Goal: Task Accomplishment & Management: Complete application form

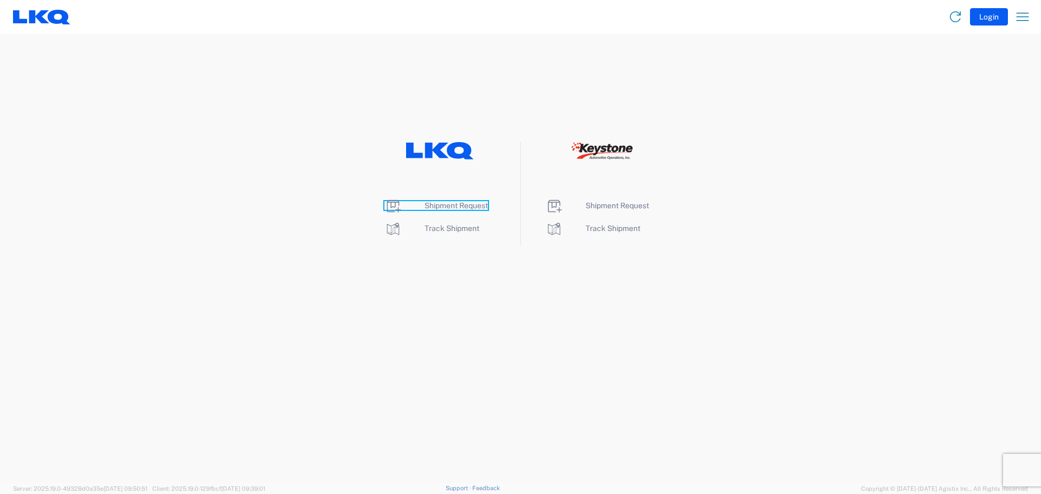
click at [439, 206] on span "Shipment Request" at bounding box center [456, 205] width 63 height 9
click at [430, 207] on span "Shipment Request" at bounding box center [456, 205] width 63 height 9
drag, startPoint x: 438, startPoint y: 207, endPoint x: 438, endPoint y: 165, distance: 42.3
click at [438, 207] on span "Shipment Request" at bounding box center [456, 205] width 63 height 9
drag, startPoint x: 453, startPoint y: 204, endPoint x: 422, endPoint y: 184, distance: 36.6
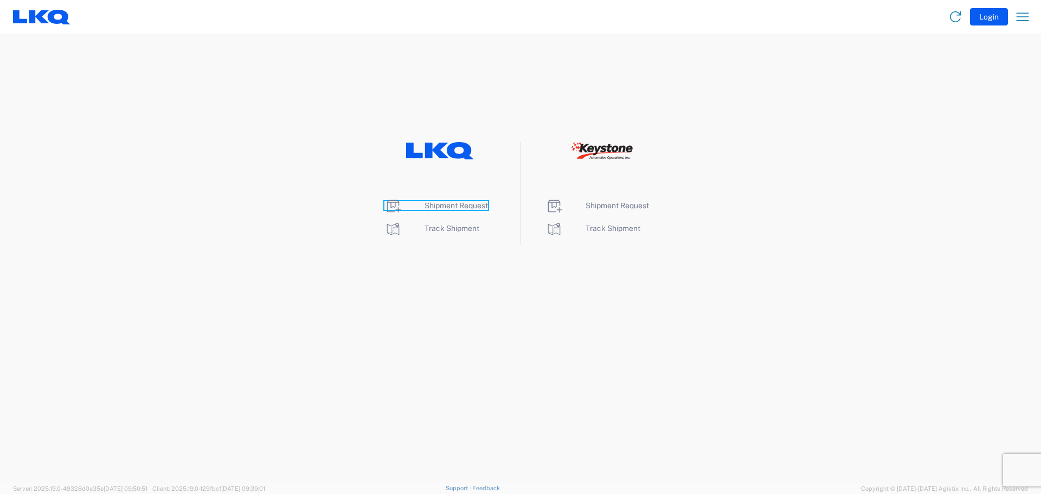
click at [453, 204] on span "Shipment Request" at bounding box center [456, 205] width 63 height 9
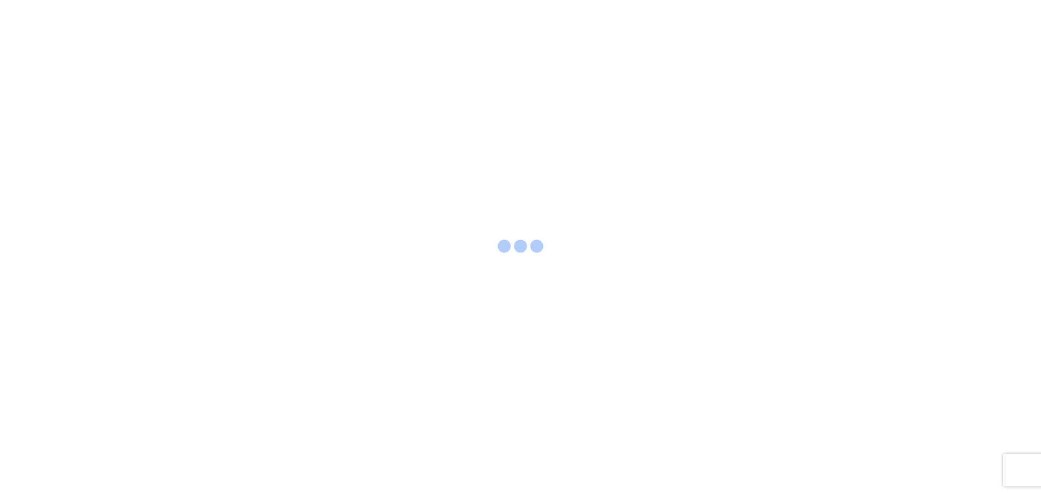
select select "FULL"
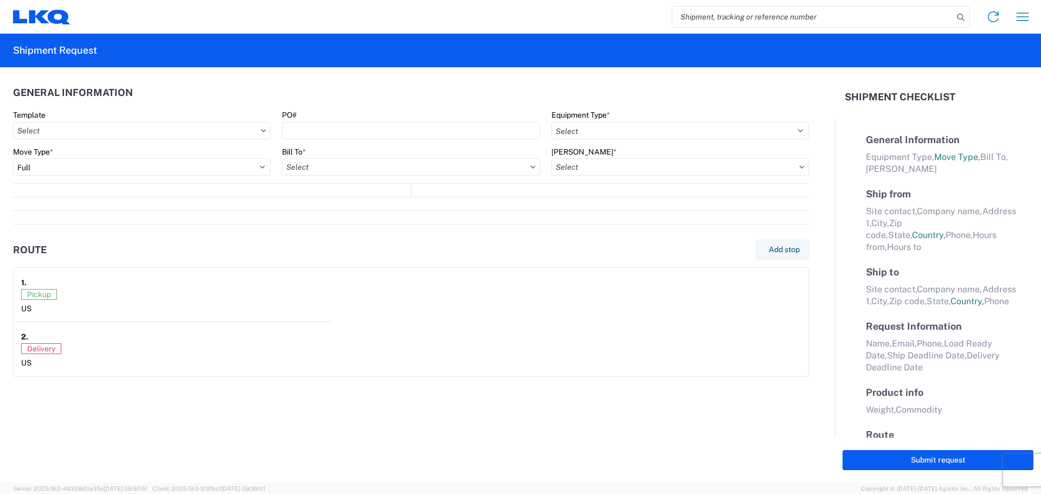
select select "LBS"
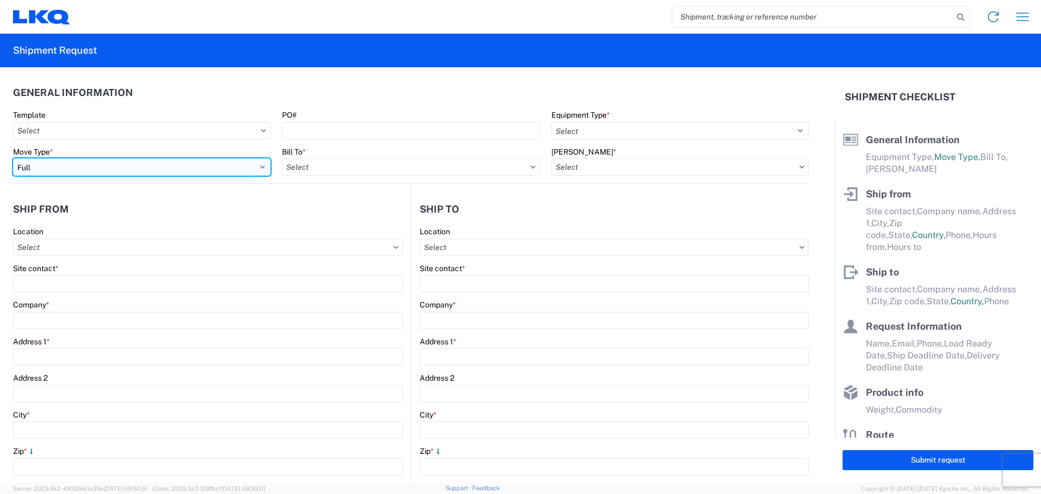
click at [133, 172] on select "Select Full Partial TL" at bounding box center [142, 166] width 258 height 17
select select "PARTIAL_TL"
click at [13, 158] on select "Select Full Partial TL" at bounding box center [142, 166] width 258 height 17
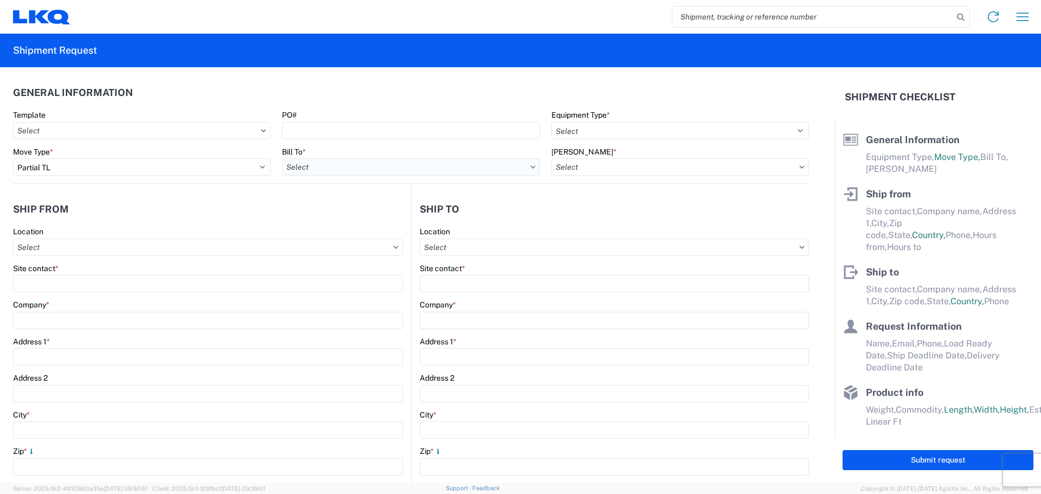
click at [315, 168] on input "text" at bounding box center [411, 166] width 258 height 17
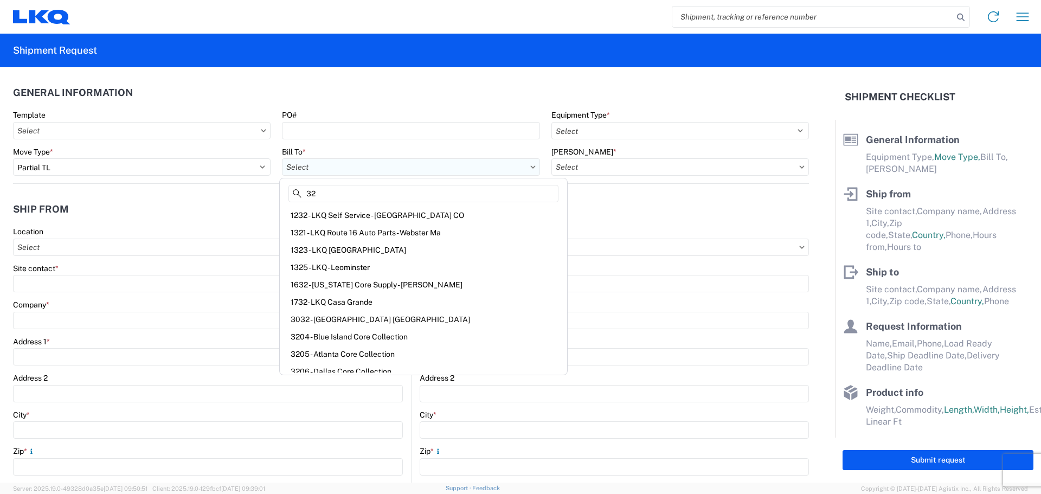
type input "3"
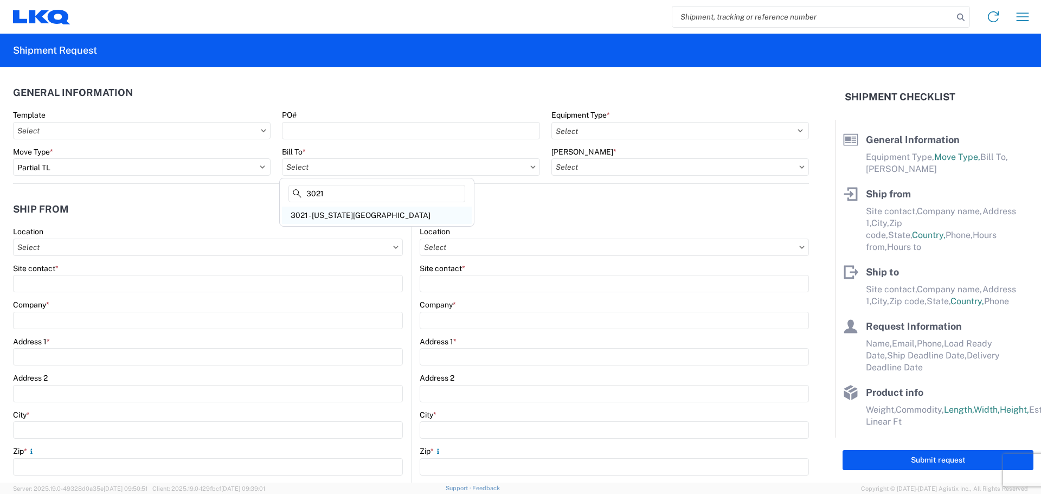
type input "3021"
click at [358, 213] on div "3021 - [US_STATE][GEOGRAPHIC_DATA]" at bounding box center [377, 215] width 190 height 17
type input "3021 - [US_STATE][GEOGRAPHIC_DATA]"
click at [596, 166] on input "text" at bounding box center [680, 166] width 258 height 17
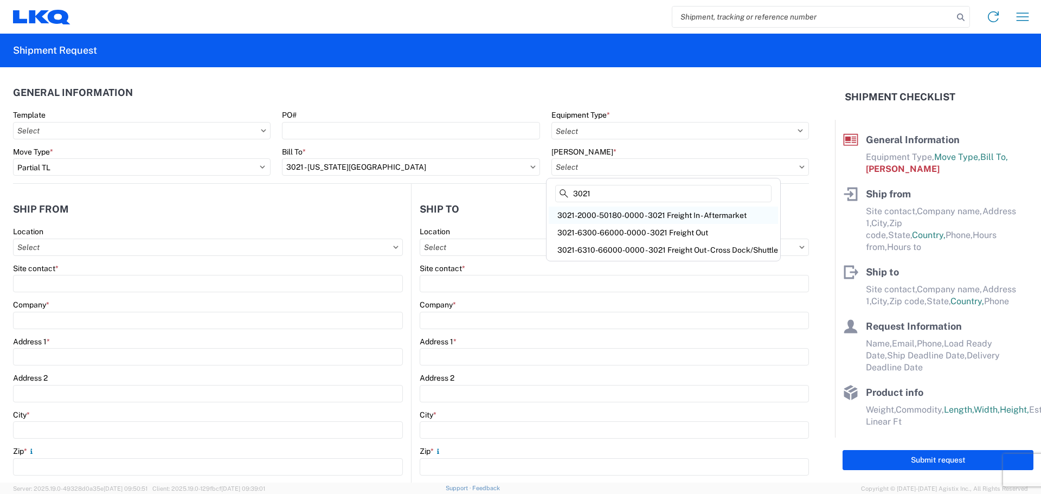
type input "3021"
click at [620, 217] on div "3021-2000-50180-0000 - 3021 Freight In - Aftermarket" at bounding box center [663, 215] width 229 height 17
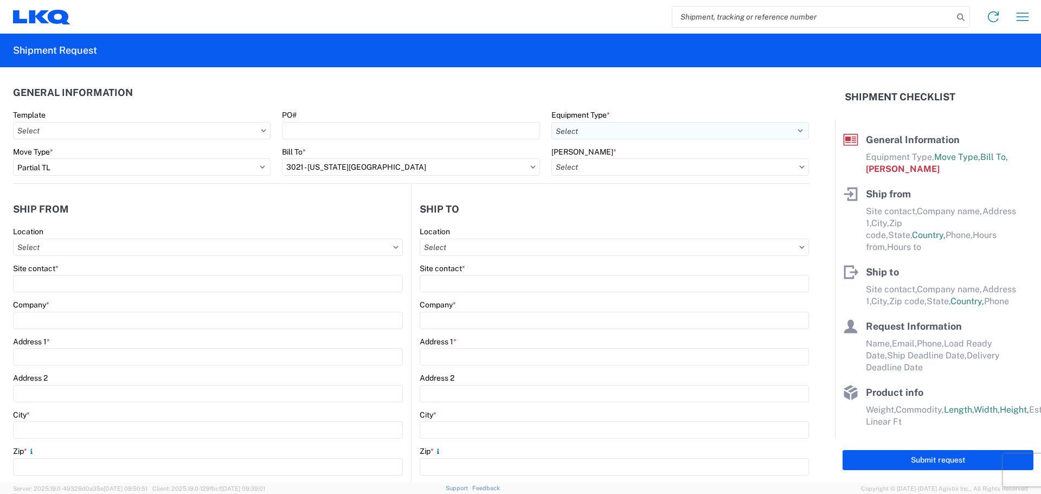
type input "3021-2000-50180-0000 - 3021 Freight In - Aftermarket"
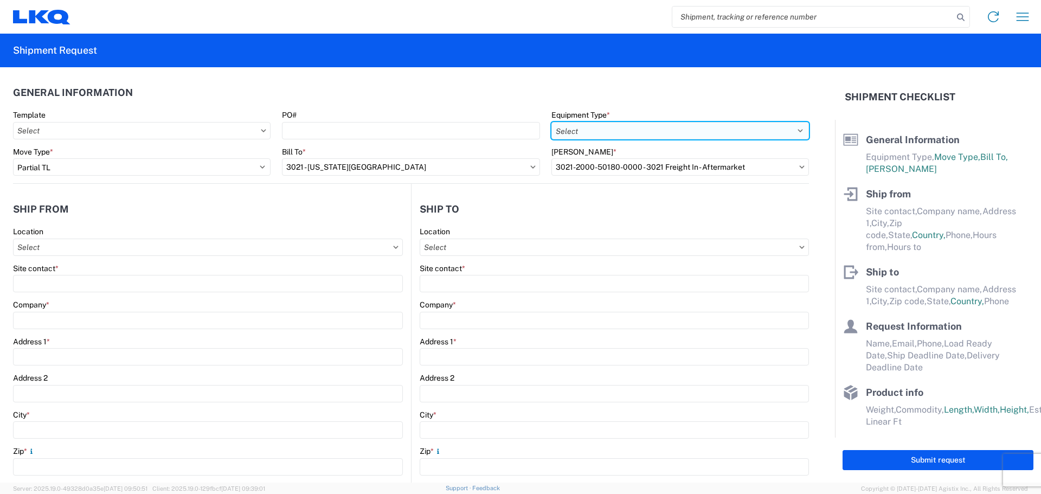
click at [586, 129] on select "Select 53’ Dry Van Flatbed Dropdeck (van) Lowboy (flatbed) Rail" at bounding box center [680, 130] width 258 height 17
select select "STDV"
click at [551, 122] on select "Select 53’ Dry Van Flatbed Dropdeck (van) Lowboy (flatbed) Rail" at bounding box center [680, 130] width 258 height 17
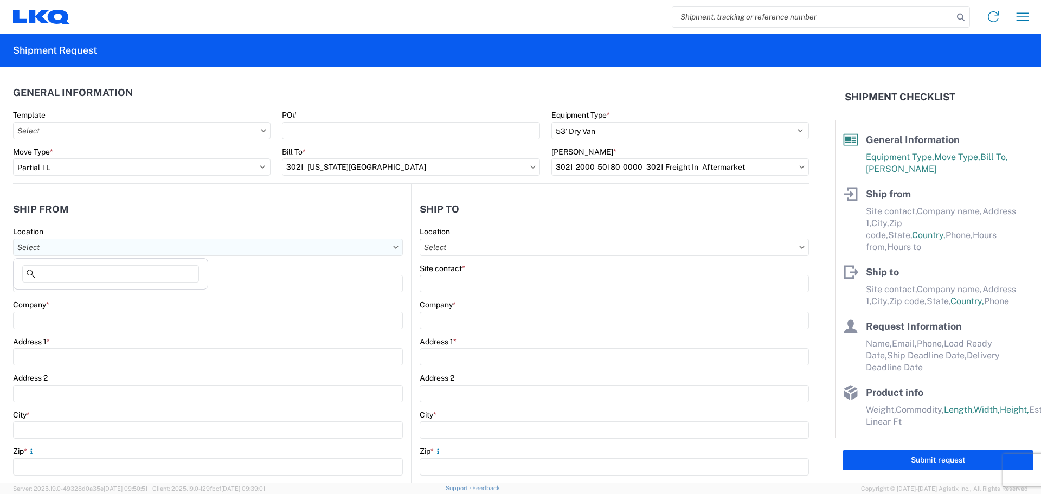
click at [141, 245] on input "text" at bounding box center [208, 247] width 390 height 17
type input "3021"
click at [106, 296] on div "3021 - [US_STATE][GEOGRAPHIC_DATA]" at bounding box center [111, 295] width 190 height 17
type input "3021 - [US_STATE][GEOGRAPHIC_DATA]"
type input "LKQ Corporation"
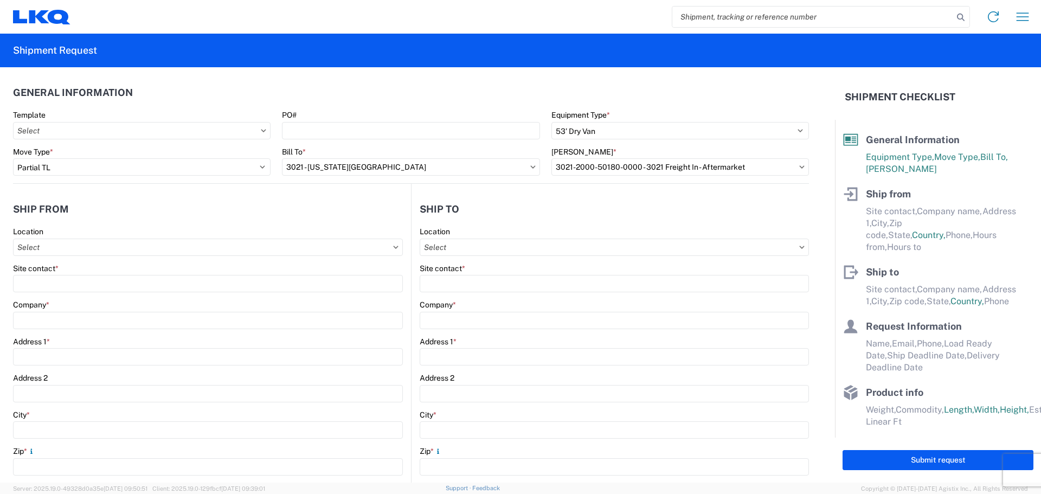
type input "[STREET_ADDRESS]"
type input "Suite 100"
type input "Shawnee"
type input "66226"
select select "KS"
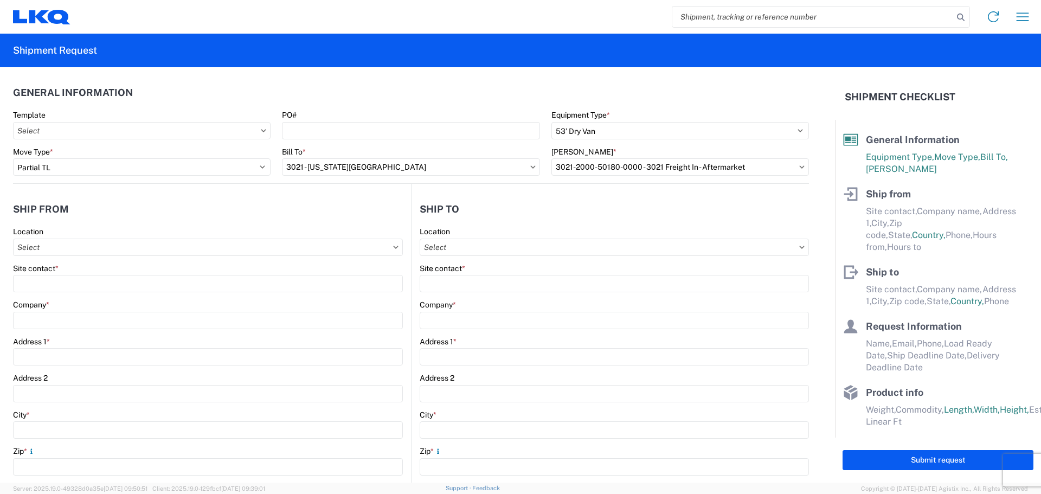
select select "US"
type input "[PHONE_NUMBER]"
type input "07:00"
type input "21:00"
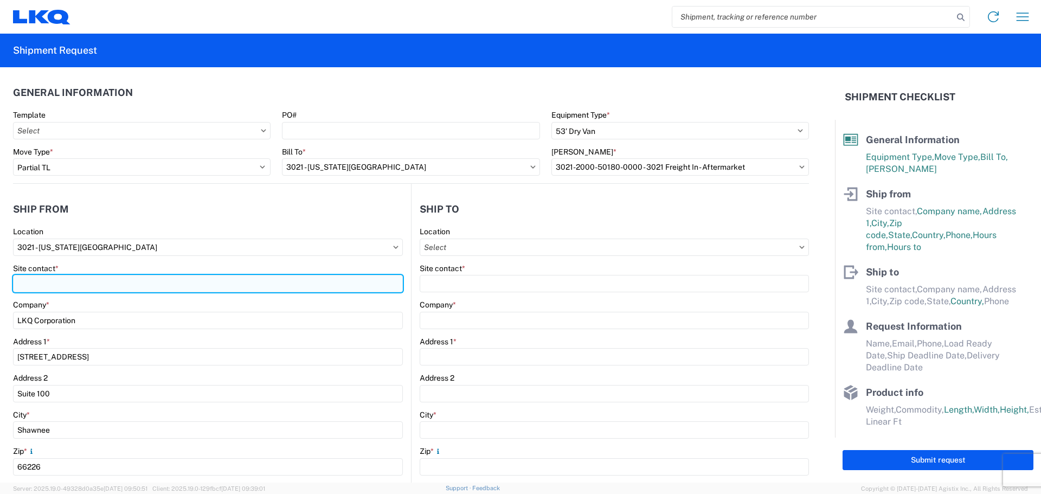
click at [162, 284] on input "Site contact *" at bounding box center [208, 283] width 390 height 17
type input "[PERSON_NAME]"
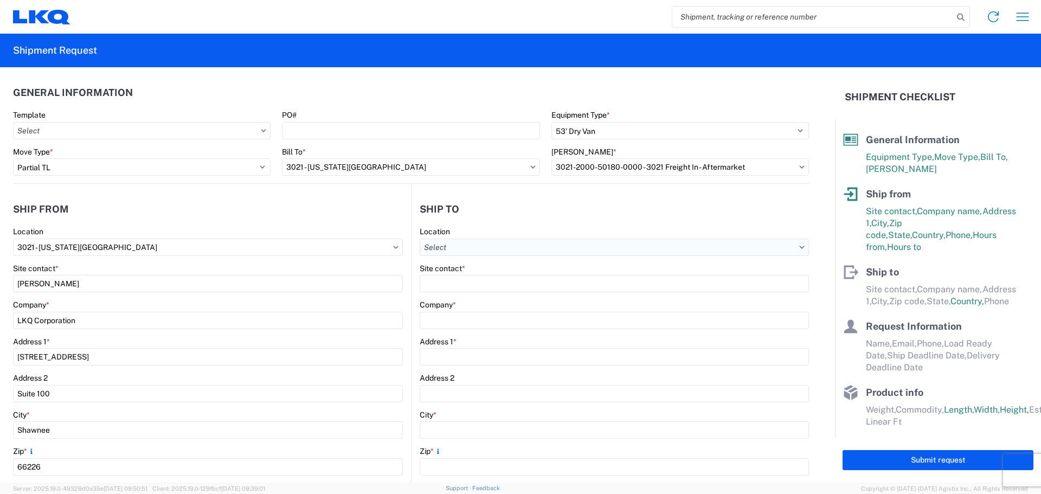
click at [483, 246] on input "text" at bounding box center [614, 247] width 389 height 17
type input "3018"
click at [490, 292] on div "3018 - Totowa NJ (018)" at bounding box center [514, 295] width 190 height 17
type input "3018 - Totowa NJ (018)"
type input "LKQ Corporation"
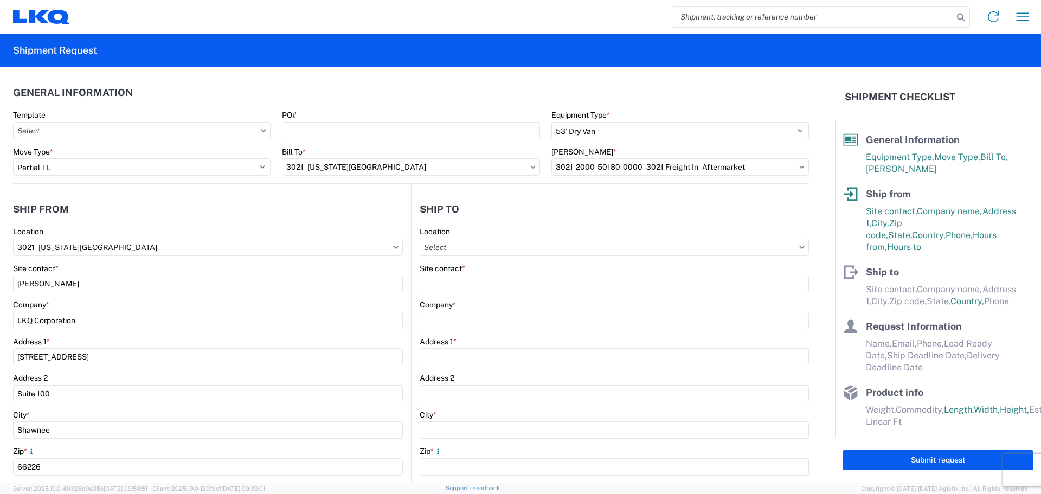
type input "40 Western Rd Su\te 100"
type input "Kearny"
type input "07032"
select select "US"
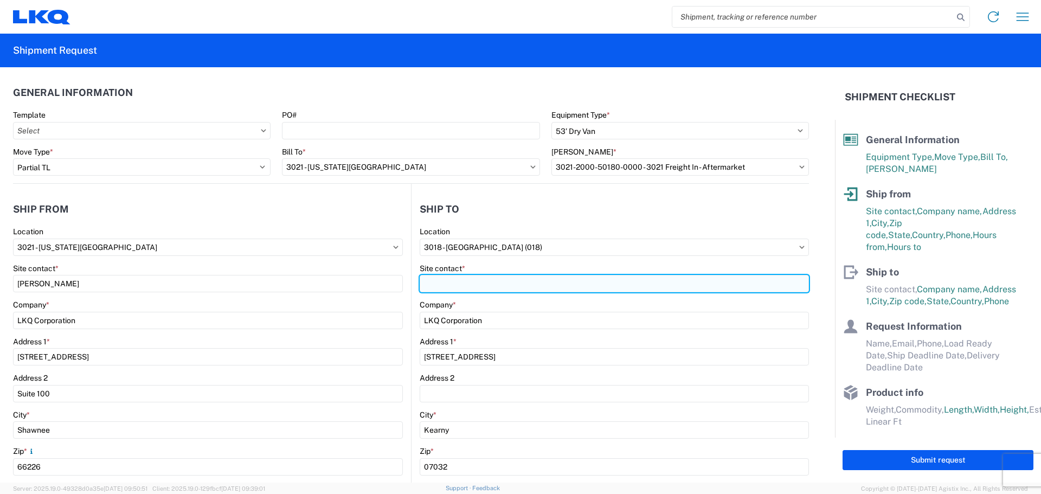
click at [481, 278] on input "Site contact *" at bounding box center [614, 283] width 389 height 17
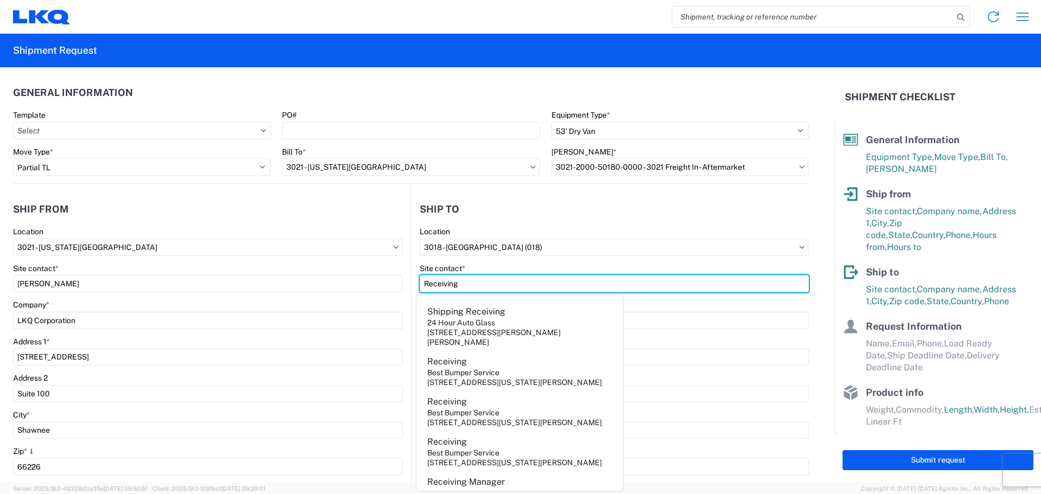
type input "Receiving"
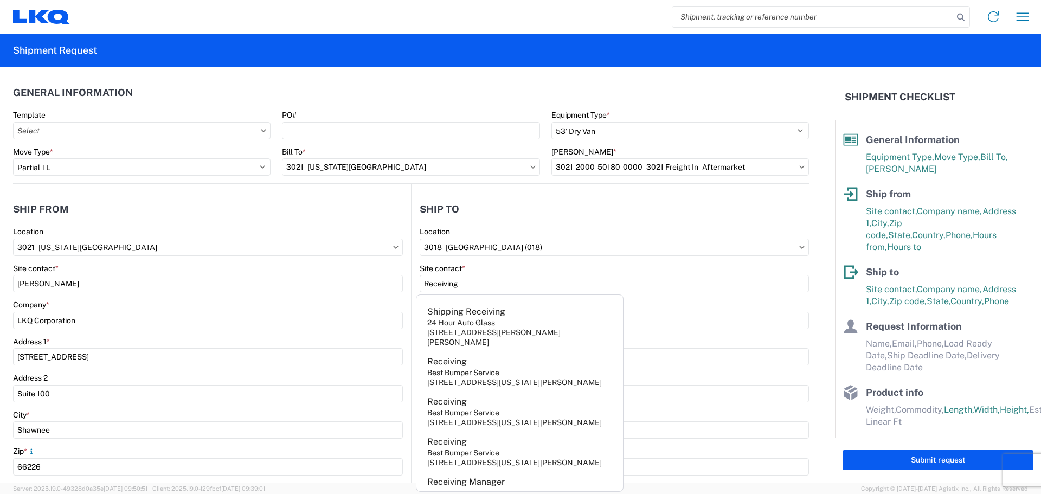
click at [505, 195] on agx-shipment-stop-widget-v2 "Ship to 3018 Location 3018 - Totowa NJ (018) Site contact * Receiving Company *…" at bounding box center [610, 419] width 398 height 471
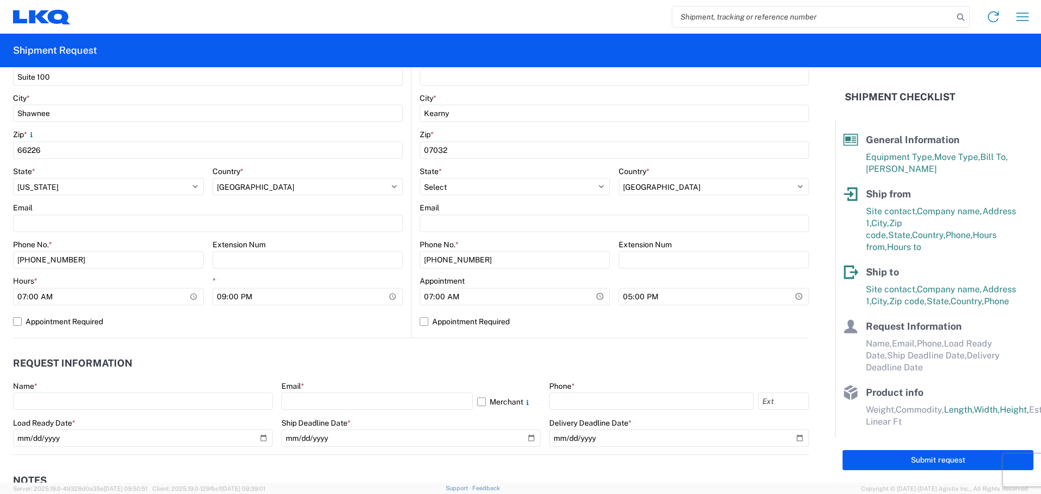
scroll to position [325, 0]
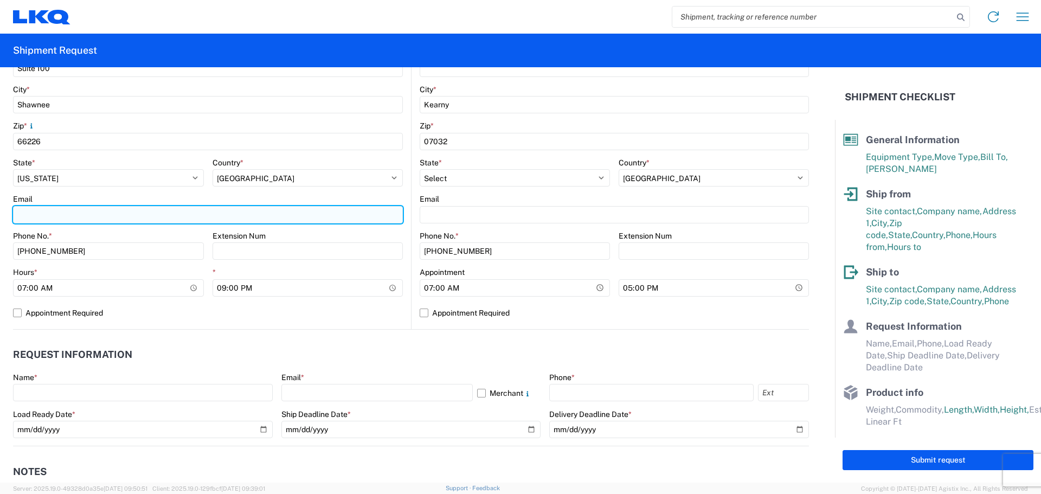
click at [47, 217] on input "Email" at bounding box center [208, 214] width 390 height 17
type input "[EMAIL_ADDRESS][DOMAIN_NAME]"
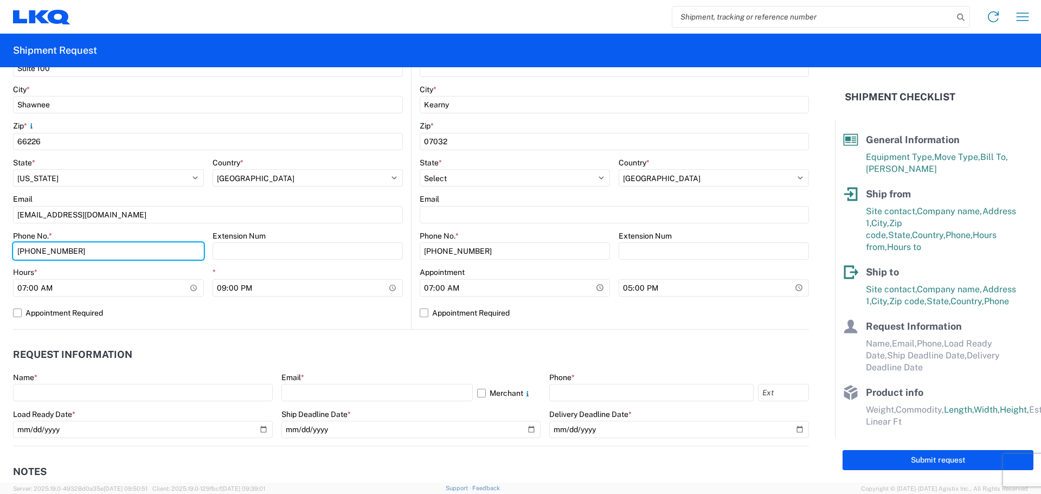
drag, startPoint x: 80, startPoint y: 257, endPoint x: 0, endPoint y: 243, distance: 81.4
click at [0, 243] on form "General Information Template PO# Equipment Type * Select 53’ Dry Van Flatbed Dr…" at bounding box center [417, 274] width 835 height 415
type input "[PHONE_NUMBER]"
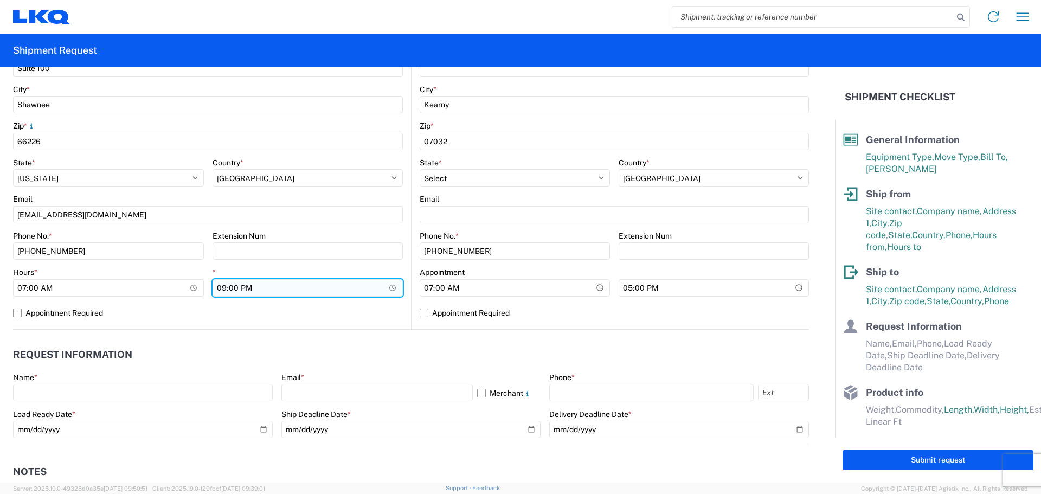
click at [224, 288] on input "21:00" at bounding box center [308, 287] width 191 height 17
type input "14:30"
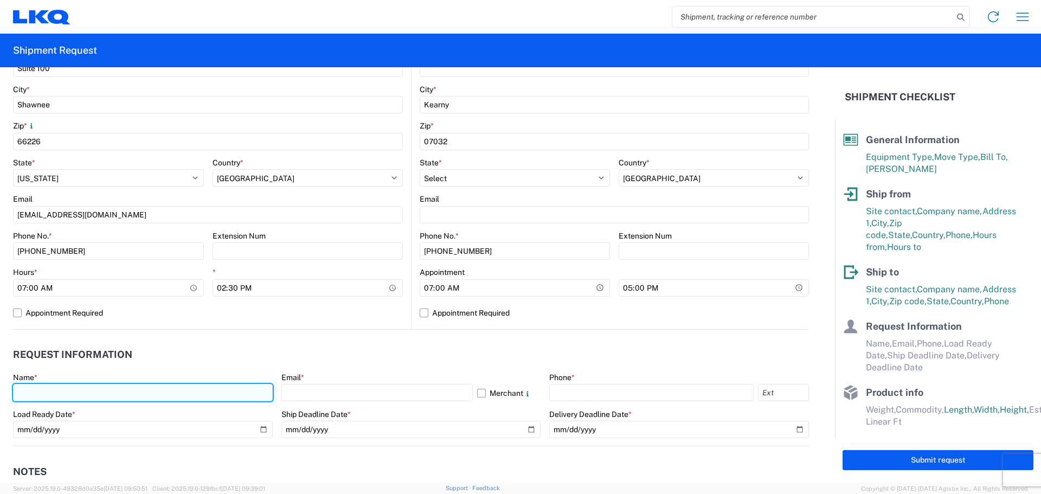
click at [67, 392] on input "text" at bounding box center [143, 392] width 260 height 17
type input "[PERSON_NAME]"
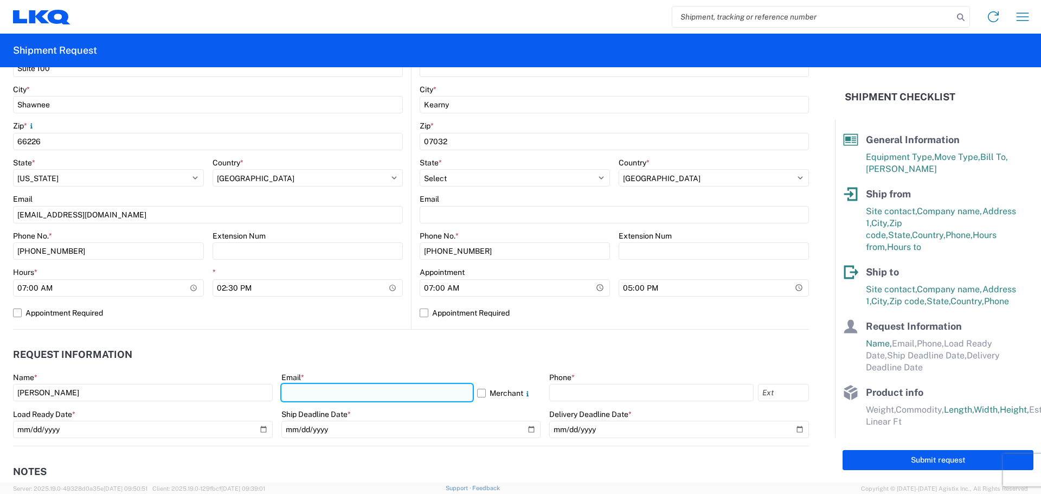
click at [356, 388] on input "text" at bounding box center [376, 392] width 191 height 17
type input "[EMAIL_ADDRESS][DOMAIN_NAME]"
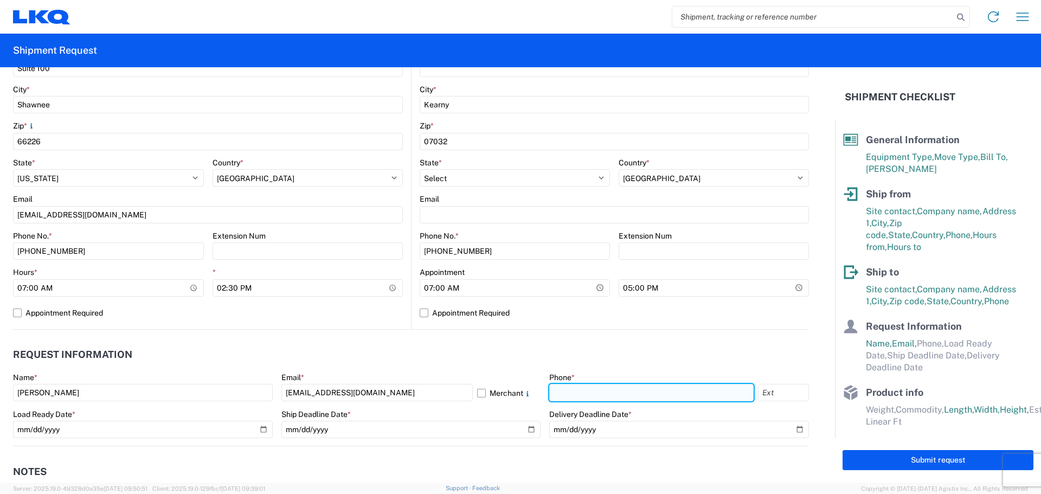
click at [577, 398] on input "text" at bounding box center [651, 392] width 204 height 17
type input "[PHONE_NUMBER]"
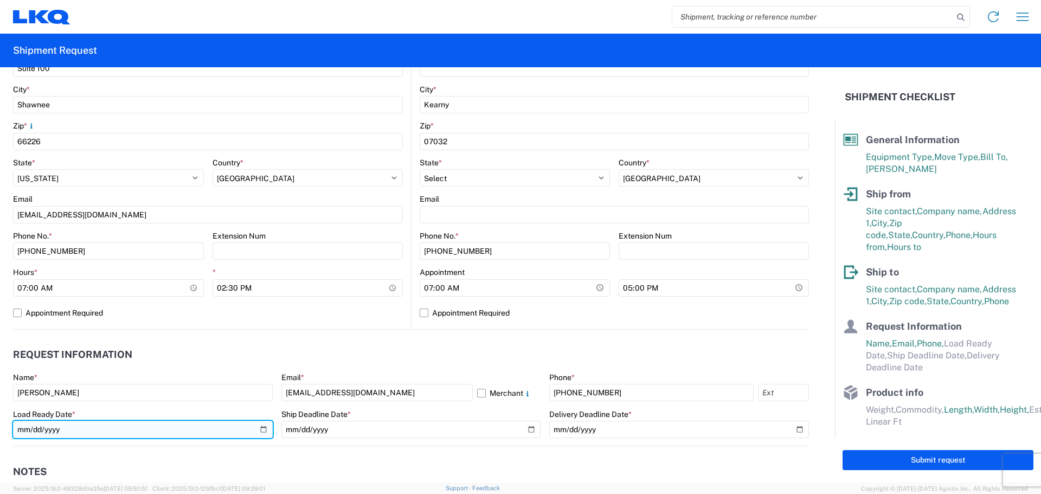
click at [262, 430] on input "date" at bounding box center [143, 429] width 260 height 17
type input "[DATE]"
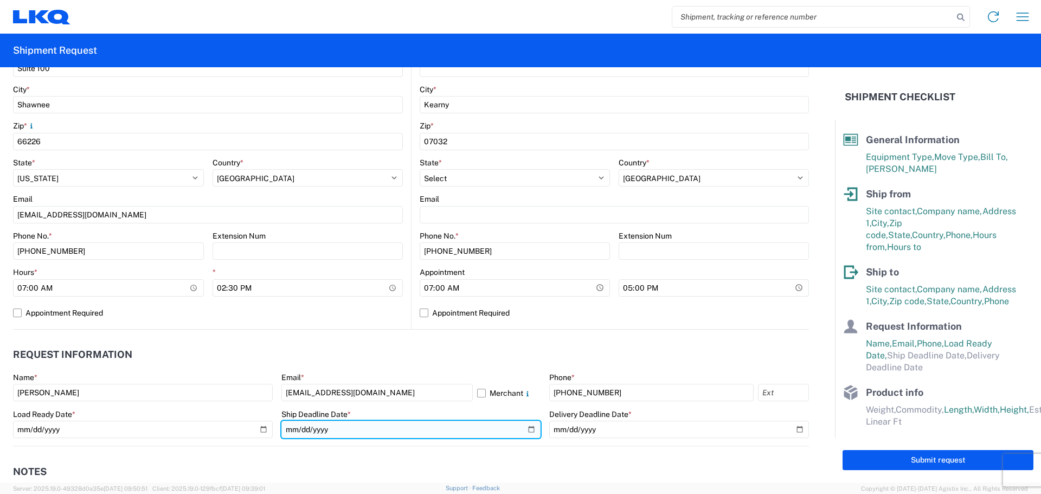
click at [525, 429] on input "date" at bounding box center [411, 429] width 260 height 17
type input "[DATE]"
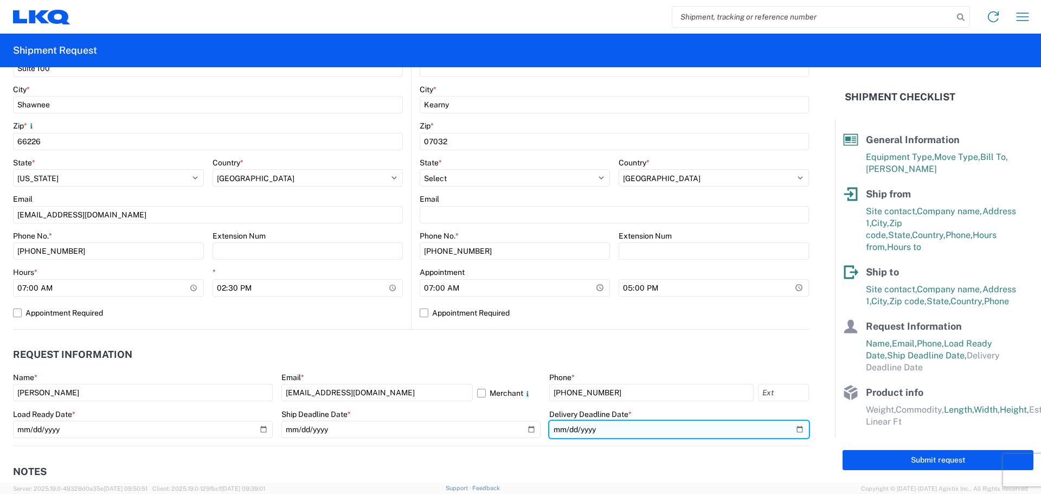
click at [792, 427] on input "date" at bounding box center [679, 429] width 260 height 17
type input "[DATE]"
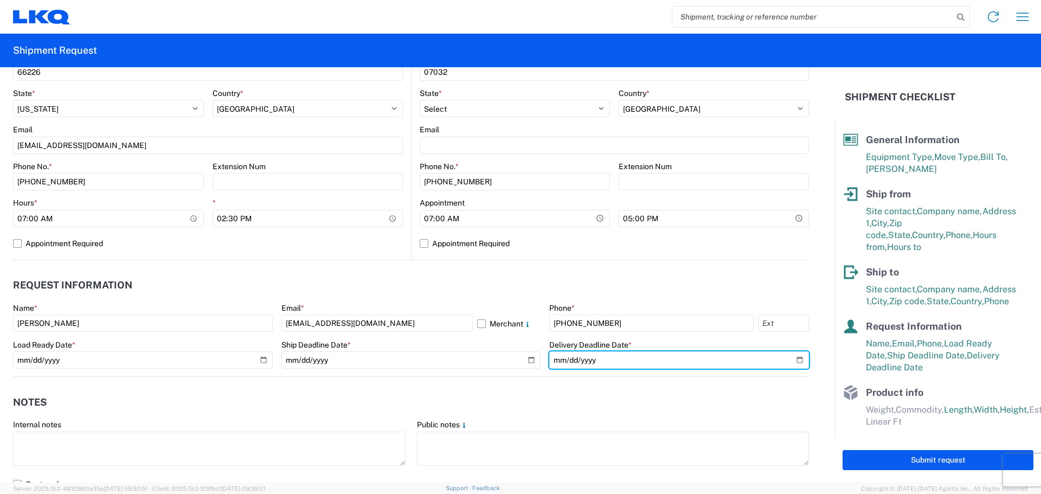
scroll to position [542, 0]
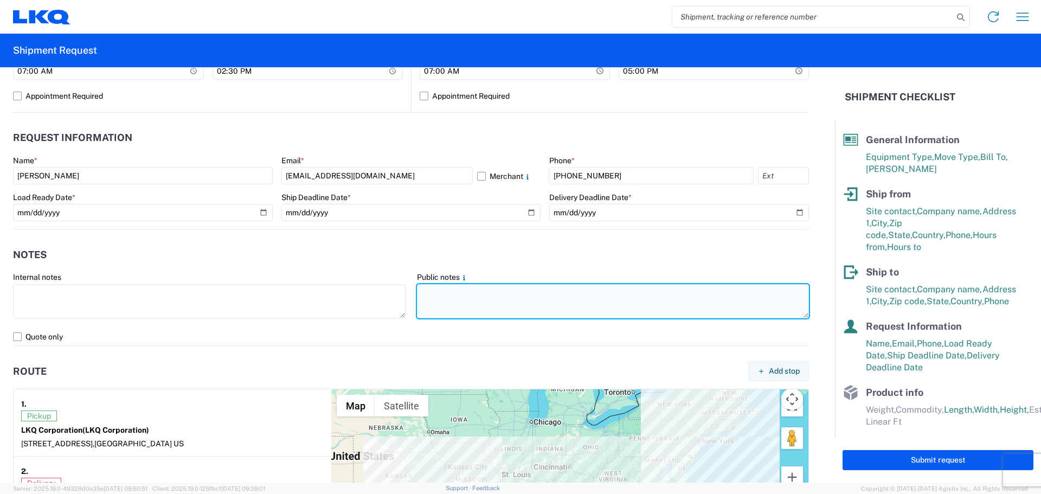
click at [467, 300] on textarea at bounding box center [613, 301] width 393 height 34
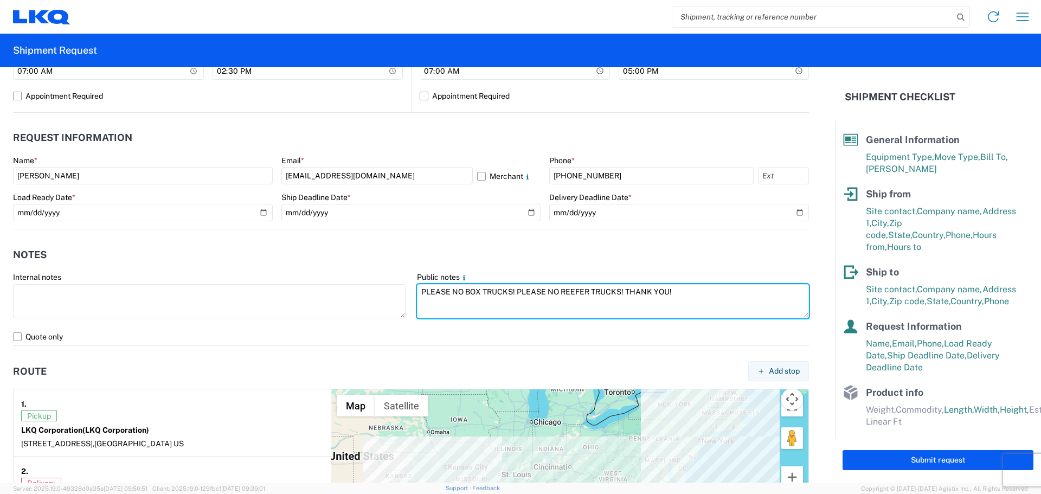
drag, startPoint x: 713, startPoint y: 292, endPoint x: 376, endPoint y: 274, distance: 337.2
click at [376, 274] on div "Internal notes Public notes PLEASE NO BOX TRUCKS! PLEASE NO REEFER TRUCKS! THAN…" at bounding box center [411, 300] width 807 height 56
click at [702, 289] on textarea "PLEASE NO BOX TRUCKS! PLEASE NO REEFER TRUCKS! THANK YOU!" at bounding box center [613, 301] width 393 height 34
paste textarea "PLEASE NO BOX TRUCKS! PLEASE NO REEFER TRUCKS! THANK YOU!"
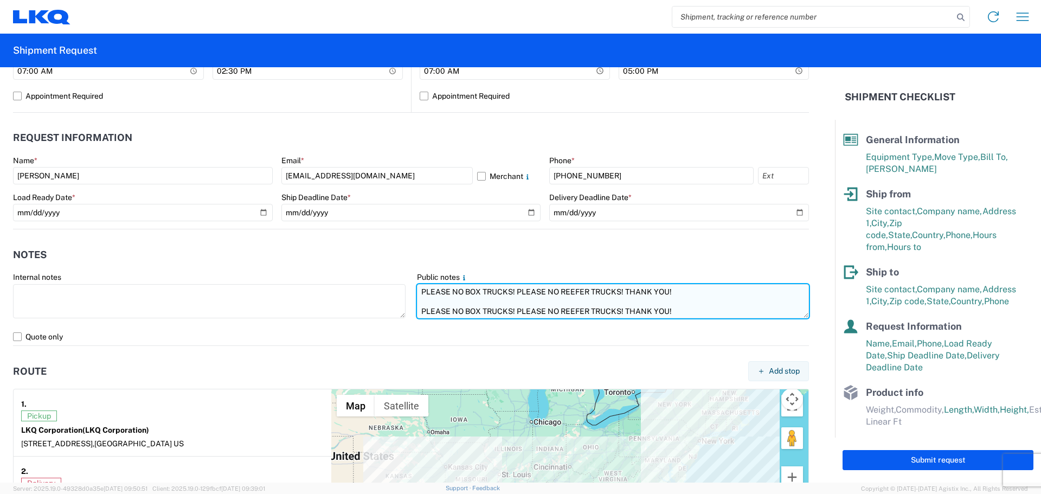
click at [417, 300] on textarea "PLEASE NO BOX TRUCKS! PLEASE NO REEFER TRUCKS! THANK YOU! PLEASE NO BOX TRUCKS!…" at bounding box center [613, 301] width 393 height 34
click at [668, 298] on textarea "PLEASE NO BOX TRUCKS! PLEASE NO REEFER TRUCKS! THANK YOU! PLEASE NO BOX TRUCKS!…" at bounding box center [613, 301] width 393 height 34
paste textarea "SKID 1 48.0 44.0 86.0 730.0 SKID 2 48.0 44.0 86.0 850.0 SKID 3 48.0 44.0 88.0 7…"
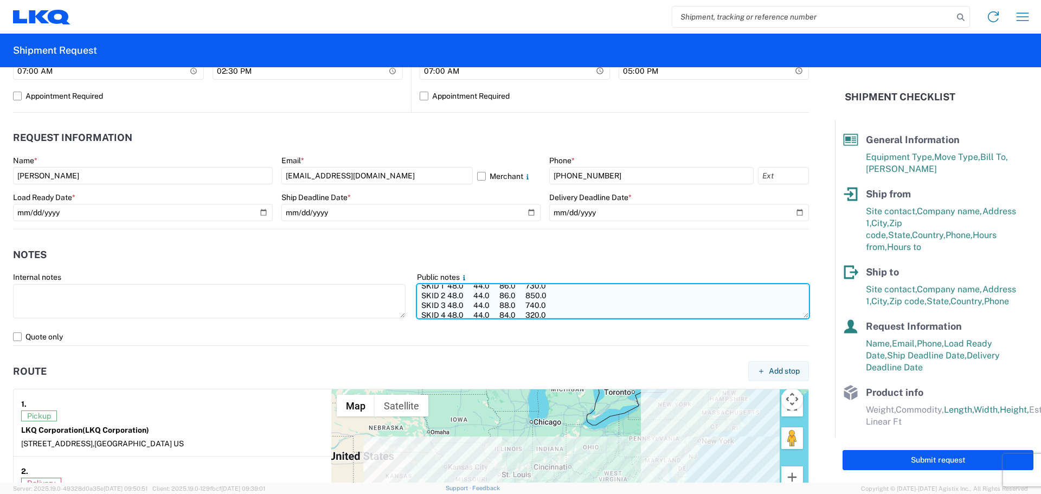
scroll to position [0, 0]
click at [678, 288] on textarea "PLEASE NO BOX TRUCKS! PLEASE NO REEFER TRUCKS! THANK YOU! SKID 1 48.0 44.0 86.0…" at bounding box center [613, 301] width 393 height 34
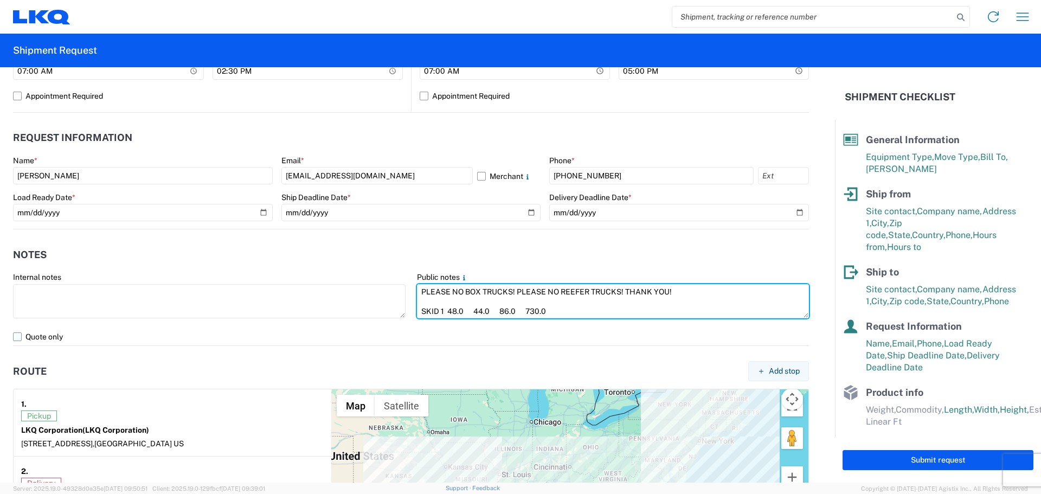
type textarea "PLEASE NO BOX TRUCKS! PLEASE NO REEFER TRUCKS! THANK YOU! SKID 1 48.0 44.0 86.0…"
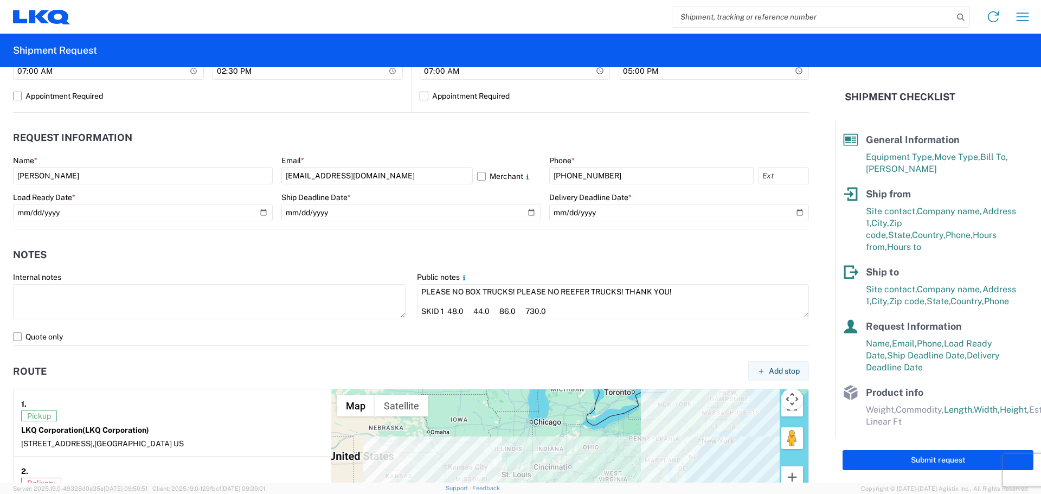
click at [17, 334] on label "Quote only" at bounding box center [411, 336] width 796 height 17
click at [0, 0] on input "Quote only" at bounding box center [0, 0] width 0 height 0
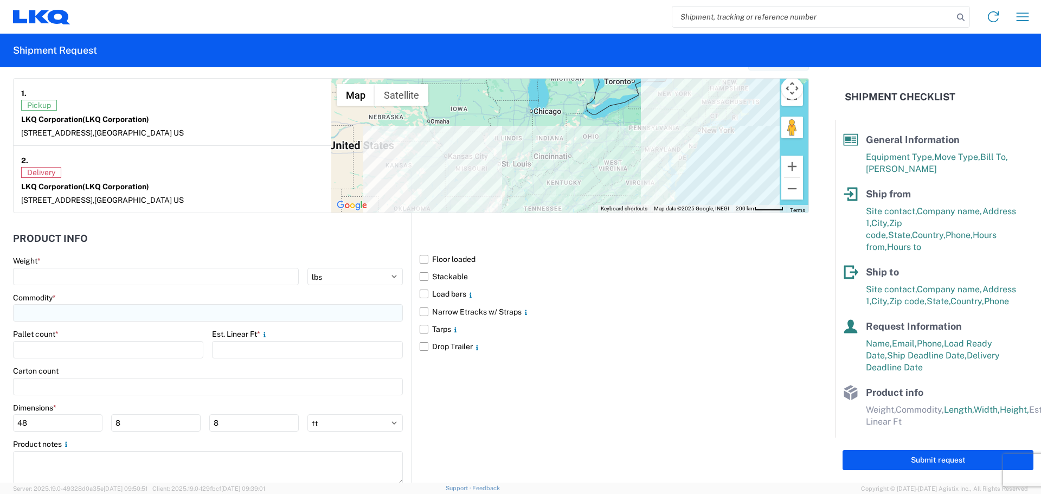
scroll to position [868, 0]
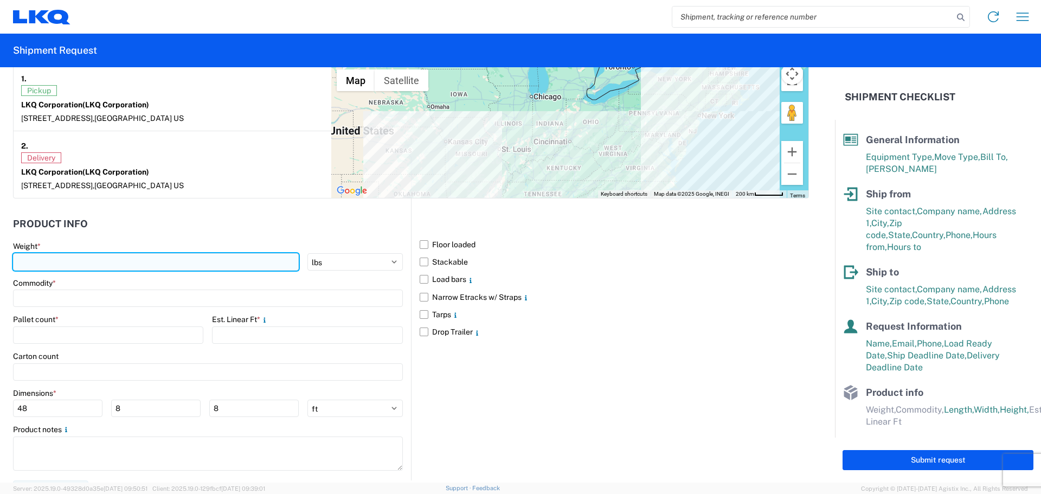
click at [112, 257] on input "number" at bounding box center [156, 261] width 286 height 17
type input "3210"
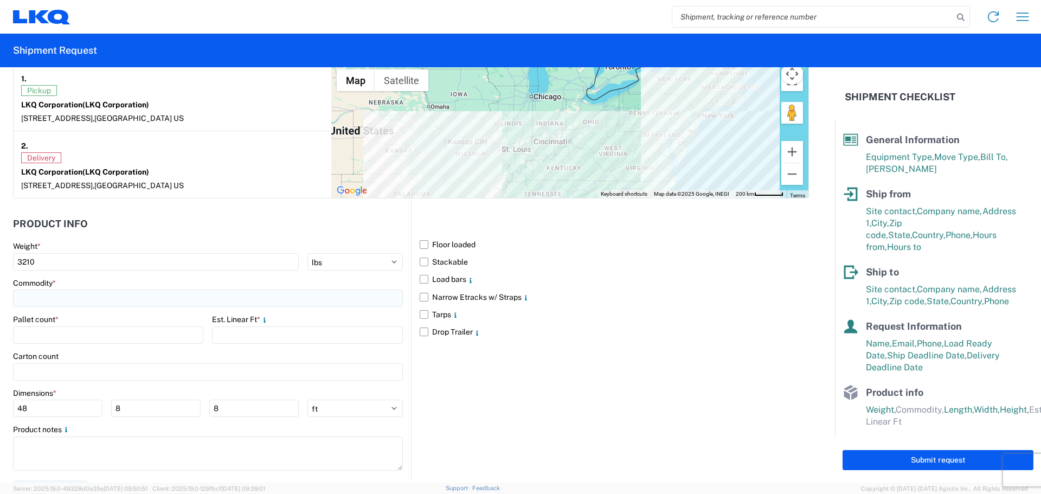
click at [96, 298] on input at bounding box center [208, 298] width 390 height 17
click at [82, 324] on input at bounding box center [110, 324] width 177 height 17
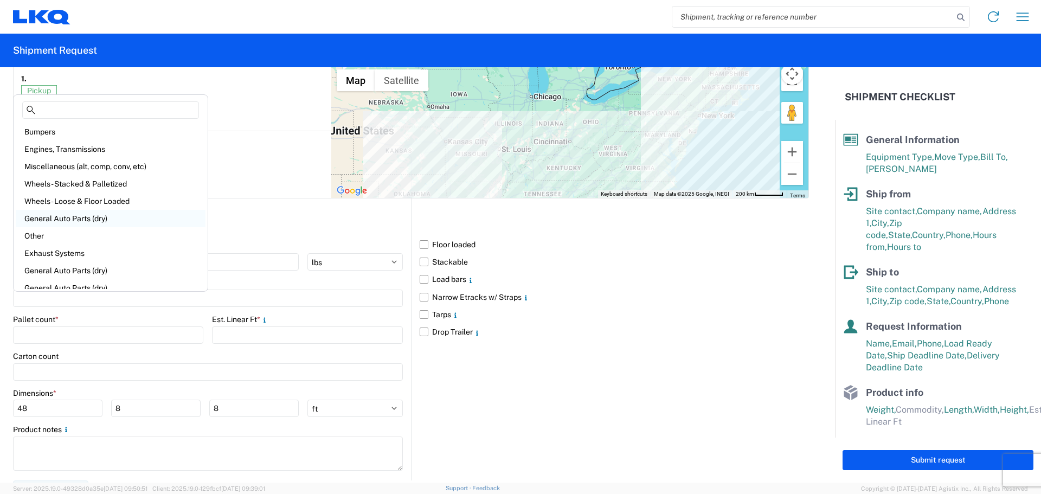
click at [88, 223] on div "General Auto Parts (dry)" at bounding box center [111, 218] width 190 height 17
type input "General Auto Parts (dry)"
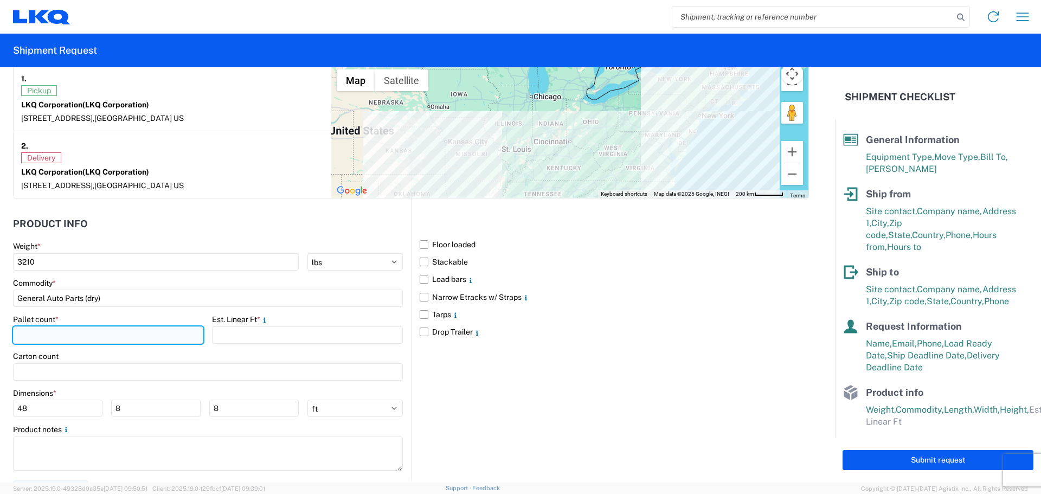
click at [66, 336] on input "number" at bounding box center [108, 334] width 190 height 17
type input "6"
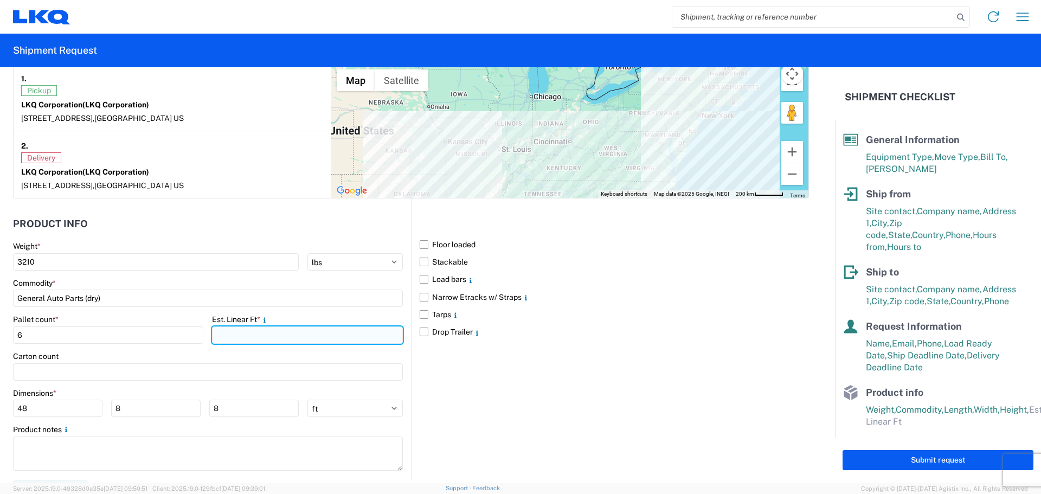
click at [282, 336] on input "number" at bounding box center [307, 334] width 190 height 17
type input "10.67"
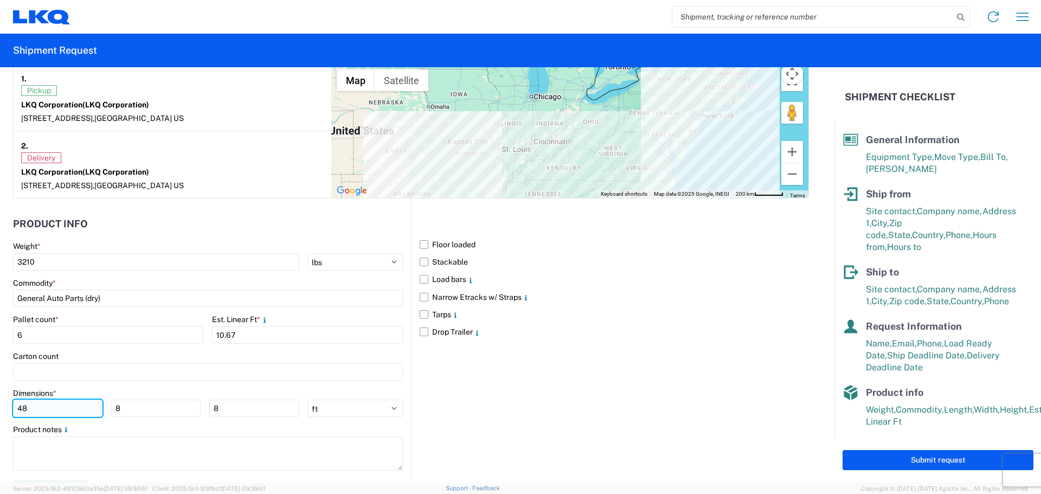
click at [52, 409] on input "48" at bounding box center [57, 408] width 89 height 17
type input "4"
type input "77"
type input "45"
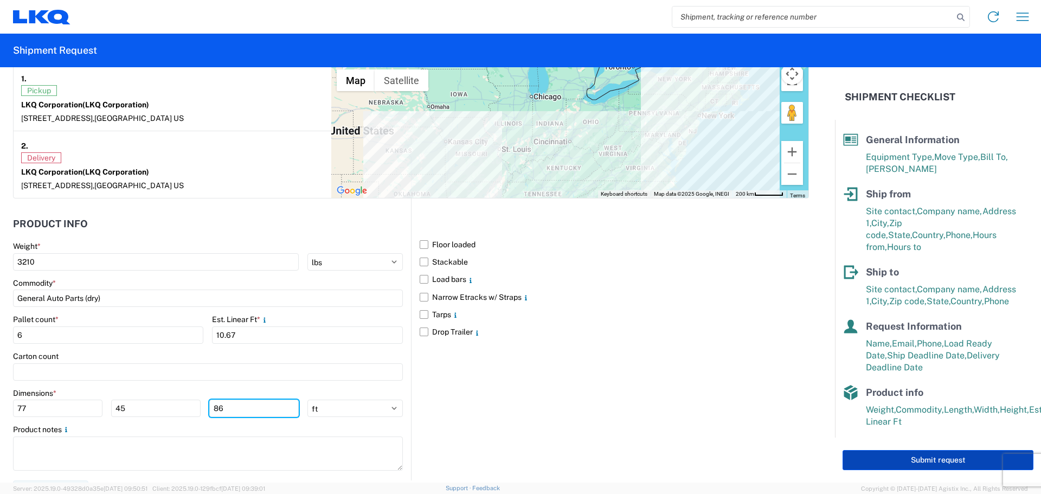
type input "86"
click at [929, 459] on button "Submit request" at bounding box center [938, 460] width 191 height 20
select select "US"
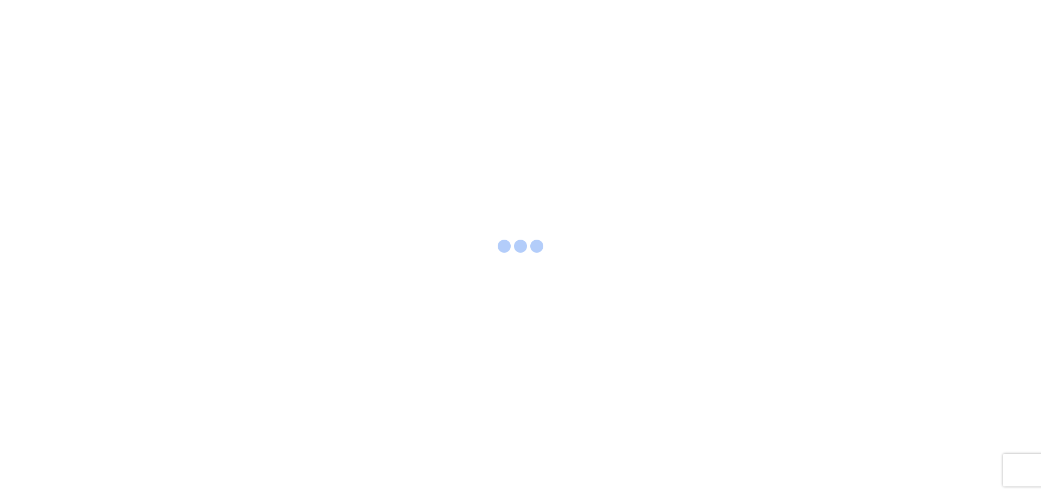
select select "FULL"
select select "US"
select select "LBS"
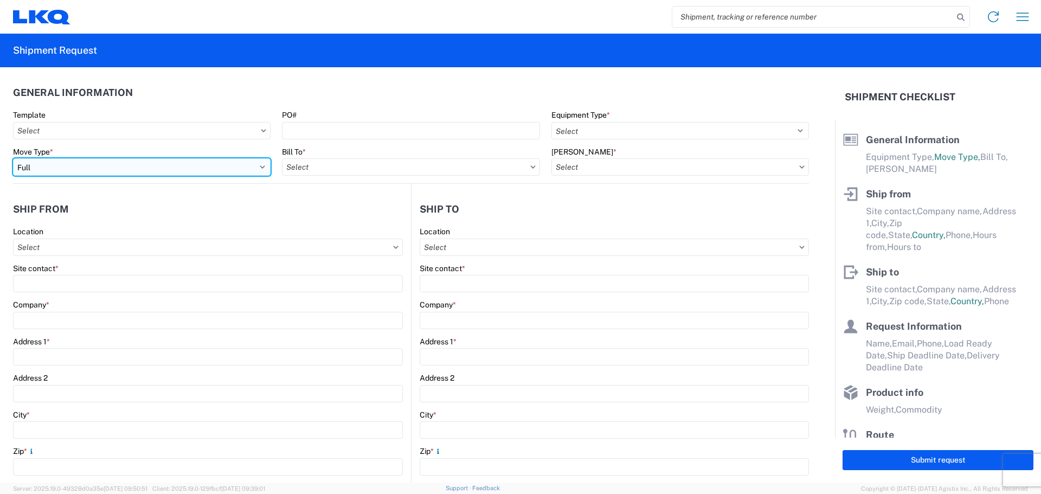
click at [259, 167] on select "Select Full Partial TL" at bounding box center [142, 166] width 258 height 17
select select "PARTIAL_TL"
click at [13, 158] on select "Select Full Partial TL" at bounding box center [142, 166] width 258 height 17
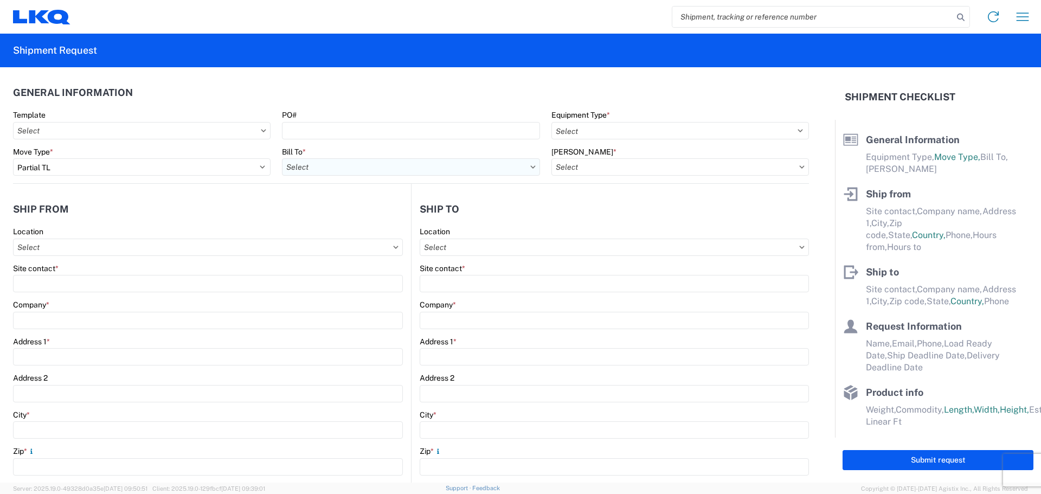
click at [356, 168] on input "text" at bounding box center [411, 166] width 258 height 17
type input "3021"
click at [346, 216] on div "3021 - [US_STATE][GEOGRAPHIC_DATA]" at bounding box center [377, 215] width 190 height 17
type input "3021 - [US_STATE][GEOGRAPHIC_DATA]"
click at [591, 169] on input "text" at bounding box center [680, 166] width 258 height 17
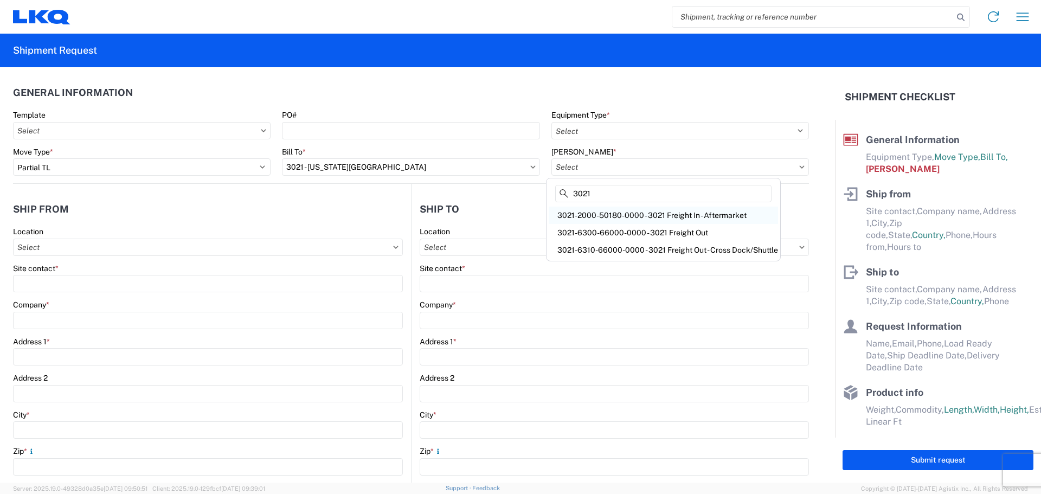
type input "3021"
click at [598, 215] on div "3021-2000-50180-0000 - 3021 Freight In - Aftermarket" at bounding box center [663, 215] width 229 height 17
type input "3021-2000-50180-0000 - 3021 Freight In - Aftermarket"
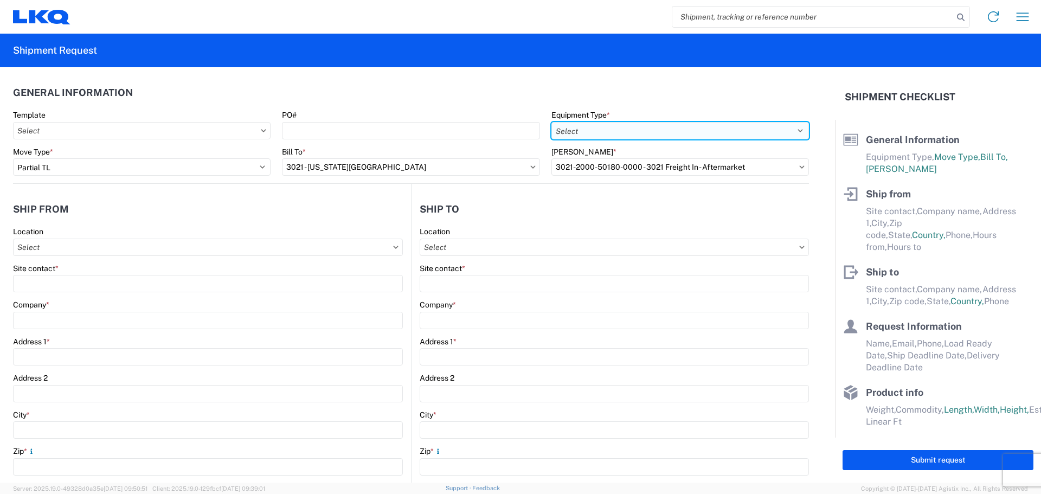
click at [627, 128] on select "Select 53’ Dry Van Flatbed Dropdeck (van) Lowboy (flatbed) Rail" at bounding box center [680, 130] width 258 height 17
select select "STDV"
click at [551, 122] on select "Select 53’ Dry Van Flatbed Dropdeck (van) Lowboy (flatbed) Rail" at bounding box center [680, 130] width 258 height 17
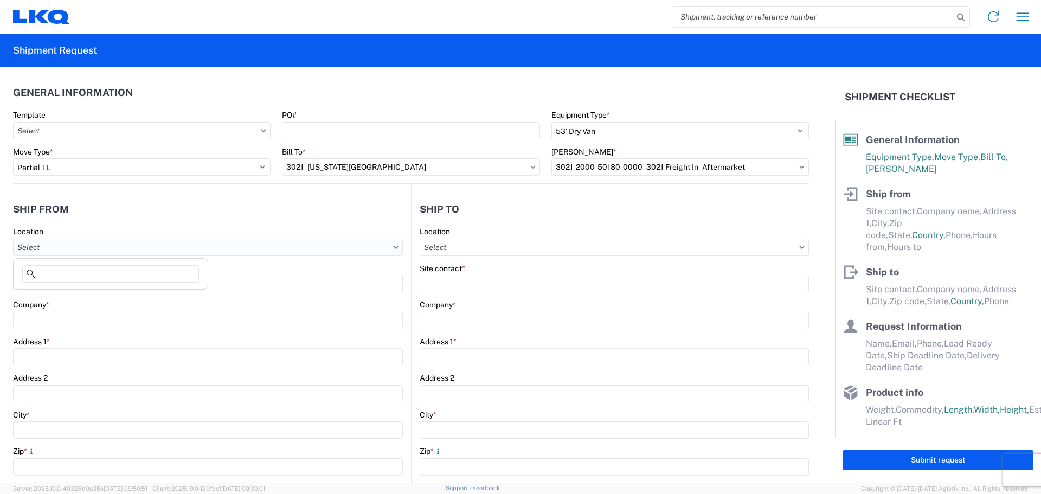
click at [132, 239] on input "text" at bounding box center [208, 247] width 390 height 17
type input "3021"
click at [68, 295] on div "3021 - [US_STATE][GEOGRAPHIC_DATA]" at bounding box center [111, 295] width 190 height 17
type input "3021 - [US_STATE][GEOGRAPHIC_DATA]"
type input "LKQ Corporation"
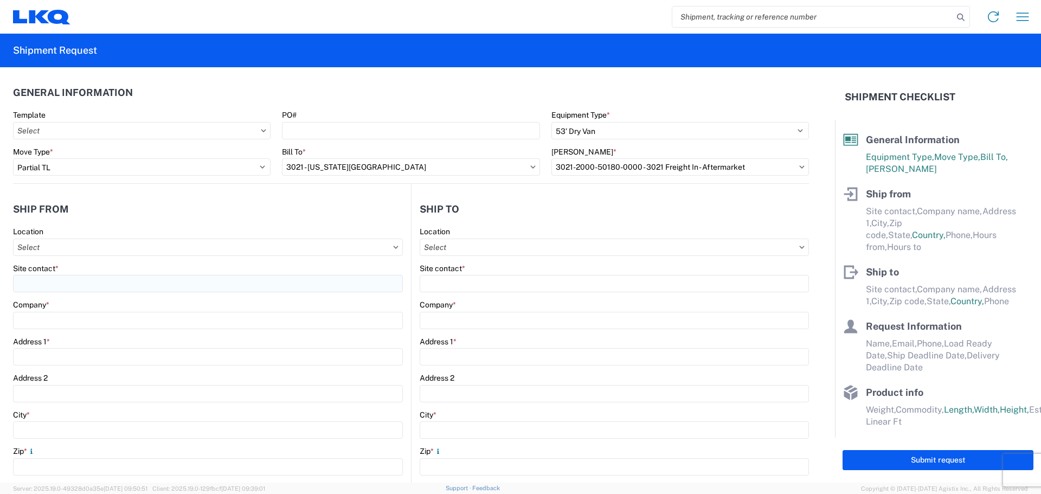
type input "[STREET_ADDRESS]"
type input "Suite 100"
type input "Shawnee"
type input "66226"
select select "KS"
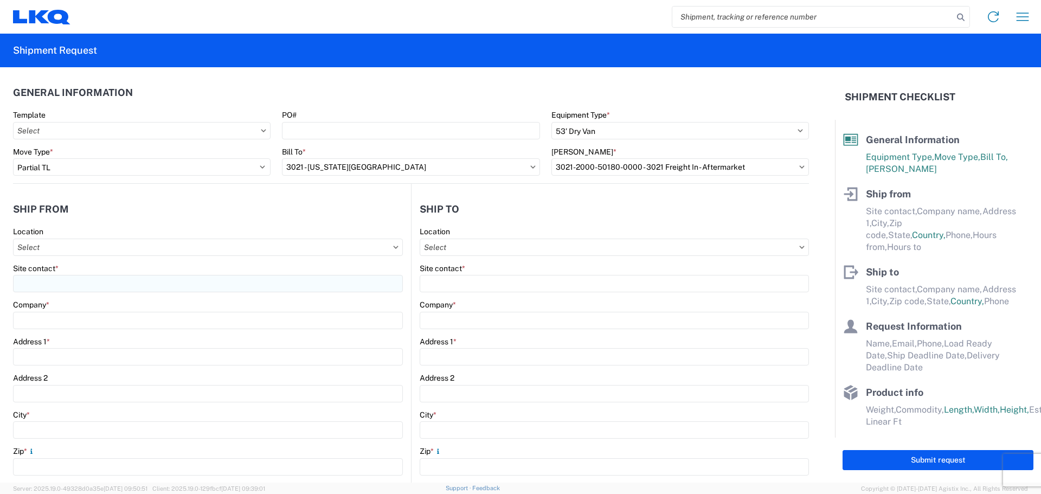
type input "[PHONE_NUMBER]"
type input "07:00"
type input "21:00"
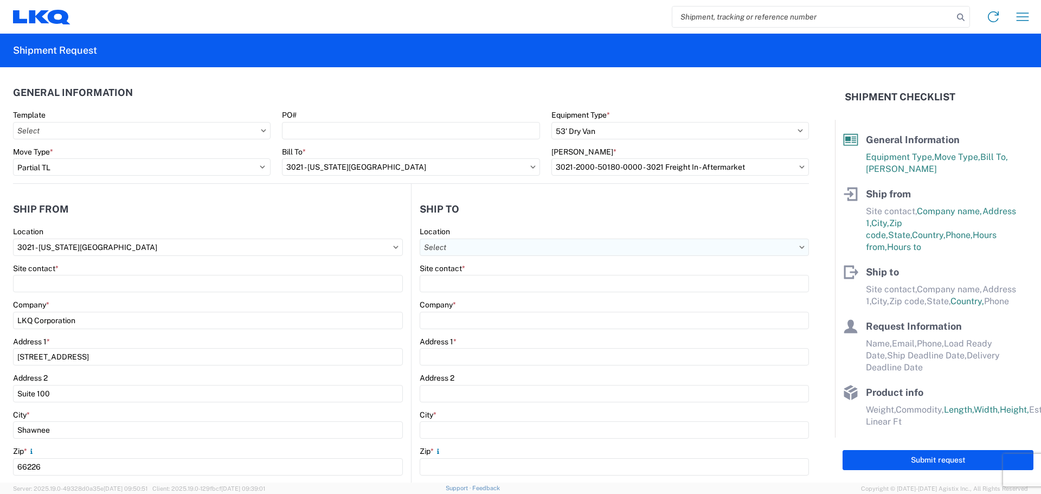
click at [487, 245] on input "text" at bounding box center [614, 247] width 389 height 17
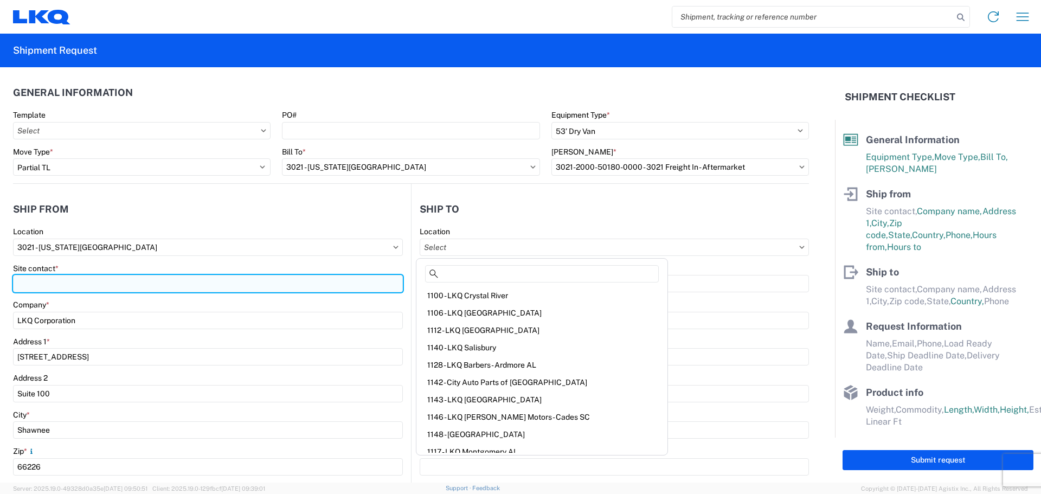
click at [40, 282] on input "Site contact *" at bounding box center [208, 283] width 390 height 17
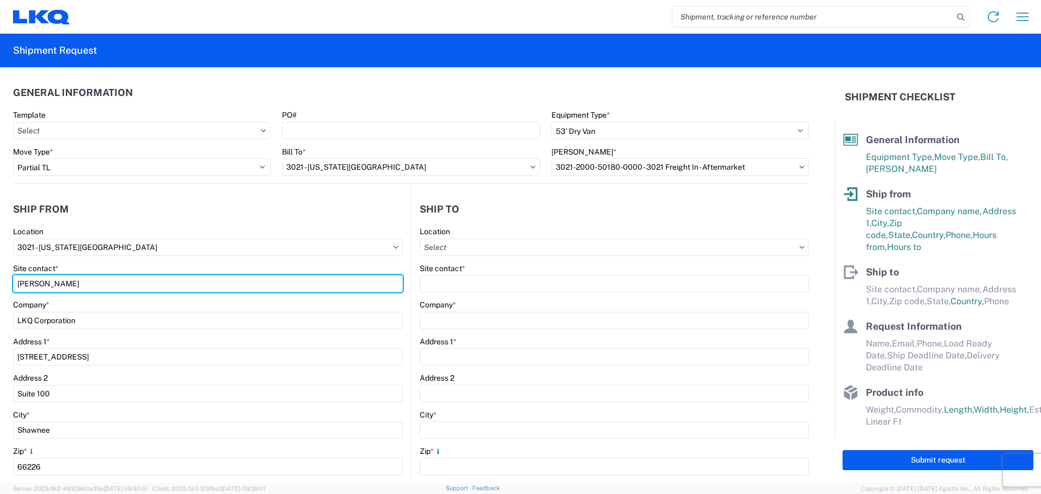
type input "[PERSON_NAME]"
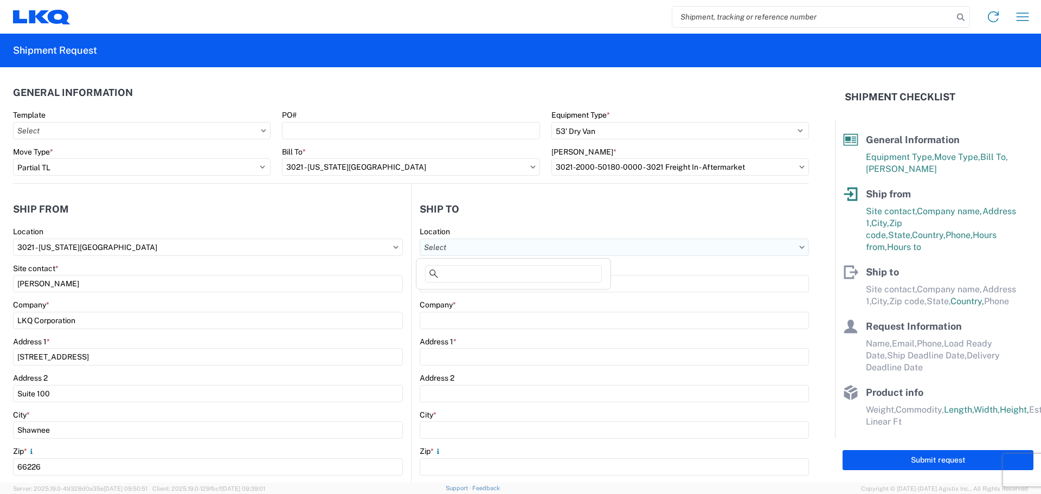
click at [481, 241] on input "text" at bounding box center [614, 247] width 389 height 17
type input "3311"
click at [469, 299] on div "3311 - Manchester CT (311)" at bounding box center [514, 295] width 190 height 17
type input "3311 - Manchester CT (311)"
type input "LKQ Corporation"
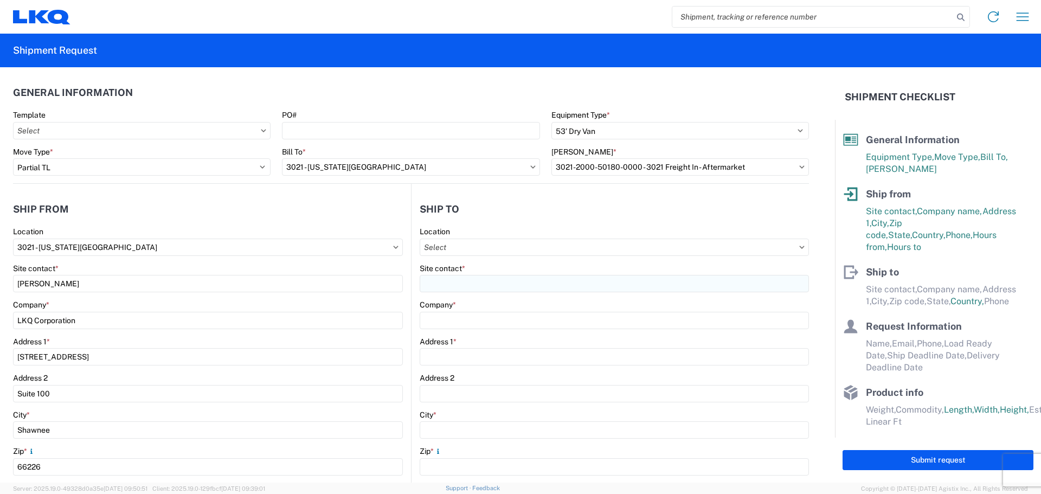
type input "330 Stone Road"
type input "Windsor"
type input "06095"
select select "US"
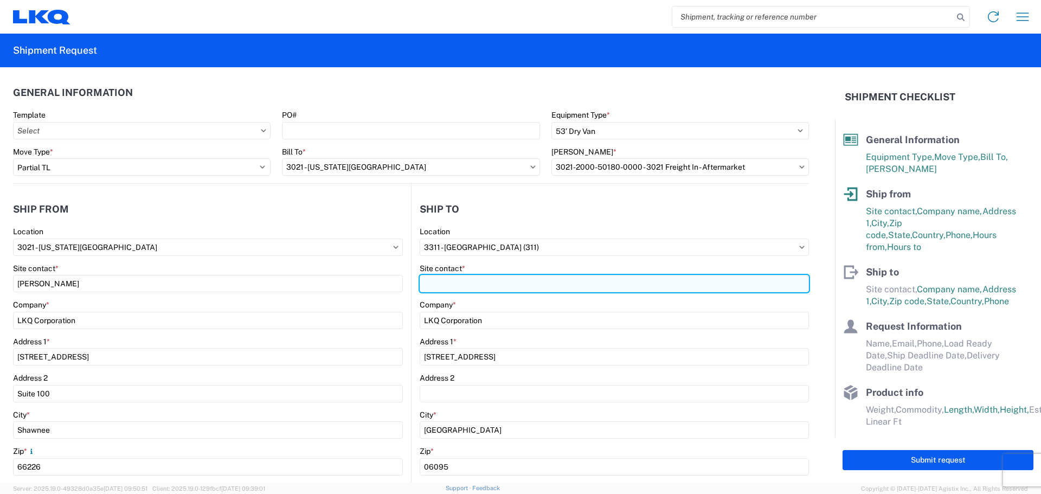
click at [463, 280] on input "Site contact *" at bounding box center [614, 283] width 389 height 17
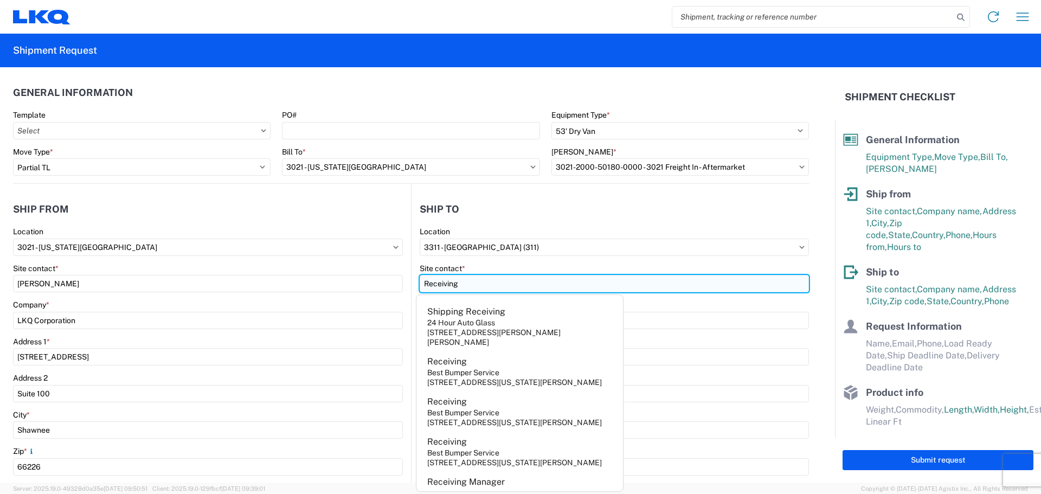
type input "Receiving"
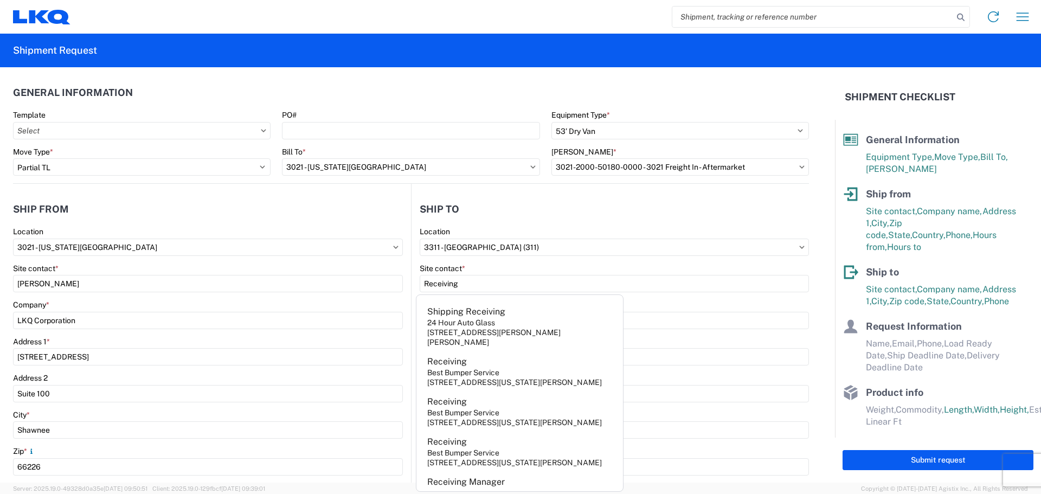
click at [633, 209] on header "Ship to" at bounding box center [610, 209] width 397 height 24
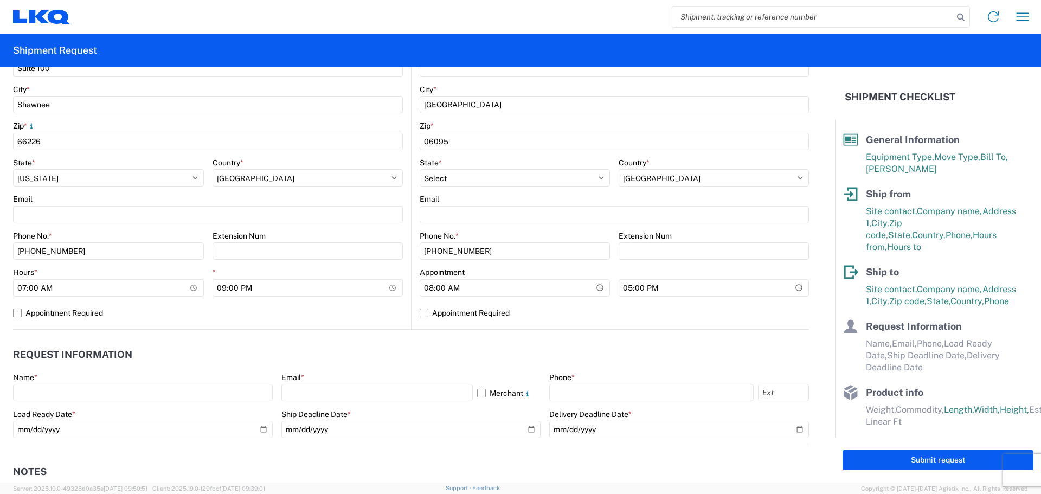
scroll to position [380, 0]
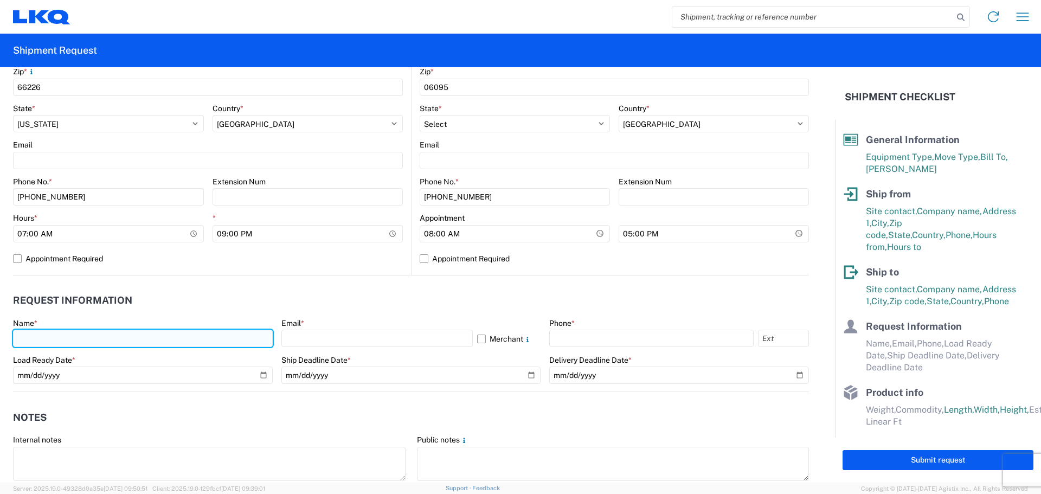
click at [69, 335] on input "text" at bounding box center [143, 338] width 260 height 17
type input "[PERSON_NAME]"
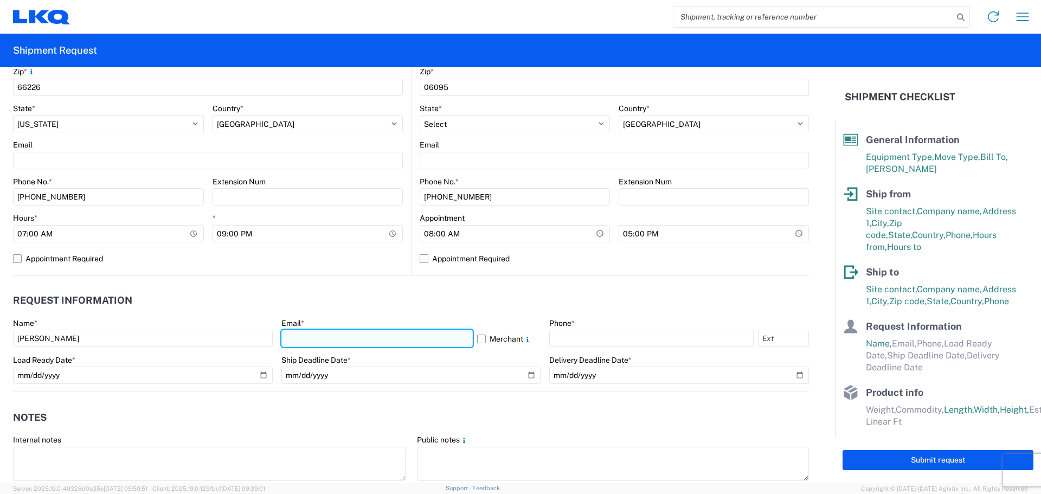
drag, startPoint x: 302, startPoint y: 335, endPoint x: 319, endPoint y: 346, distance: 21.2
click at [302, 335] on input "text" at bounding box center [376, 338] width 191 height 17
type input "[EMAIL_ADDRESS][DOMAIN_NAME]"
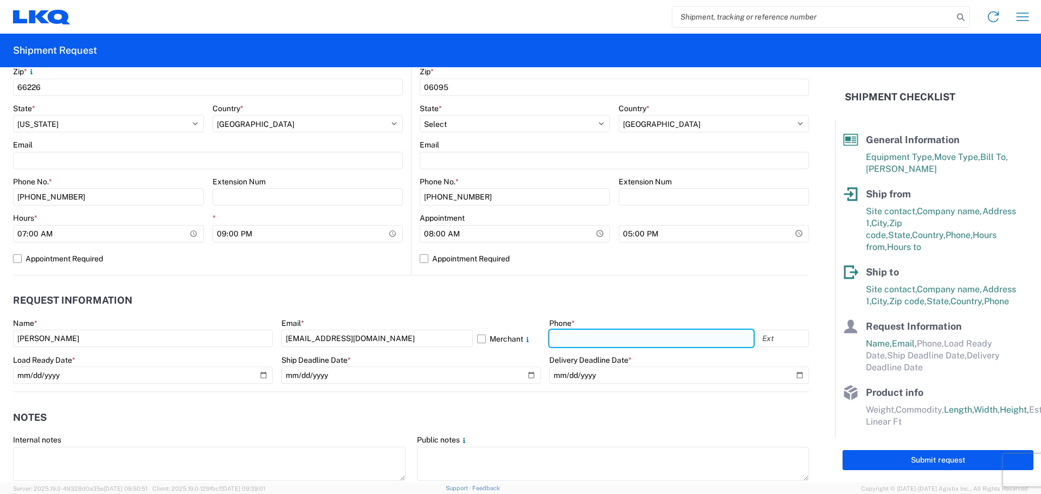
click at [605, 336] on input "text" at bounding box center [651, 338] width 204 height 17
type input "[PHONE_NUMBER]"
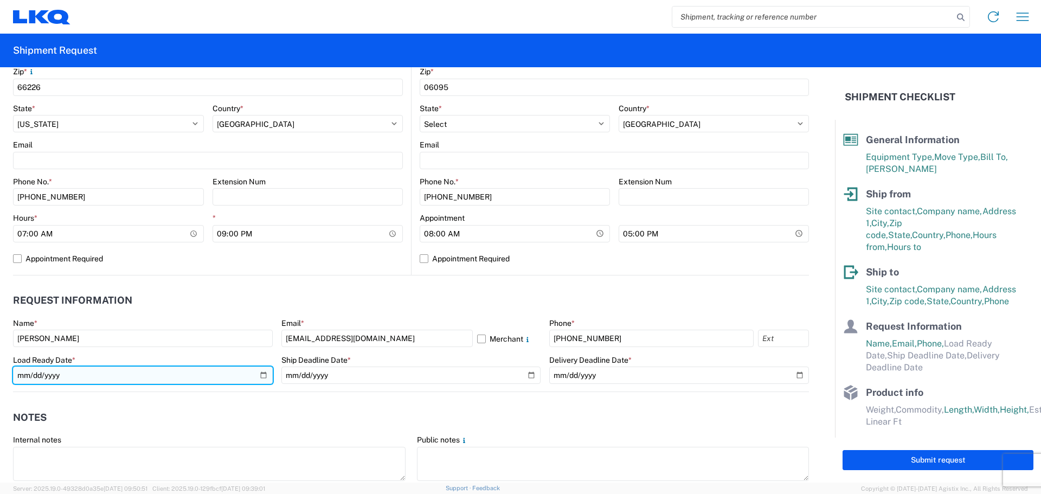
click at [260, 374] on input "date" at bounding box center [143, 375] width 260 height 17
type input "[DATE]"
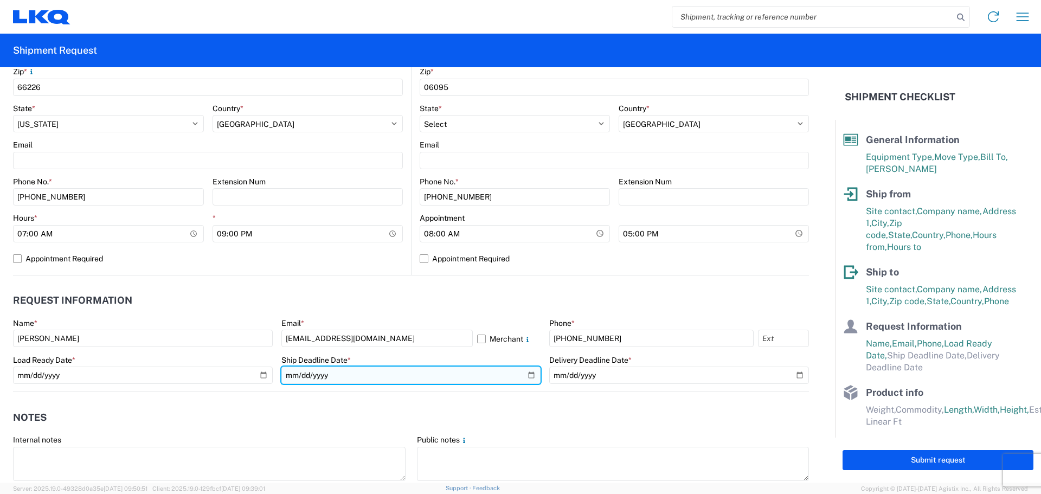
click at [524, 373] on input "date" at bounding box center [411, 375] width 260 height 17
type input "[DATE]"
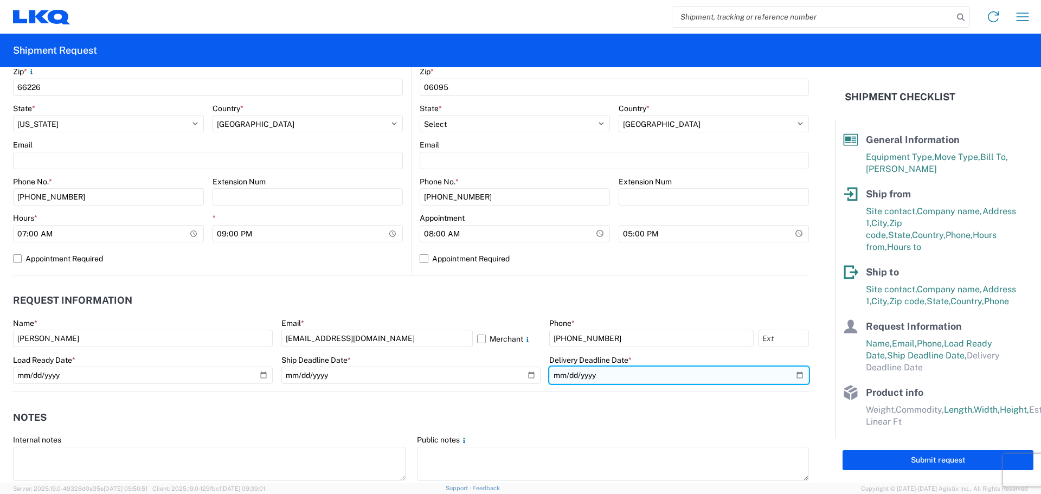
click at [792, 377] on input "date" at bounding box center [679, 375] width 260 height 17
type input "[DATE]"
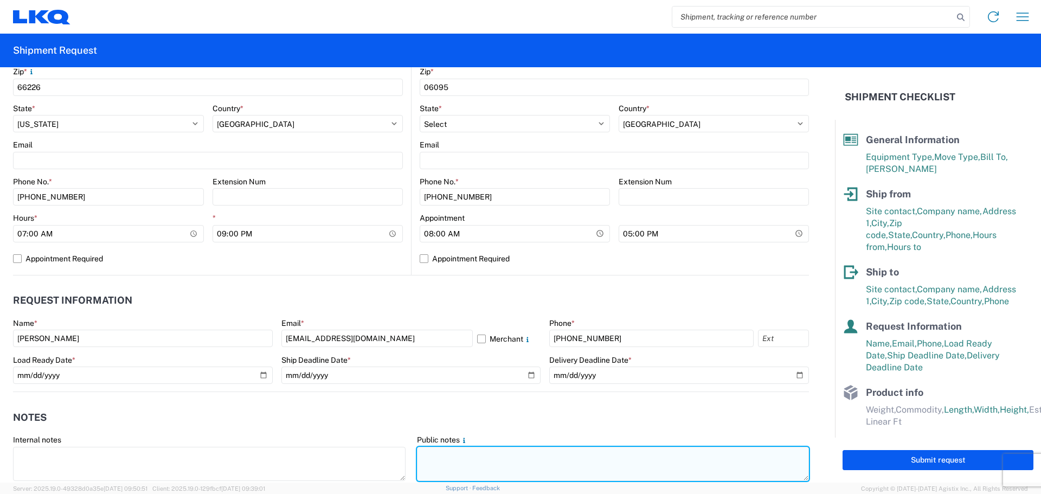
click at [438, 460] on textarea at bounding box center [613, 464] width 393 height 34
paste textarea "https://lkq.agistix.com/lkq/shipment/56848146"
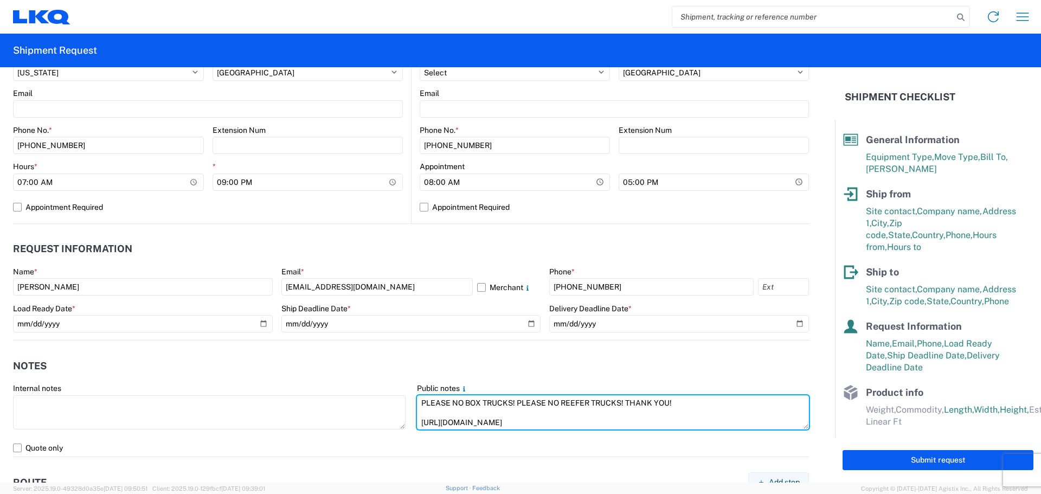
scroll to position [488, 0]
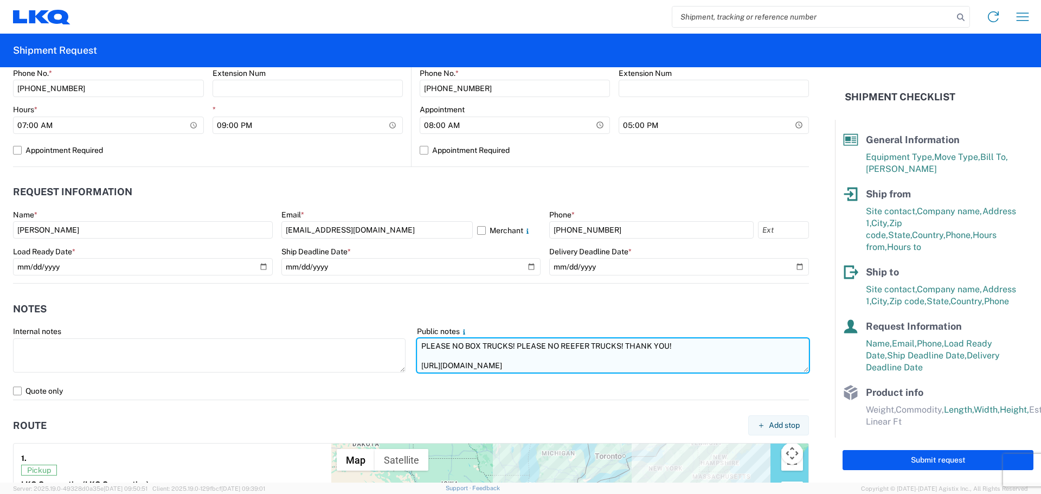
drag, startPoint x: 584, startPoint y: 363, endPoint x: 415, endPoint y: 363, distance: 168.6
click at [417, 363] on textarea "PLEASE NO BOX TRUCKS! PLEASE NO REEFER TRUCKS! THANK YOU! https://lkq.agistix.c…" at bounding box center [613, 355] width 393 height 34
paste textarea "SKID 1 48.0 44.0 80.0 350.0 SKID 2 48.0 44.0 84.0 400.0 SKID 3 48.0 44.0 84.0 3…"
drag, startPoint x: 672, startPoint y: 347, endPoint x: 390, endPoint y: 329, distance: 282.5
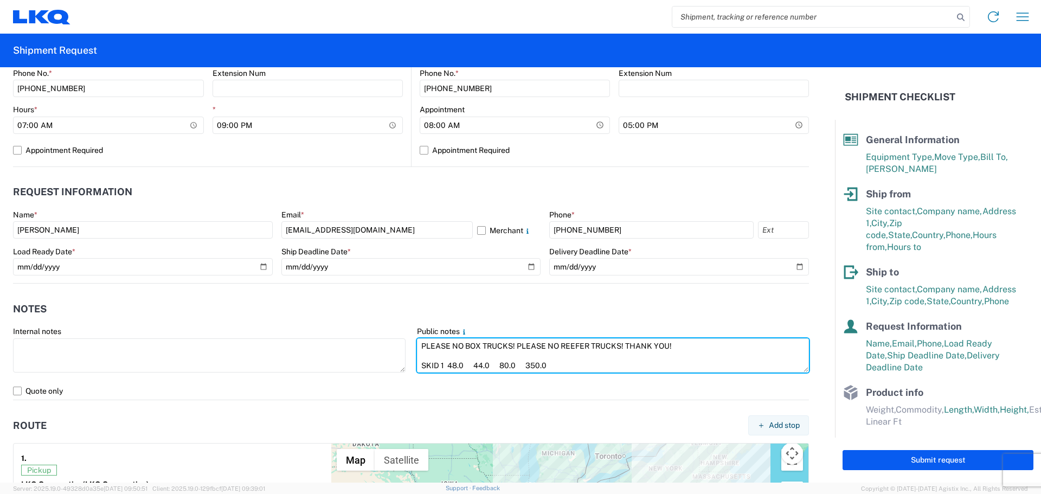
click at [390, 329] on div "Internal notes Public notes PLEASE NO BOX TRUCKS! PLEASE NO REEFER TRUCKS! THAN…" at bounding box center [411, 354] width 807 height 56
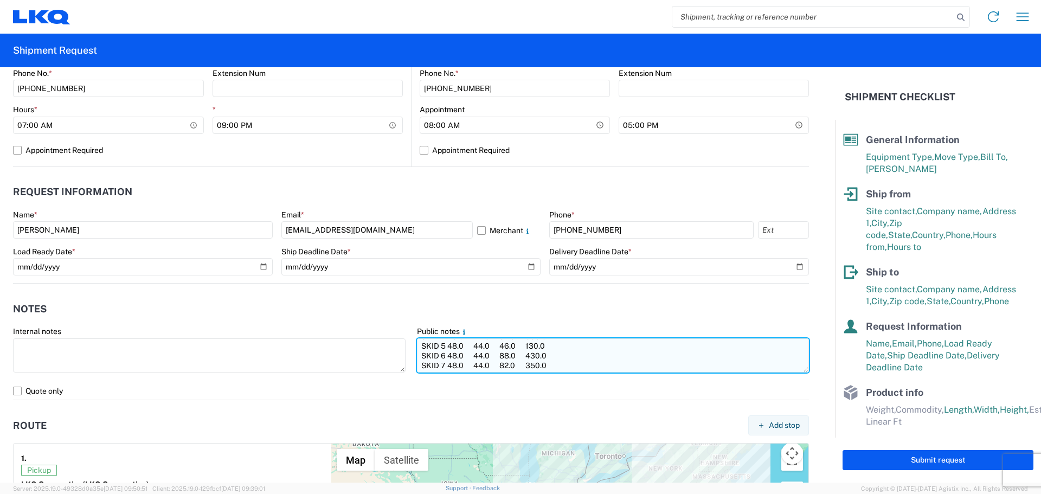
scroll to position [78, 0]
click at [431, 365] on textarea "PLEASE NO BOX TRUCKS! PLEASE NO REEFER TRUCKS! THANK YOU! SKID 1 48.0 44.0 80.0…" at bounding box center [613, 355] width 393 height 34
paste textarea "PLEASE NO BOX TRUCKS! PLEASE NO REEFER TRUCKS! THANK YOU!"
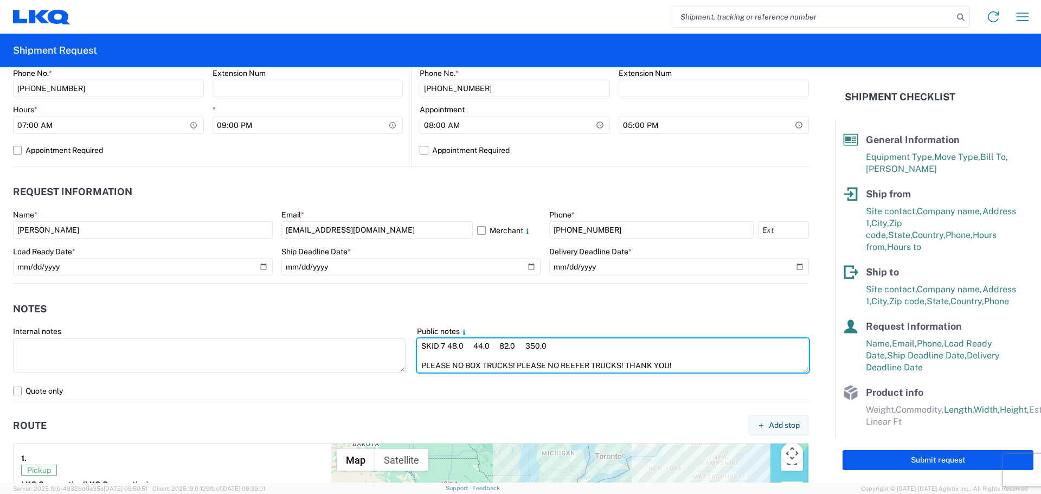
type textarea "PLEASE NO BOX TRUCKS! PLEASE NO REEFER TRUCKS! THANK YOU! SKID 1 48.0 44.0 80.0…"
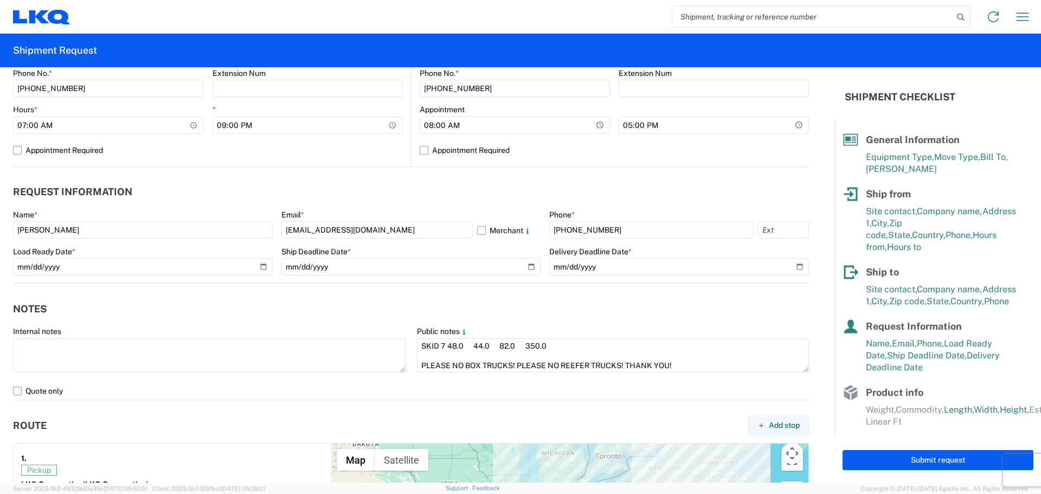
click at [18, 390] on label "Quote only" at bounding box center [411, 390] width 796 height 17
click at [0, 0] on input "Quote only" at bounding box center [0, 0] width 0 height 0
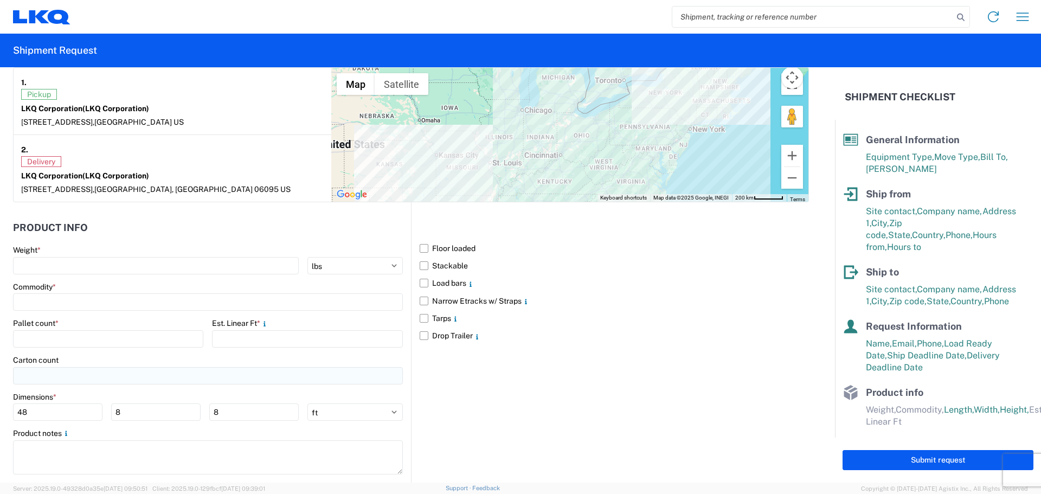
scroll to position [868, 0]
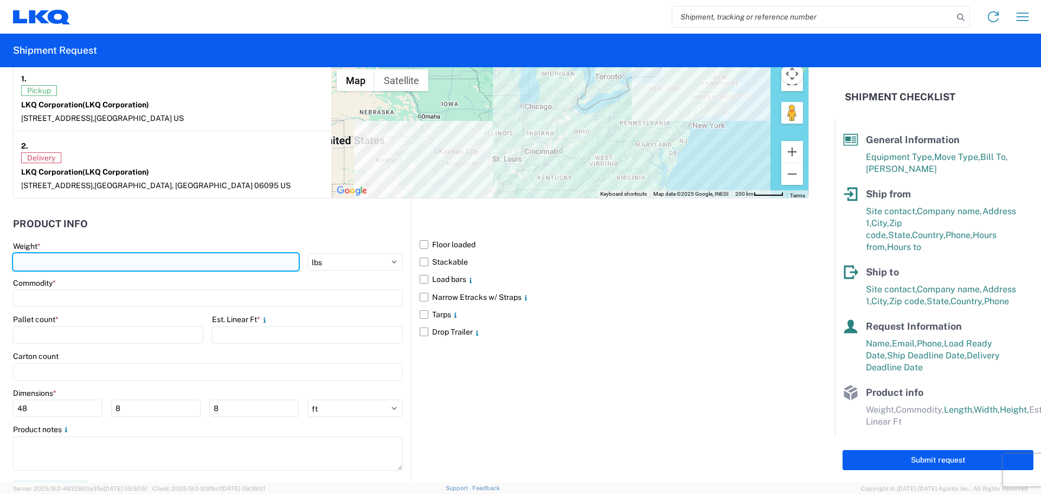
click at [136, 267] on input "number" at bounding box center [156, 261] width 286 height 17
type input "2560"
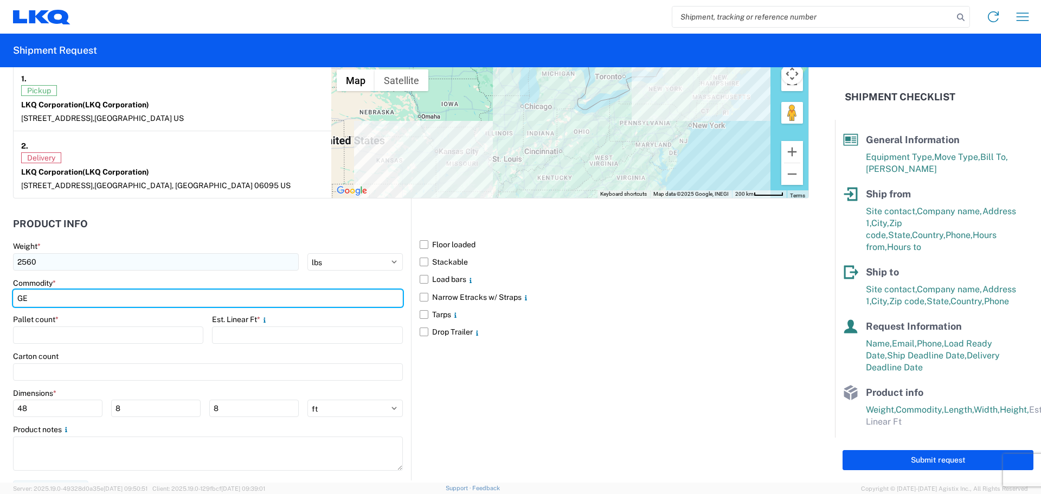
type input "G"
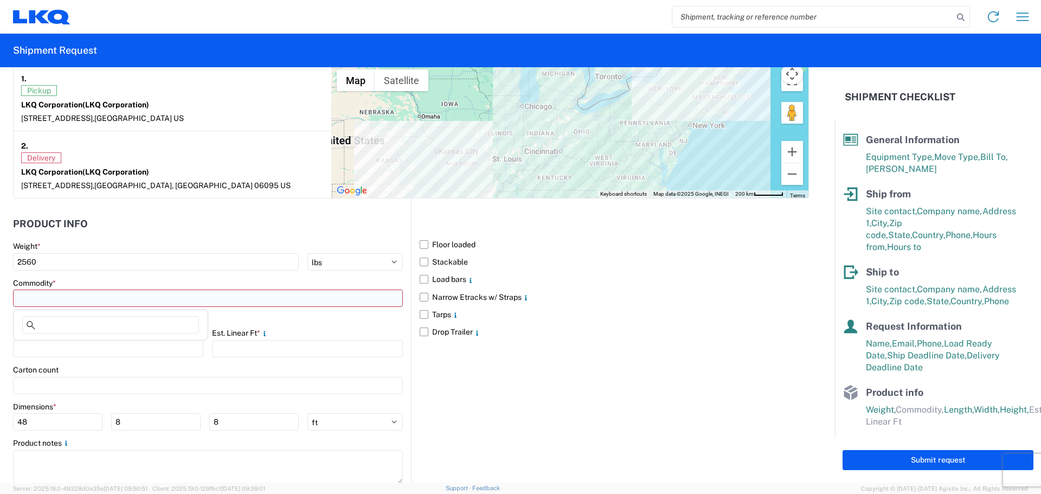
click at [112, 293] on input at bounding box center [208, 298] width 390 height 17
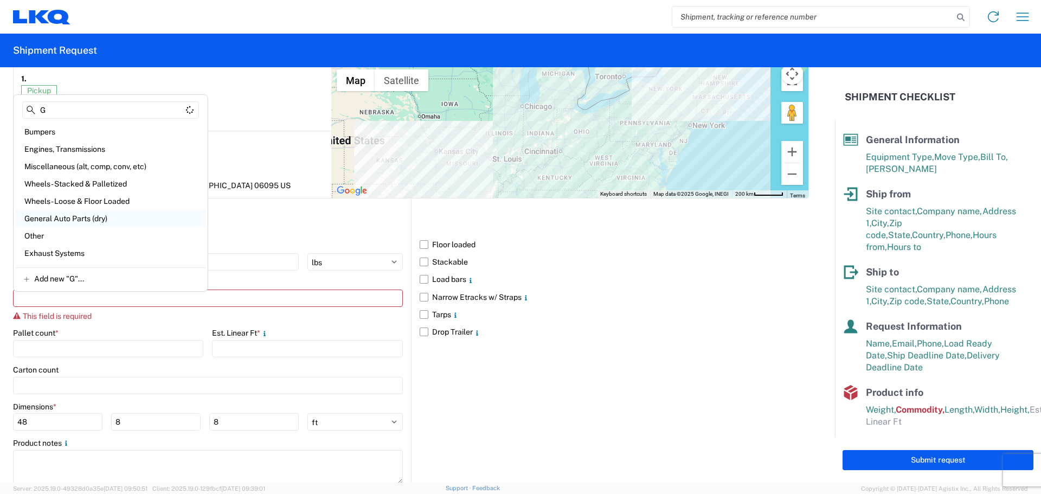
type input "G"
click at [102, 224] on div "General Auto Parts (dry)" at bounding box center [111, 218] width 190 height 17
type input "General Auto Parts (dry)"
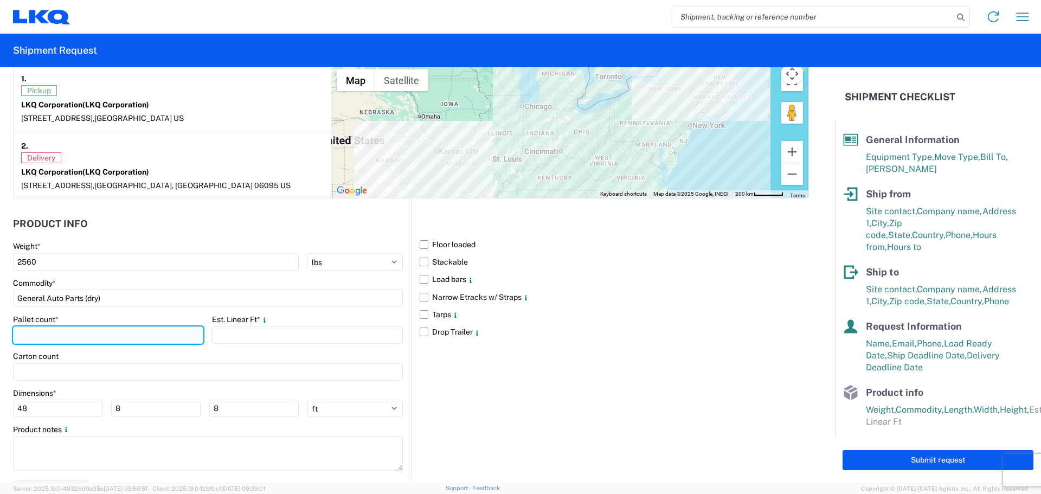
click at [75, 334] on input "number" at bounding box center [108, 334] width 190 height 17
type input "7"
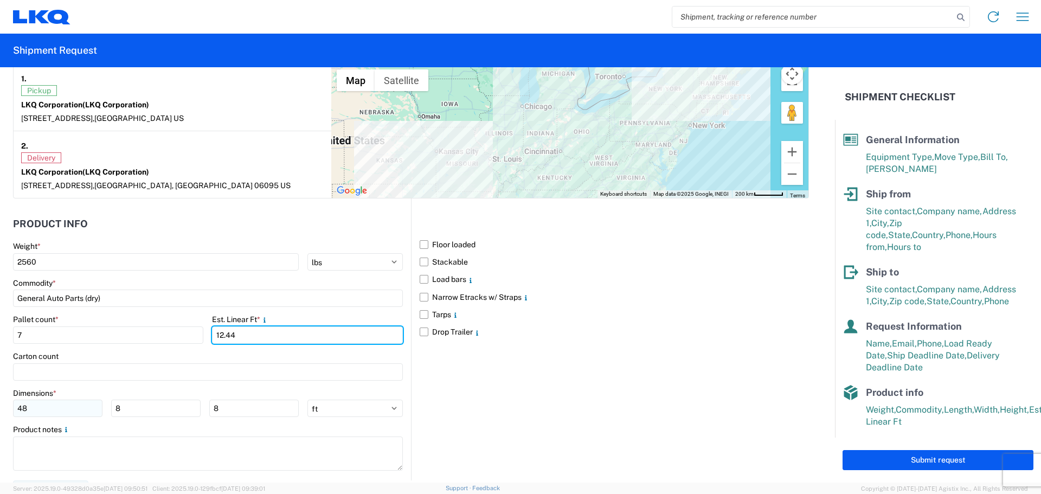
type input "12.44"
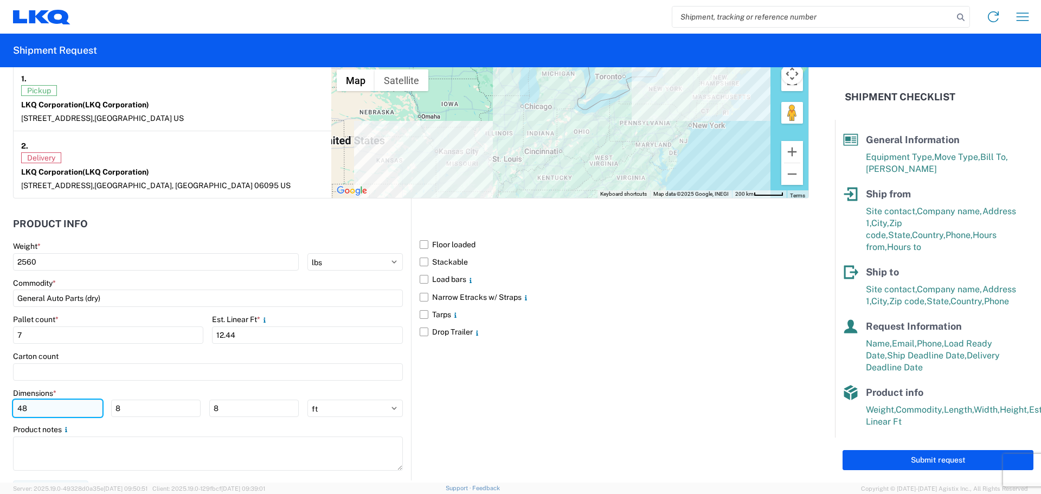
click at [64, 408] on input "48" at bounding box center [57, 408] width 89 height 17
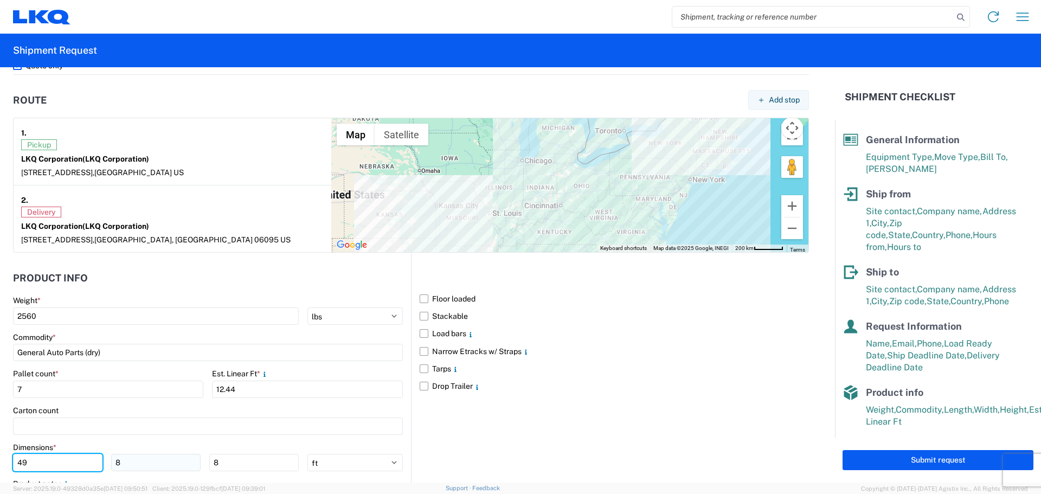
type input "49"
click at [147, 459] on input "8" at bounding box center [155, 462] width 89 height 17
type input "40"
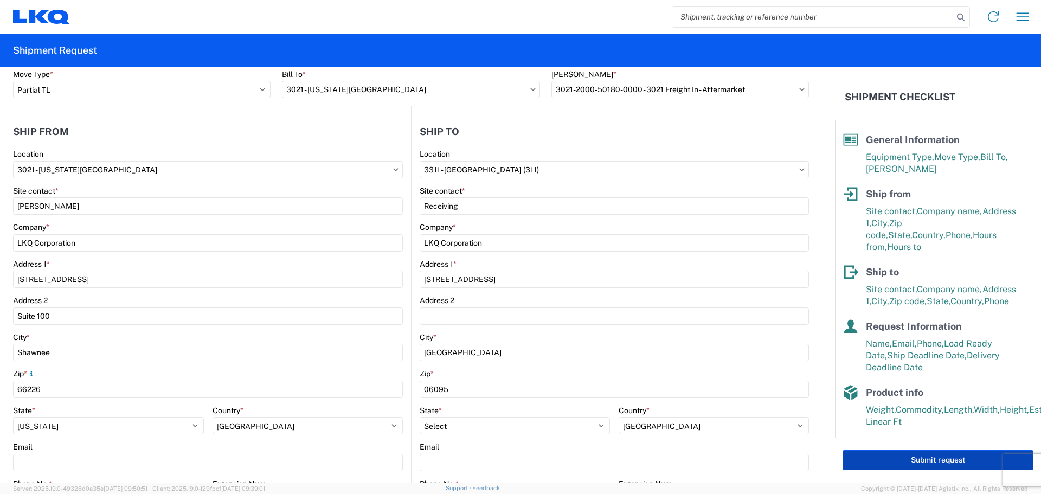
scroll to position [72, 0]
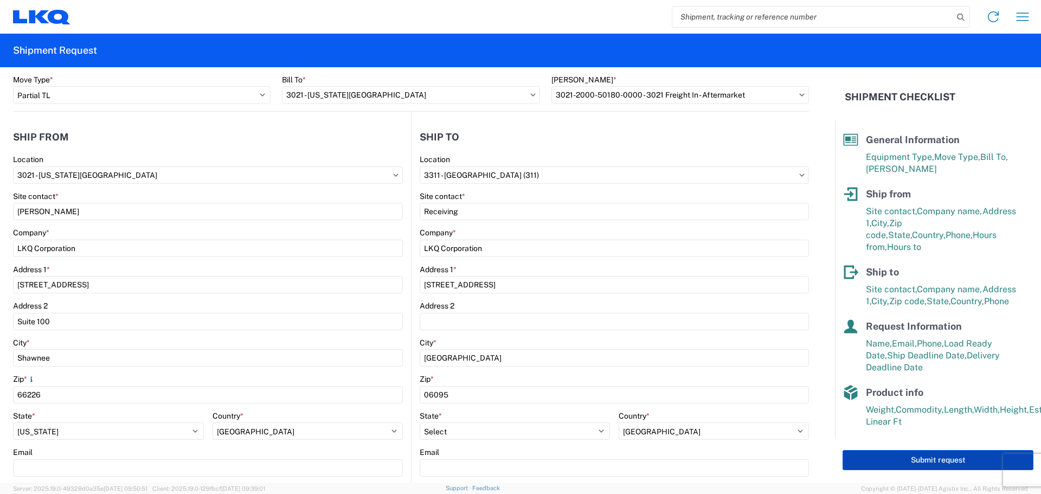
type input "84"
click at [930, 461] on button "Submit request" at bounding box center [938, 460] width 191 height 20
select select "US"
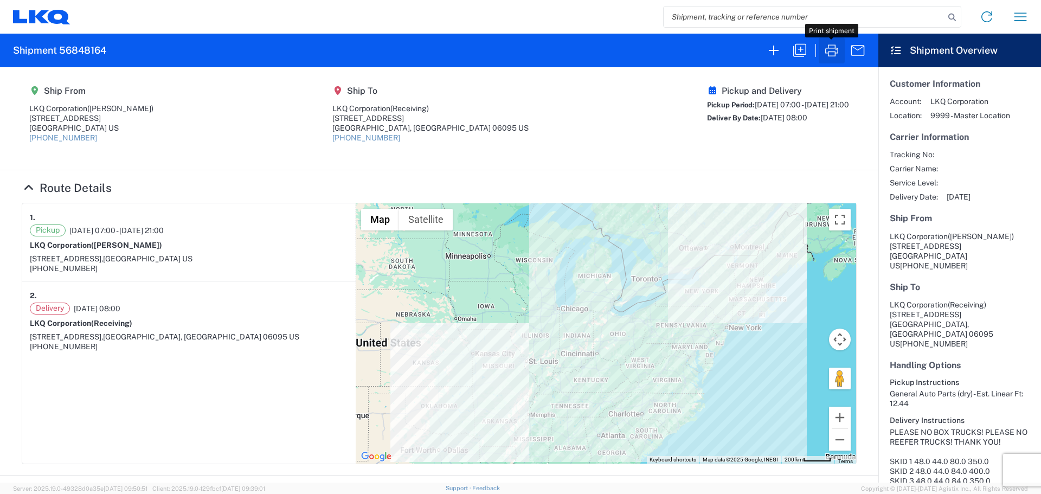
click at [833, 53] on icon "button" at bounding box center [831, 50] width 17 height 17
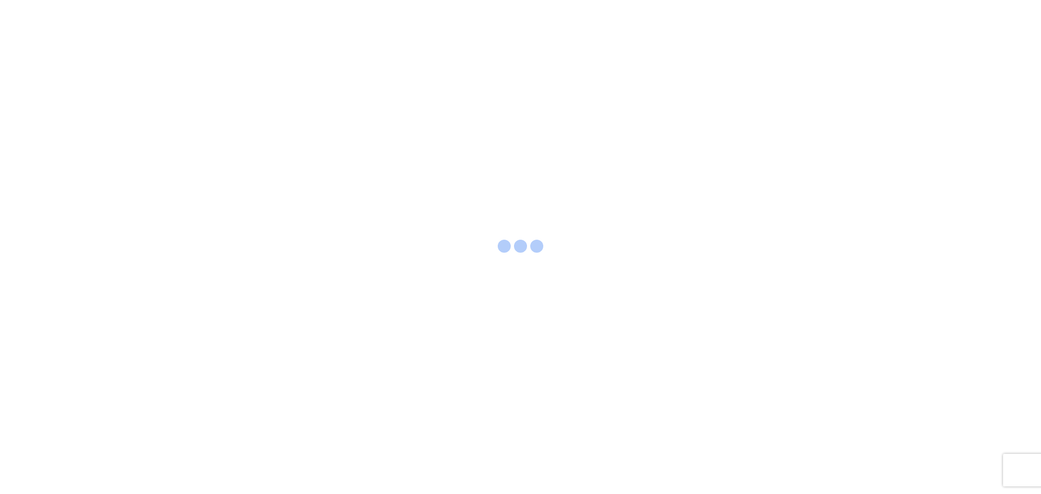
select select "FULL"
select select "US"
select select "LBS"
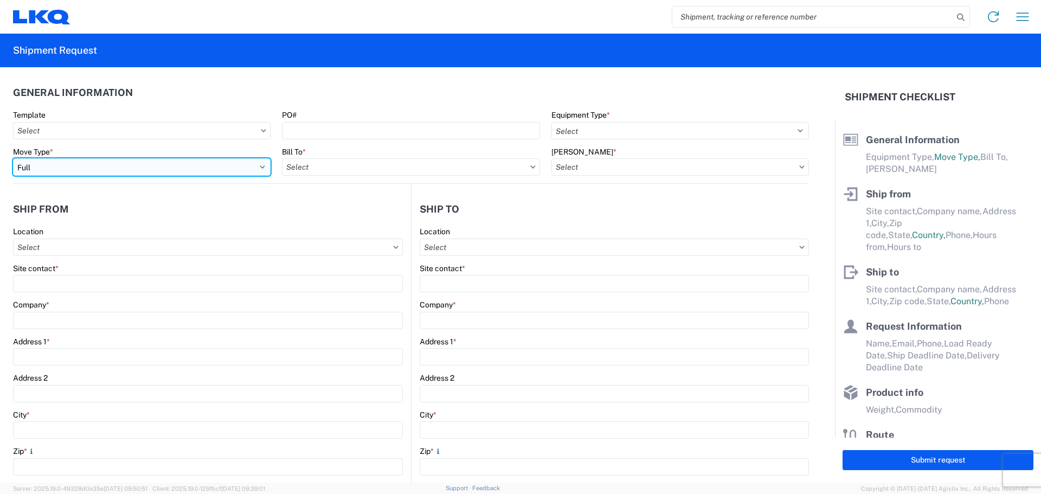
click at [109, 172] on select "Select Full Partial TL" at bounding box center [142, 166] width 258 height 17
select select "PARTIAL_TL"
click at [13, 158] on select "Select Full Partial TL" at bounding box center [142, 166] width 258 height 17
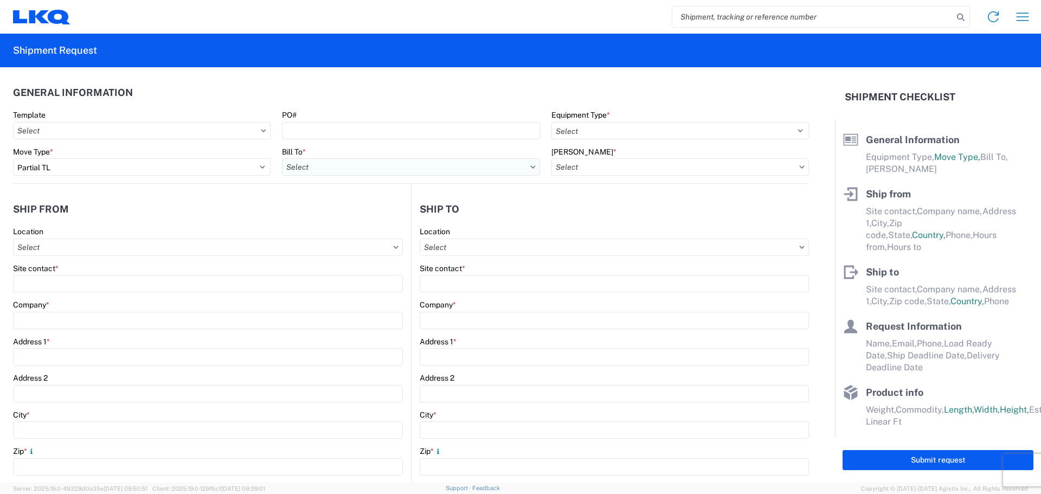
click at [305, 164] on input "text" at bounding box center [411, 166] width 258 height 17
type input "3021"
click at [338, 210] on div "3021 - [US_STATE][GEOGRAPHIC_DATA]" at bounding box center [377, 215] width 190 height 17
type input "3021 - [US_STATE][GEOGRAPHIC_DATA]"
click at [626, 167] on input "text" at bounding box center [680, 166] width 258 height 17
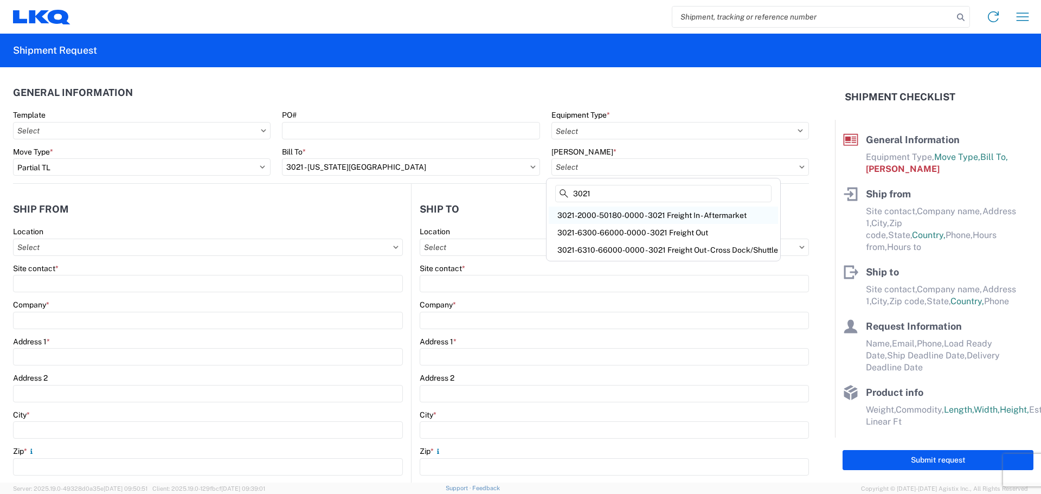
type input "3021"
click at [598, 209] on div "3021-2000-50180-0000 - 3021 Freight In - Aftermarket" at bounding box center [663, 215] width 229 height 17
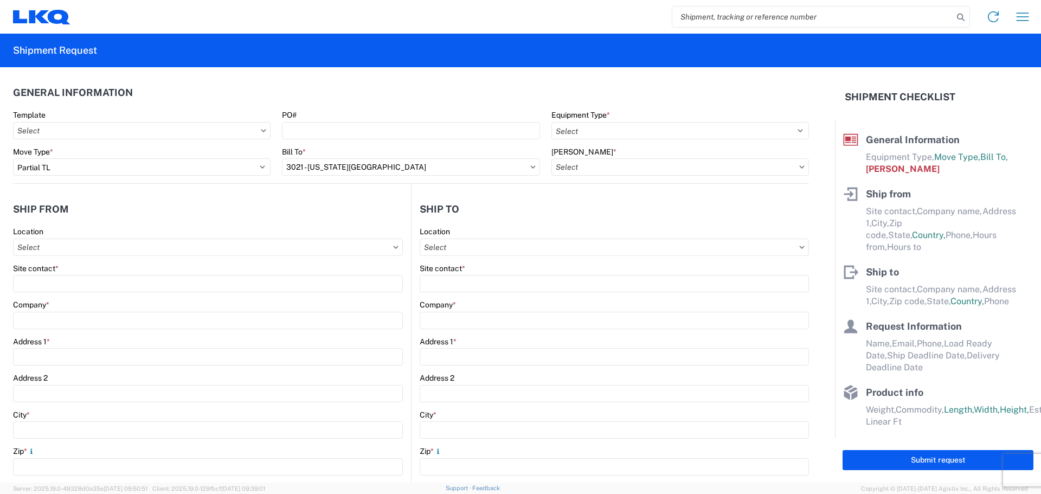
type input "3021-2000-50180-0000 - 3021 Freight In - Aftermarket"
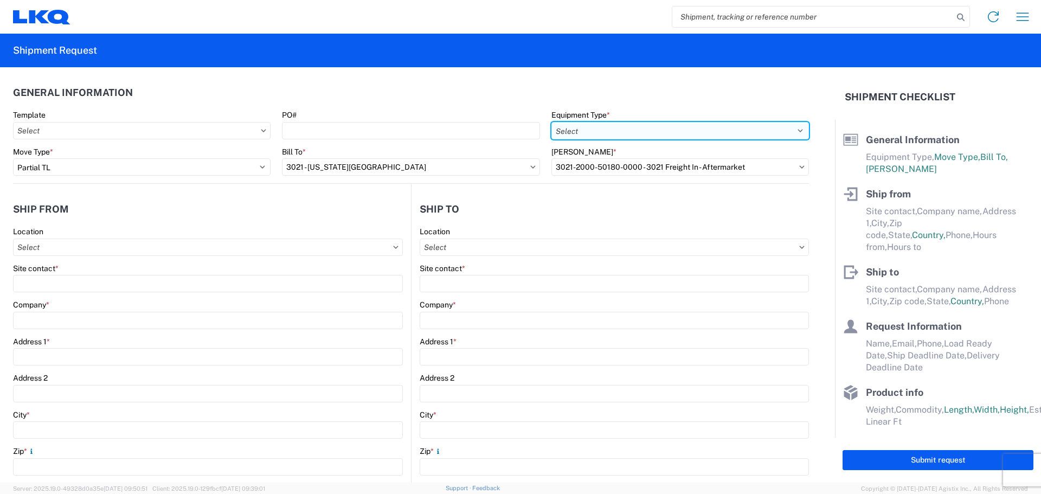
click at [615, 132] on select "Select 53’ Dry Van Flatbed Dropdeck (van) Lowboy (flatbed) Rail" at bounding box center [680, 130] width 258 height 17
select select "STDV"
click at [551, 122] on select "Select 53’ Dry Van Flatbed Dropdeck (van) Lowboy (flatbed) Rail" at bounding box center [680, 130] width 258 height 17
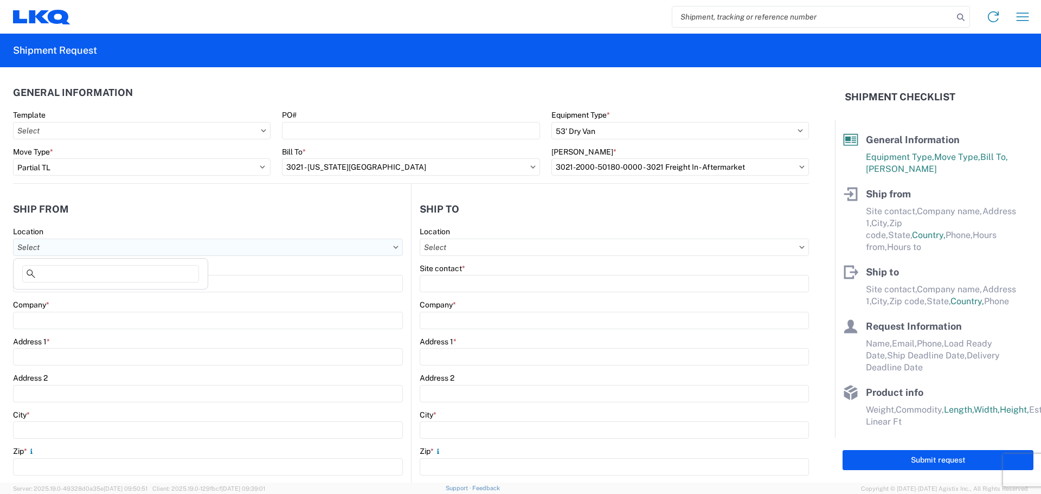
click at [124, 243] on input "text" at bounding box center [208, 247] width 390 height 17
type input "3021"
click at [111, 298] on div "3021 - [US_STATE][GEOGRAPHIC_DATA]" at bounding box center [111, 295] width 190 height 17
type input "3021 - [US_STATE][GEOGRAPHIC_DATA]"
type input "LKQ Corporation"
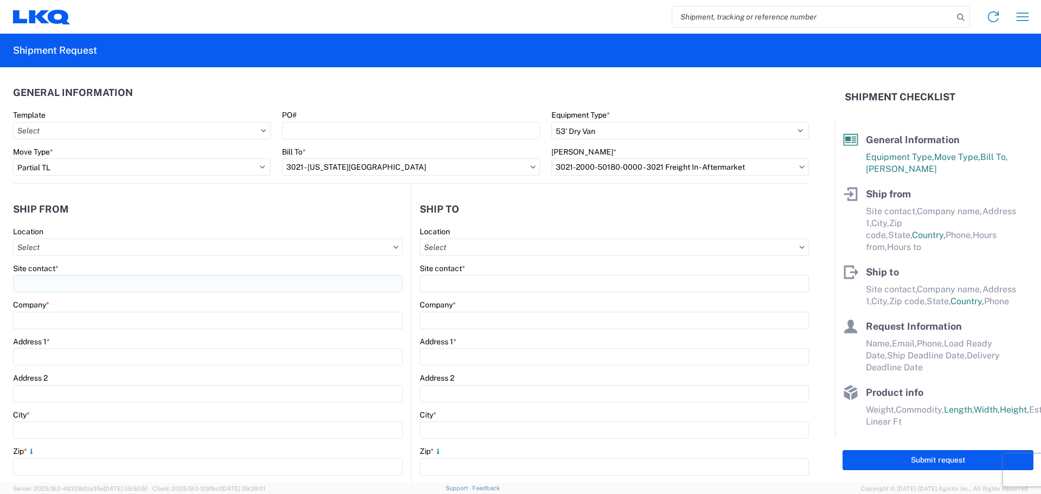
type input "[STREET_ADDRESS]"
type input "Suite 100"
type input "Shawnee"
type input "66226"
select select "KS"
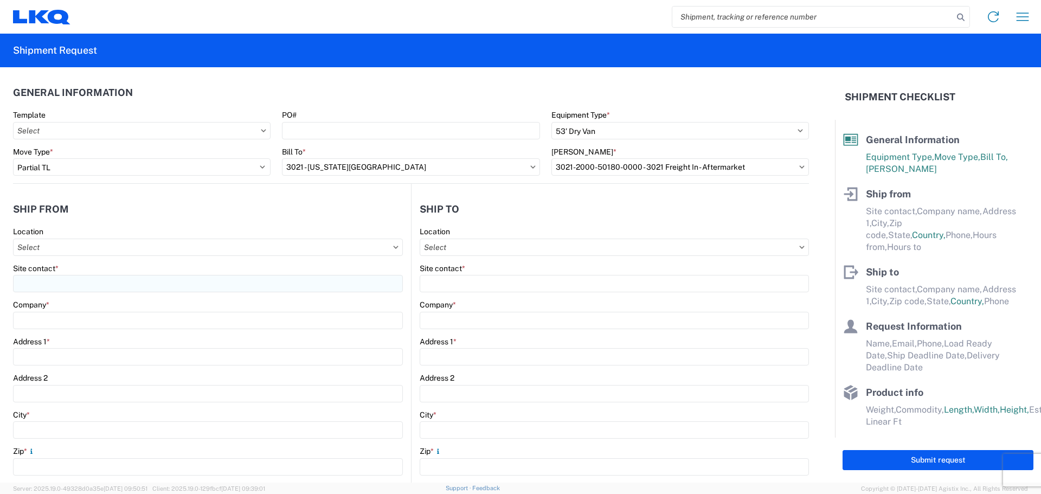
type input "[PHONE_NUMBER]"
type input "07:00"
type input "21:00"
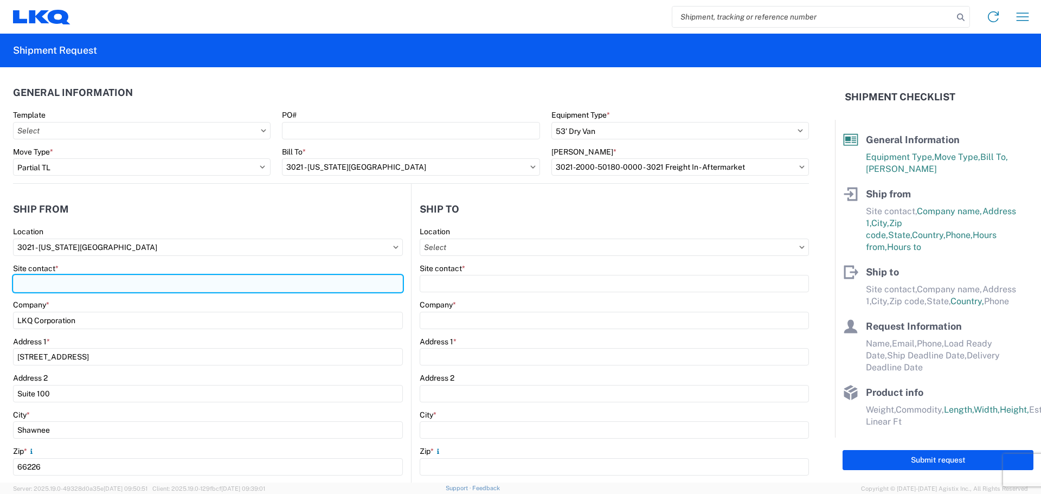
click at [48, 283] on input "Site contact *" at bounding box center [208, 283] width 390 height 17
type input "[PERSON_NAME]"
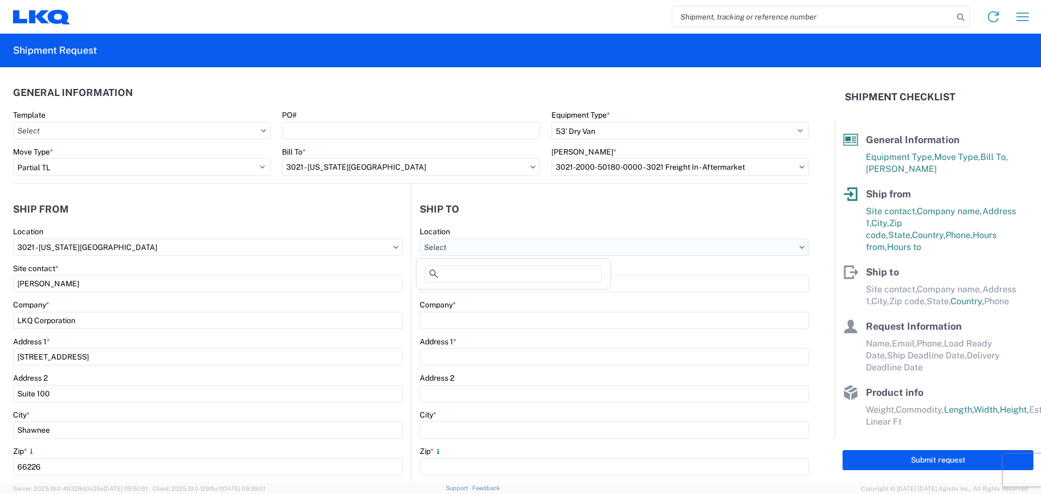
click at [476, 241] on input "text" at bounding box center [614, 247] width 389 height 17
type input "3052"
click at [479, 298] on div "3052 - Bryant AR (Midstate) (052)" at bounding box center [514, 295] width 190 height 17
type input "3052 - Bryant AR (Midstate) (052)"
type input "LKQ Corporation"
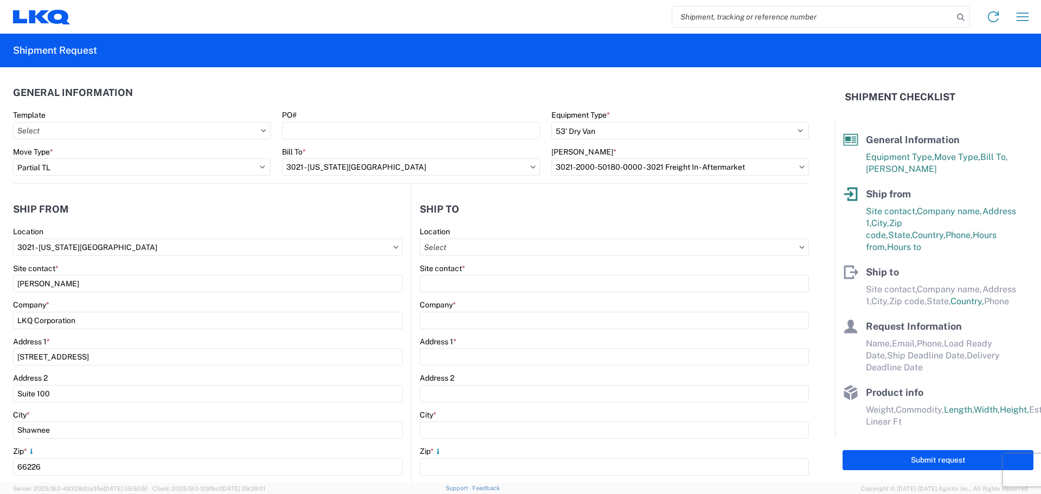
type input "3700 Bryant Crossing Drive"
type input "Bryant"
type input "72022"
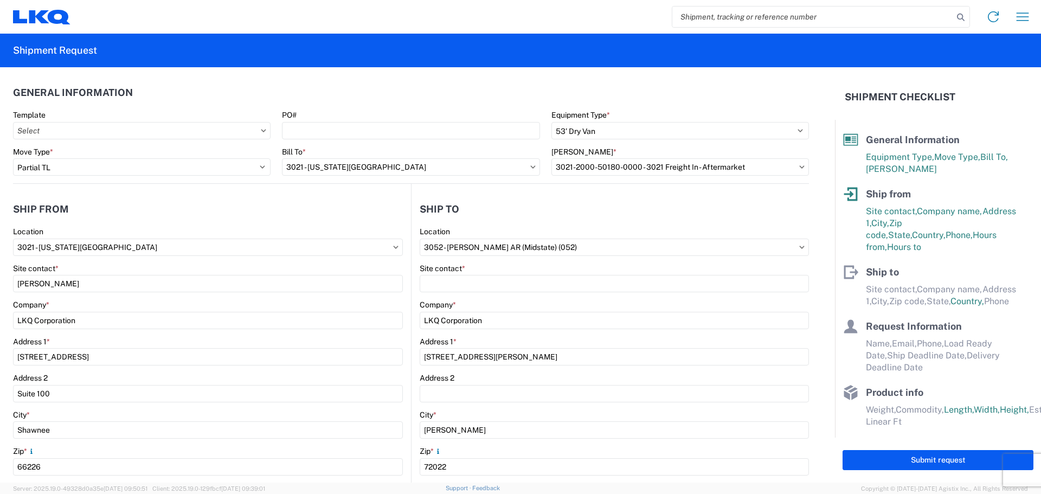
select select "US"
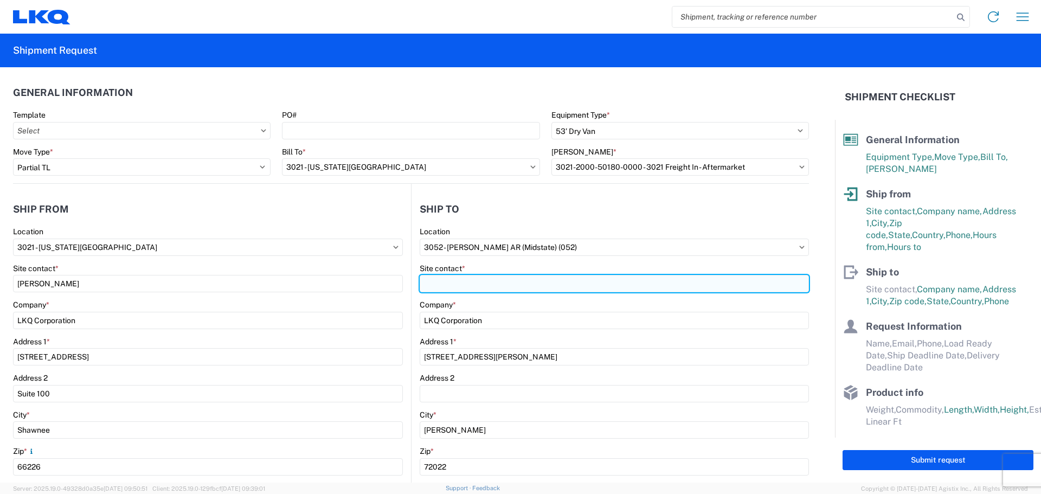
click at [479, 285] on input "Site contact *" at bounding box center [614, 283] width 389 height 17
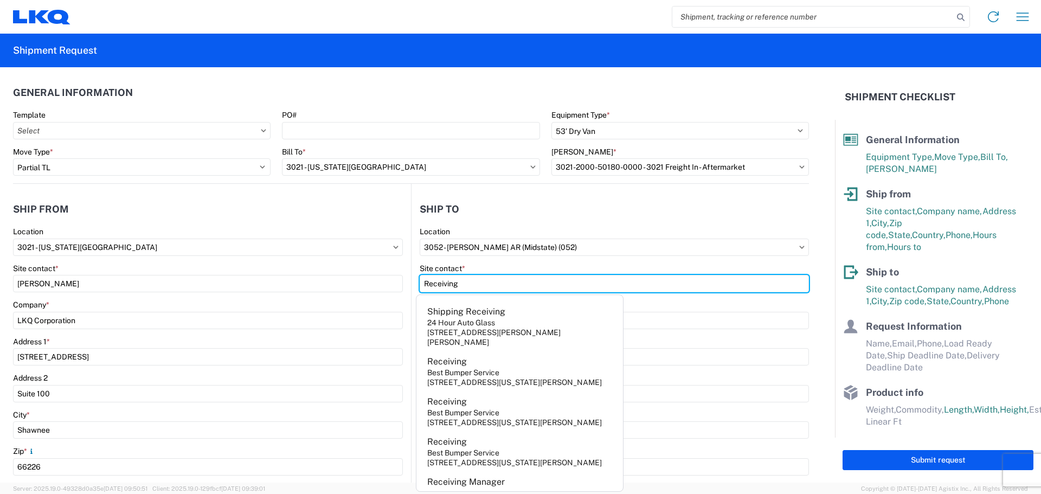
type input "Receiving"
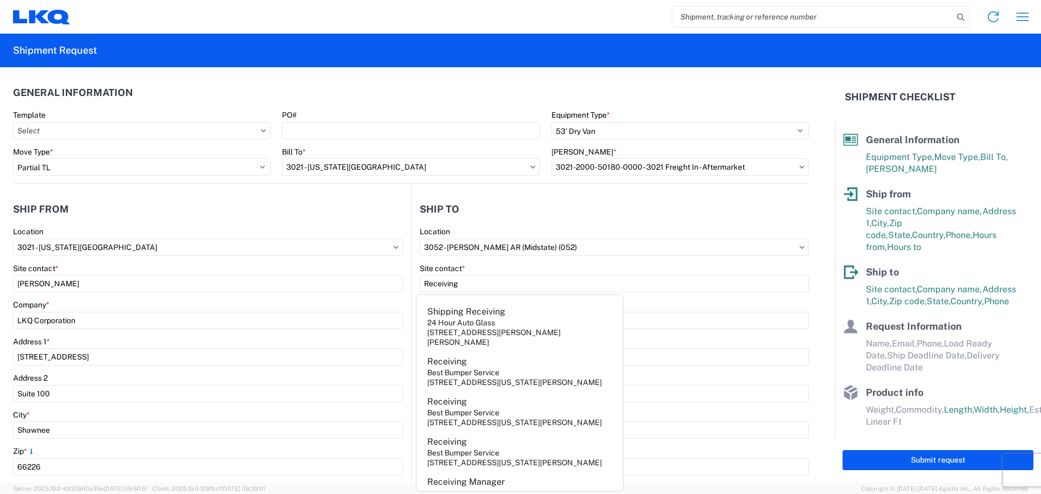
click at [623, 226] on agx-form-section "Ship to 3052 Location 3052 - Bryant AR (Midstate) (052) Site contact * Receivin…" at bounding box center [610, 426] width 397 height 458
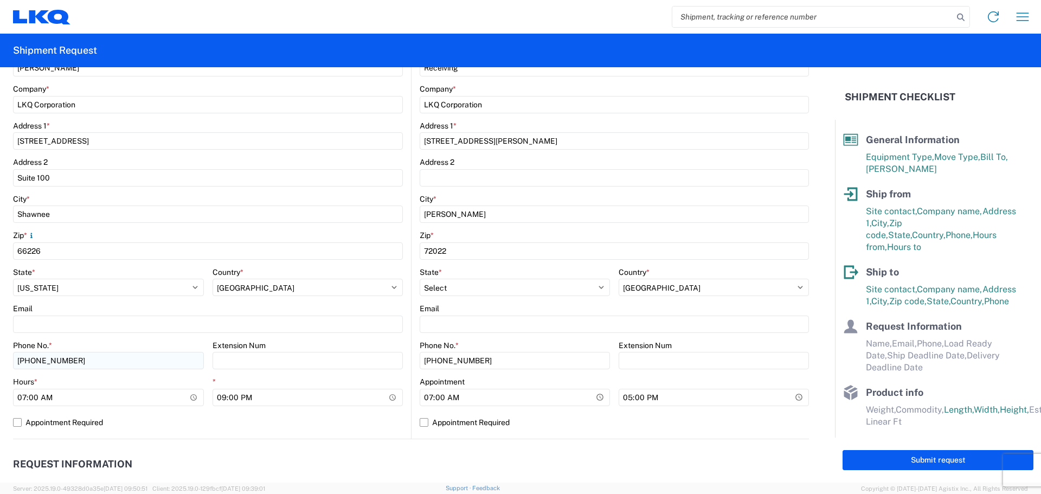
scroll to position [217, 0]
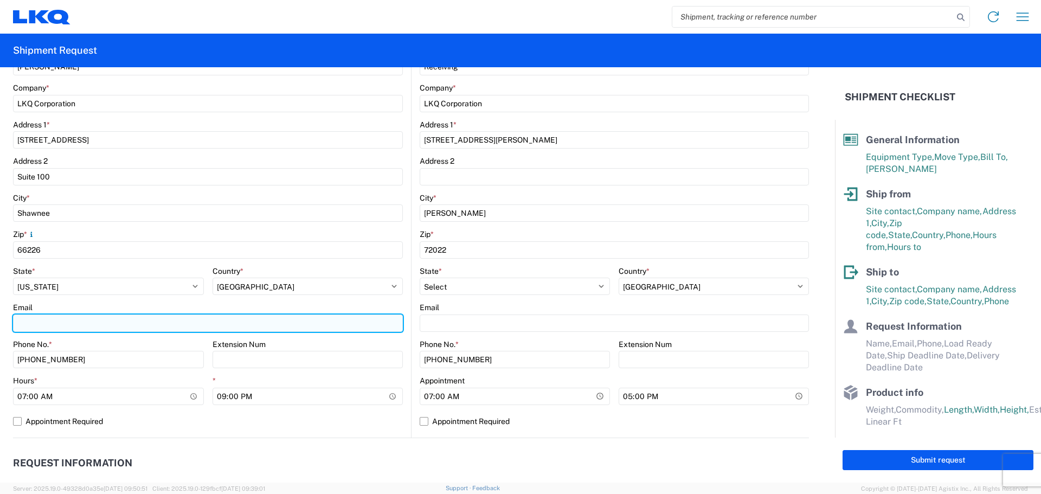
drag, startPoint x: 61, startPoint y: 324, endPoint x: 80, endPoint y: 331, distance: 20.1
click at [61, 324] on input "Email" at bounding box center [208, 323] width 390 height 17
type input "[EMAIL_ADDRESS][DOMAIN_NAME]"
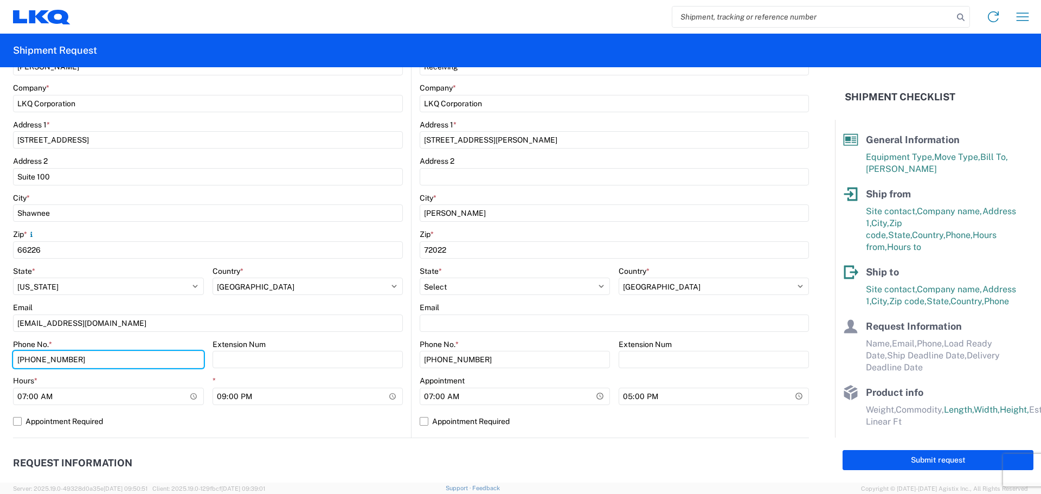
drag, startPoint x: 110, startPoint y: 363, endPoint x: 0, endPoint y: 318, distance: 118.9
click at [0, 319] on form "General Information Template PO# Equipment Type * Select 53’ Dry Van Flatbed Dr…" at bounding box center [417, 274] width 835 height 415
type input "[PHONE_NUMBER]"
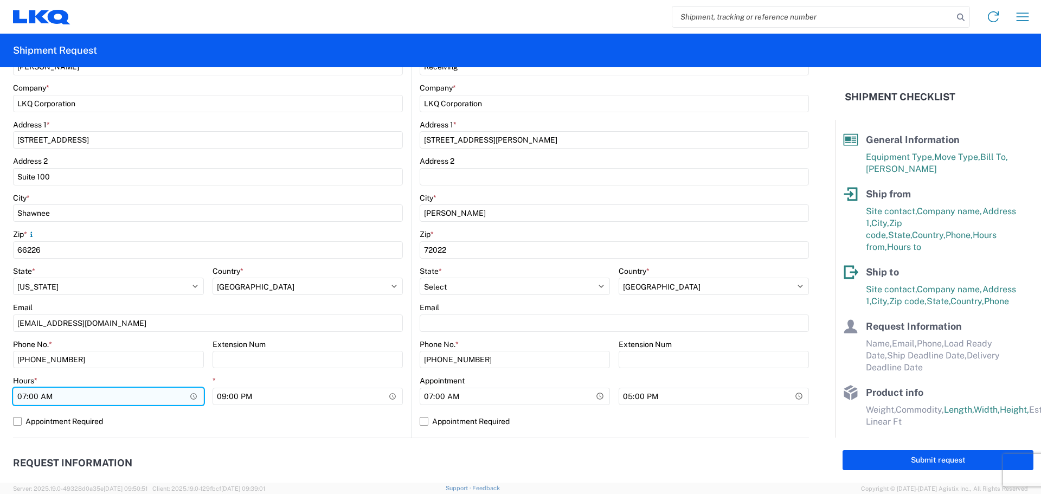
click at [21, 395] on input "07:00" at bounding box center [108, 396] width 191 height 17
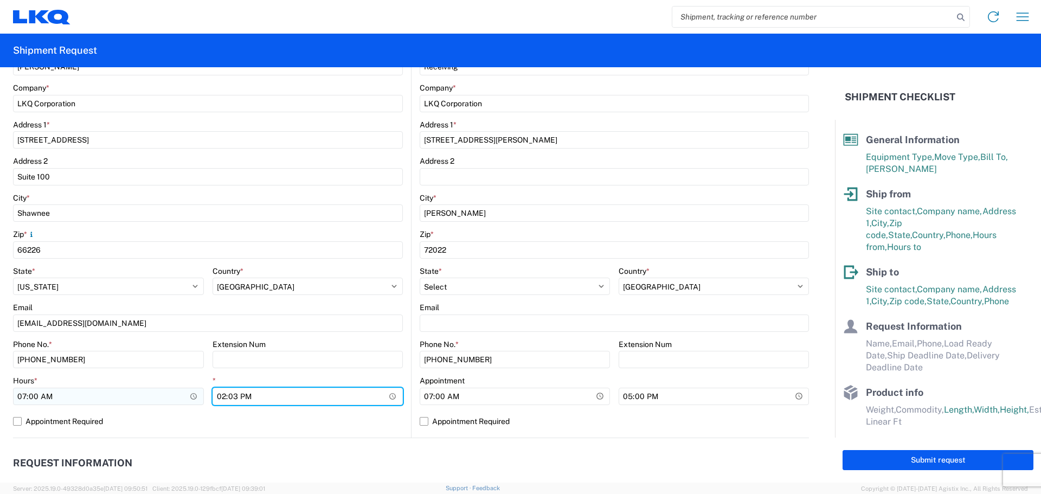
type input "14:30"
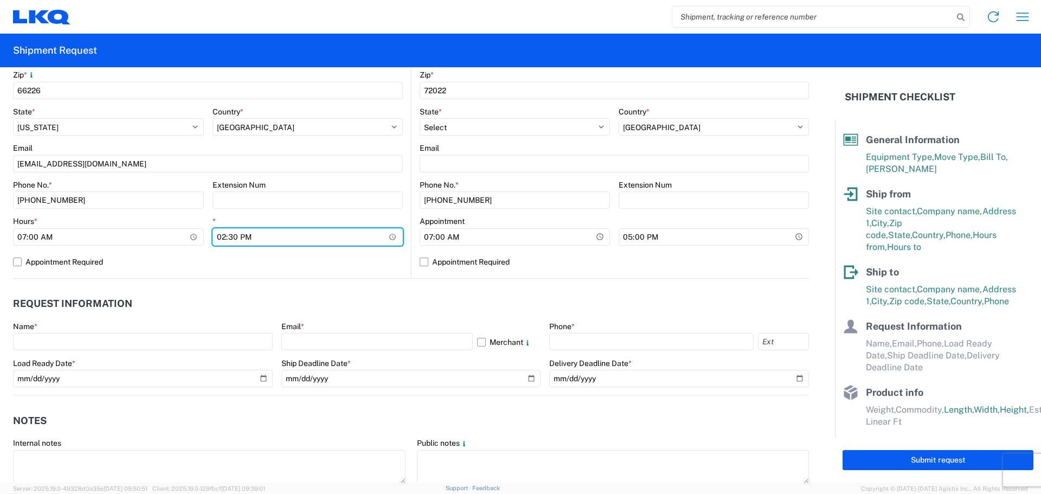
scroll to position [380, 0]
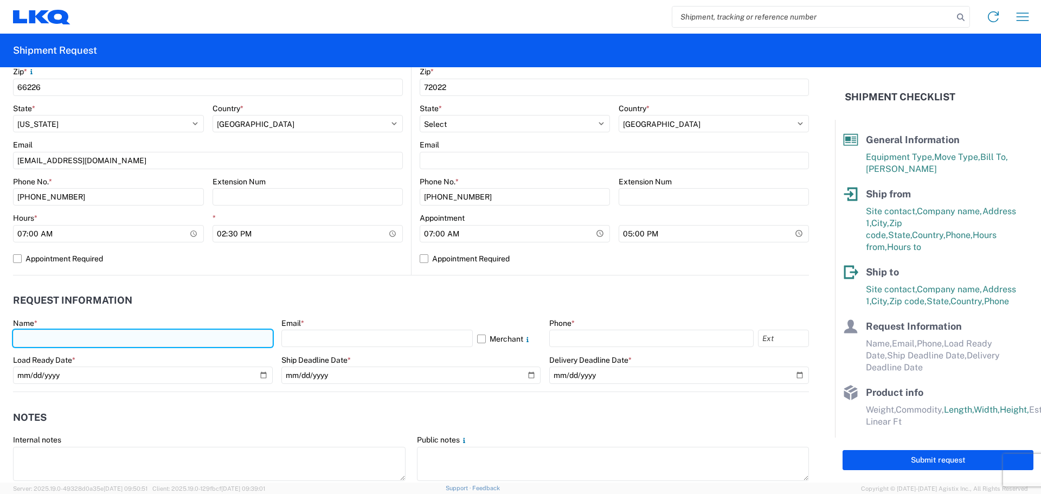
click at [78, 336] on input "text" at bounding box center [143, 338] width 260 height 17
type input "[PERSON_NAME]"
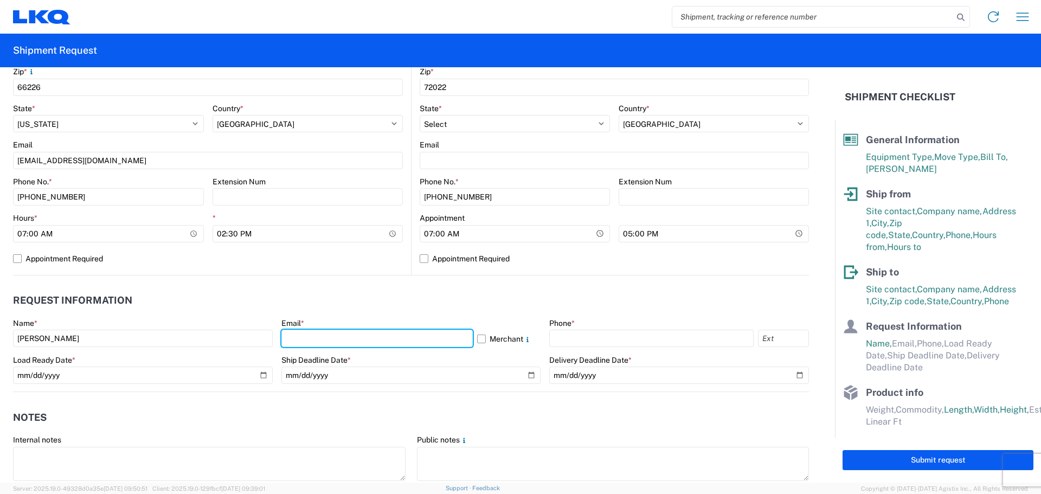
drag, startPoint x: 311, startPoint y: 336, endPoint x: 324, endPoint y: 357, distance: 25.3
click at [312, 336] on input "text" at bounding box center [376, 338] width 191 height 17
type input "[EMAIL_ADDRESS][DOMAIN_NAME]"
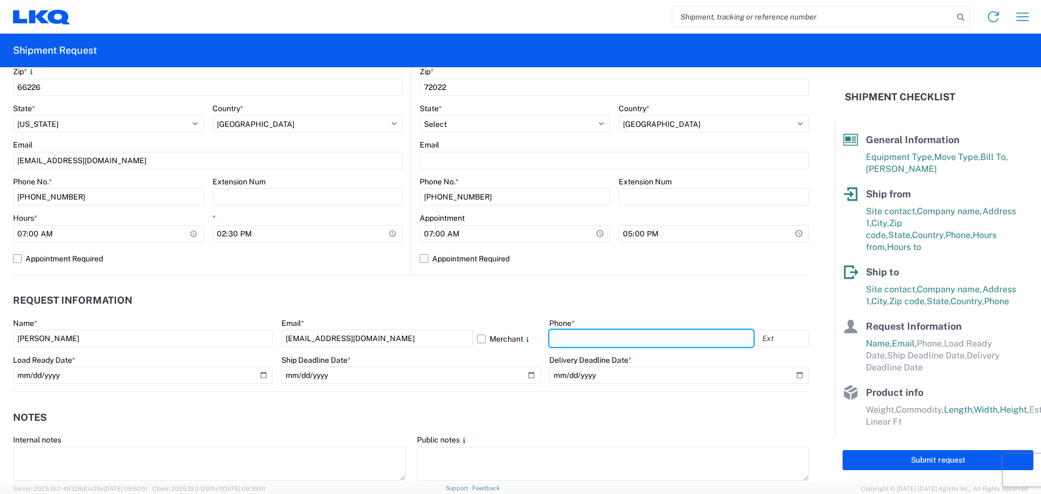
click at [568, 339] on input "text" at bounding box center [651, 338] width 204 height 17
type input "[PHONE_NUMBER]"
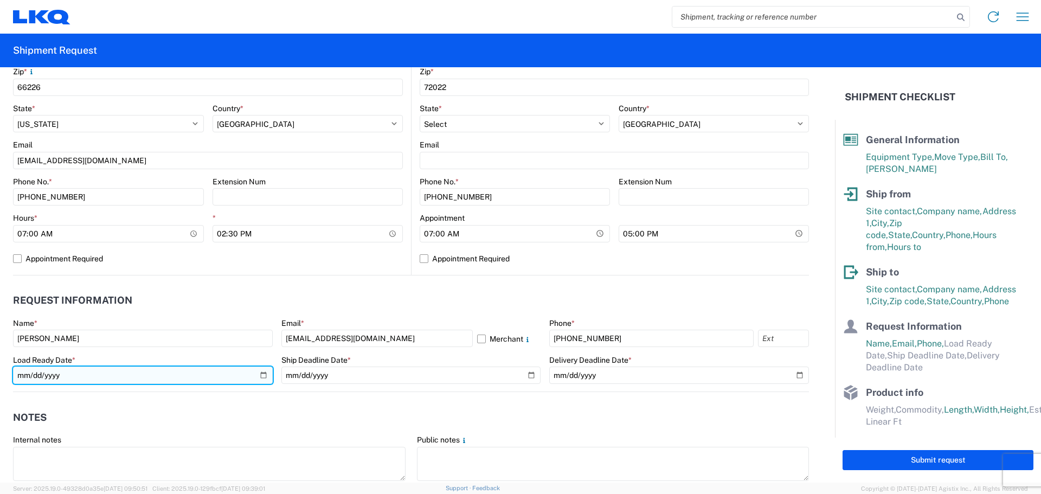
click at [257, 373] on input "date" at bounding box center [143, 375] width 260 height 17
type input "[DATE]"
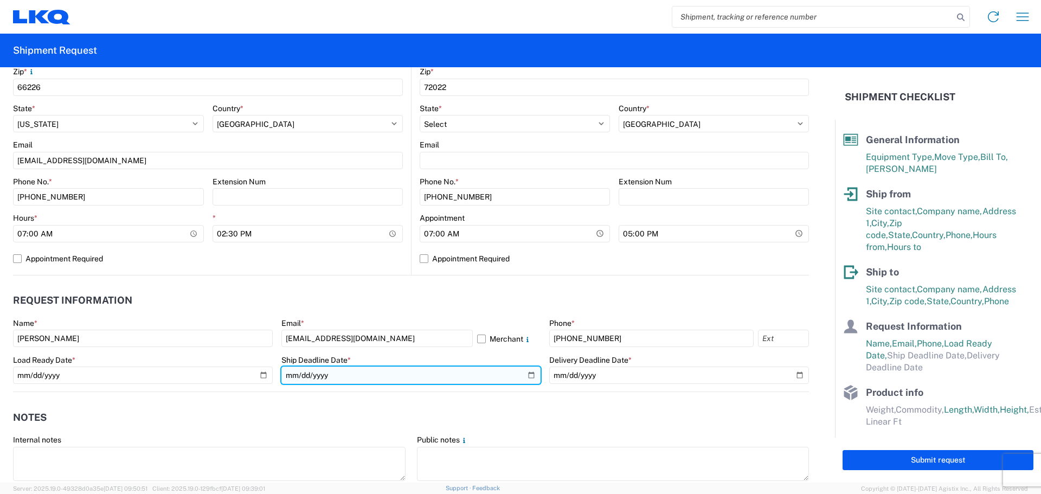
click at [522, 374] on input "date" at bounding box center [411, 375] width 260 height 17
type input "[DATE]"
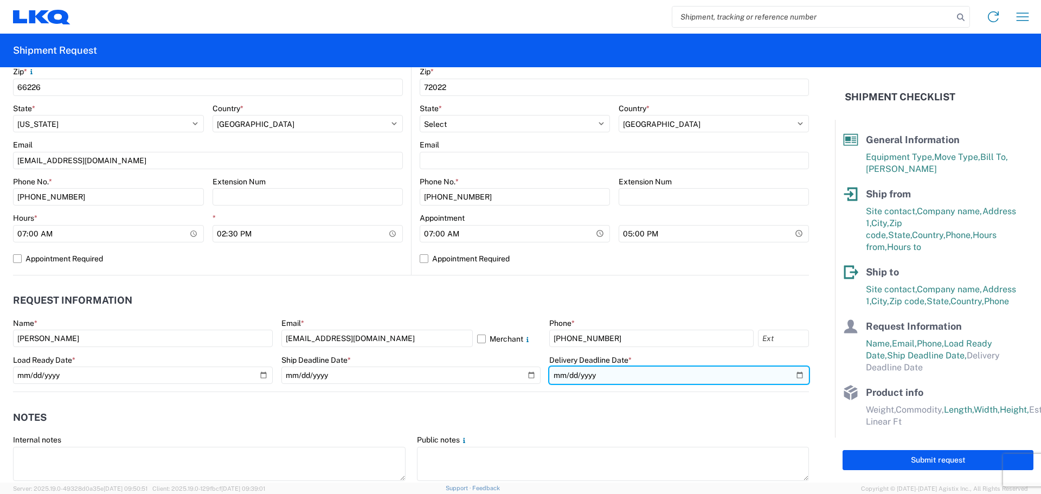
click at [792, 374] on input "date" at bounding box center [679, 375] width 260 height 17
type input "[DATE]"
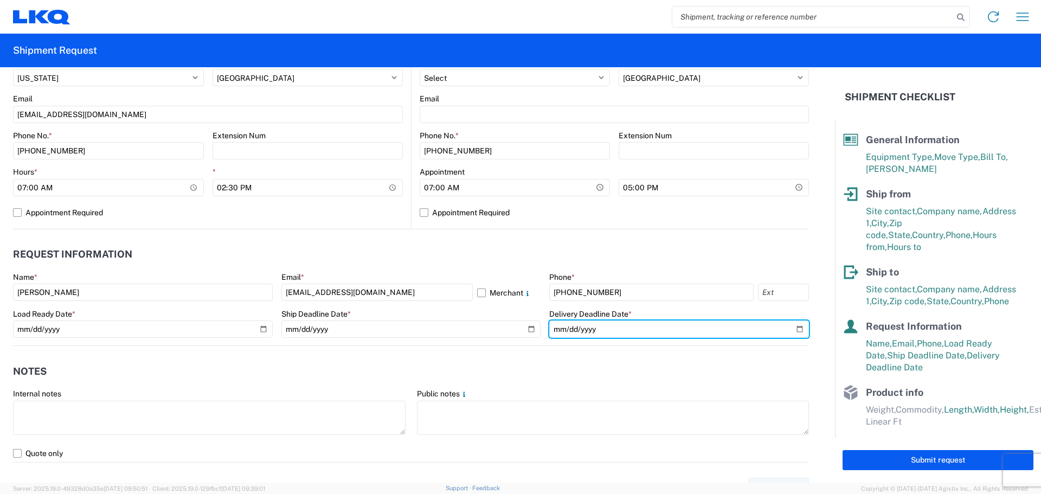
scroll to position [542, 0]
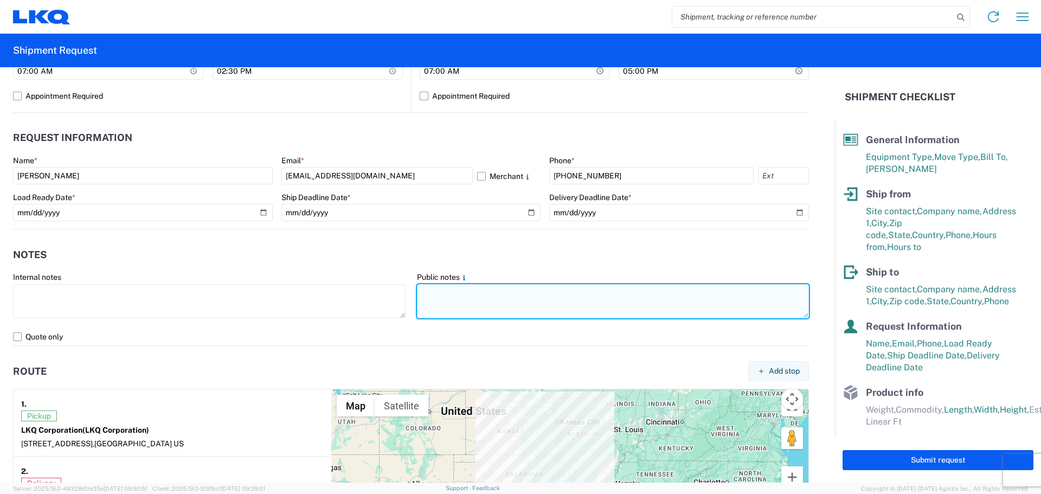
click at [439, 302] on textarea at bounding box center [613, 301] width 393 height 34
click at [611, 294] on textarea at bounding box center [613, 301] width 393 height 34
paste textarea "SKID 1 77.0 44.0 86.0 490.0 SKID 2 98.0 44.0 86.0 820.0 SKID 3 48.0 44.0 86.0 6…"
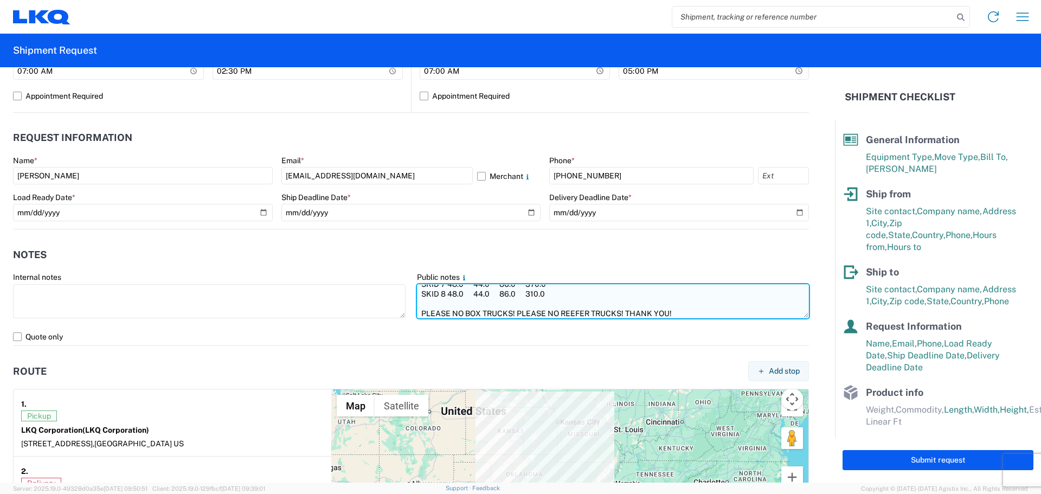
scroll to position [68, 0]
drag, startPoint x: 673, startPoint y: 310, endPoint x: 415, endPoint y: 312, distance: 258.7
click at [417, 312] on textarea "SKID 1 77.0 44.0 86.0 490.0 SKID 2 98.0 44.0 86.0 820.0 SKID 3 48.0 44.0 86.0 6…" at bounding box center [613, 301] width 393 height 34
click at [417, 292] on textarea "SKID 1 77.0 44.0 86.0 490.0 SKID 2 98.0 44.0 86.0 820.0 SKID 3 48.0 44.0 86.0 6…" at bounding box center [613, 301] width 393 height 34
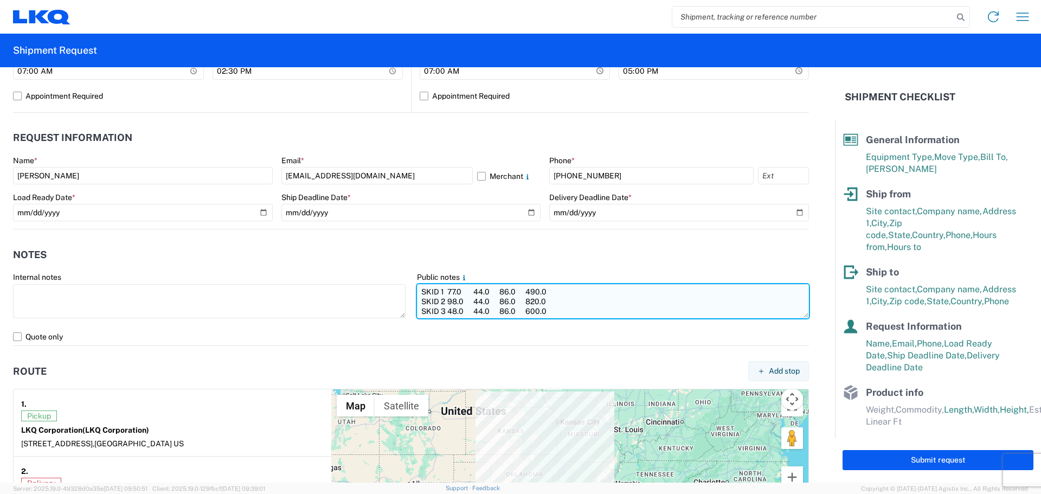
paste textarea "PLEASE NO BOX TRUCKS! PLEASE NO REEFER TRUCKS! THANK YOU!"
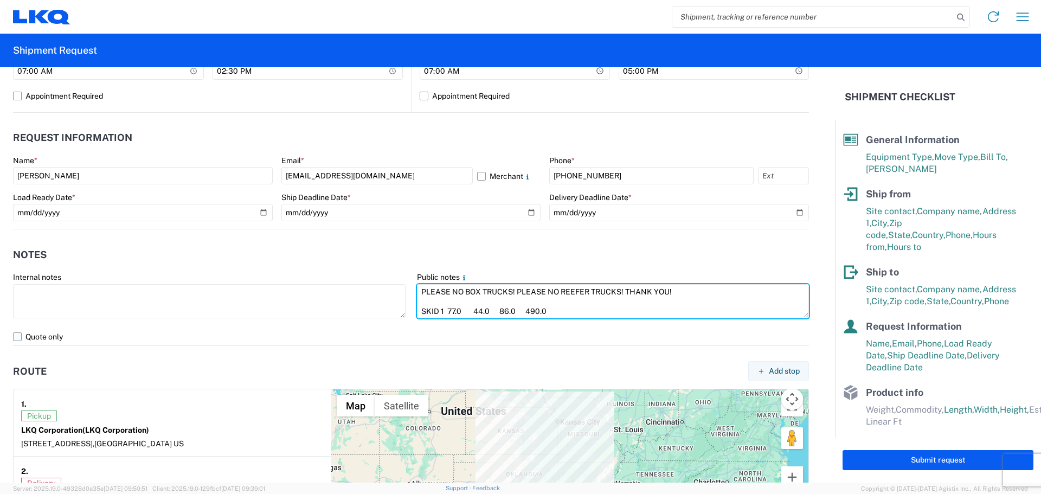
type textarea "PLEASE NO BOX TRUCKS! PLEASE NO REEFER TRUCKS! THANK YOU! SKID 1 77.0 44.0 86.0…"
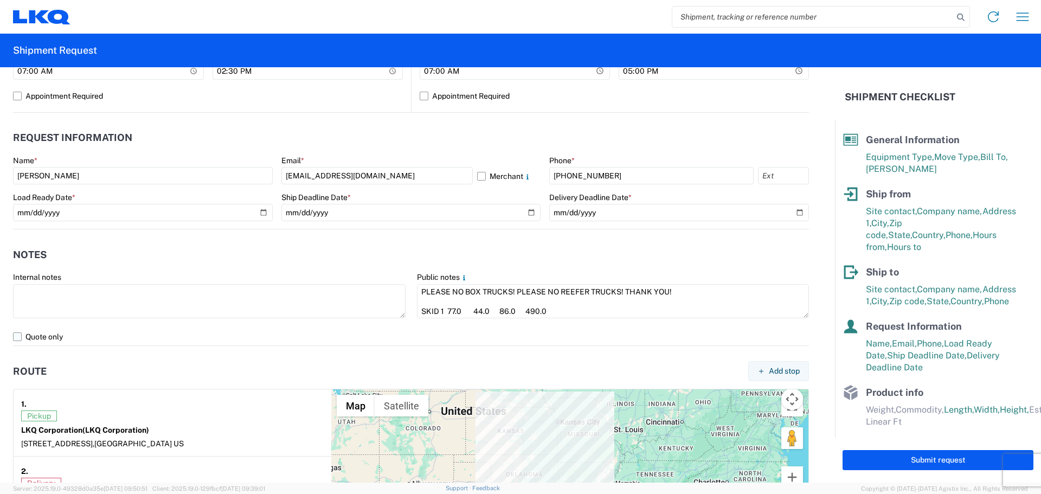
click at [15, 335] on label "Quote only" at bounding box center [411, 336] width 796 height 17
click at [0, 0] on input "Quote only" at bounding box center [0, 0] width 0 height 0
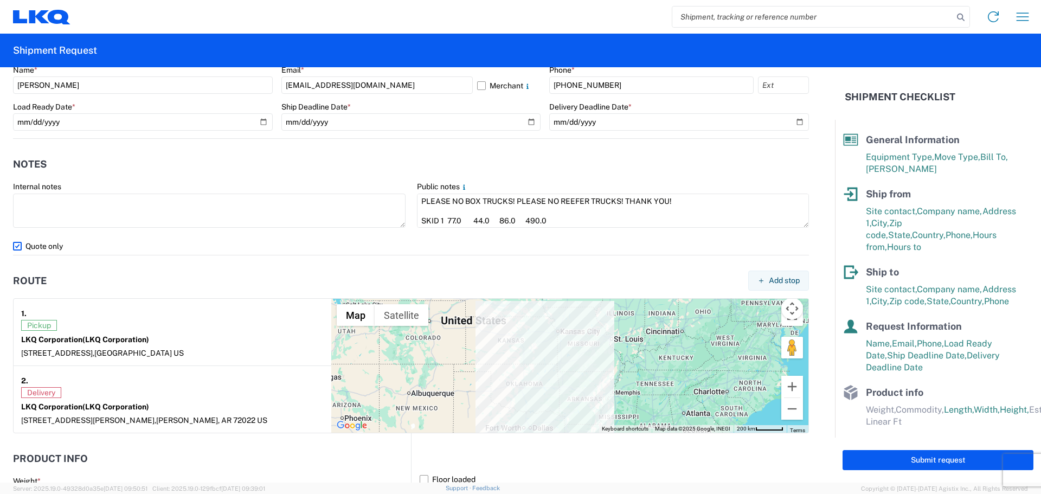
scroll to position [759, 0]
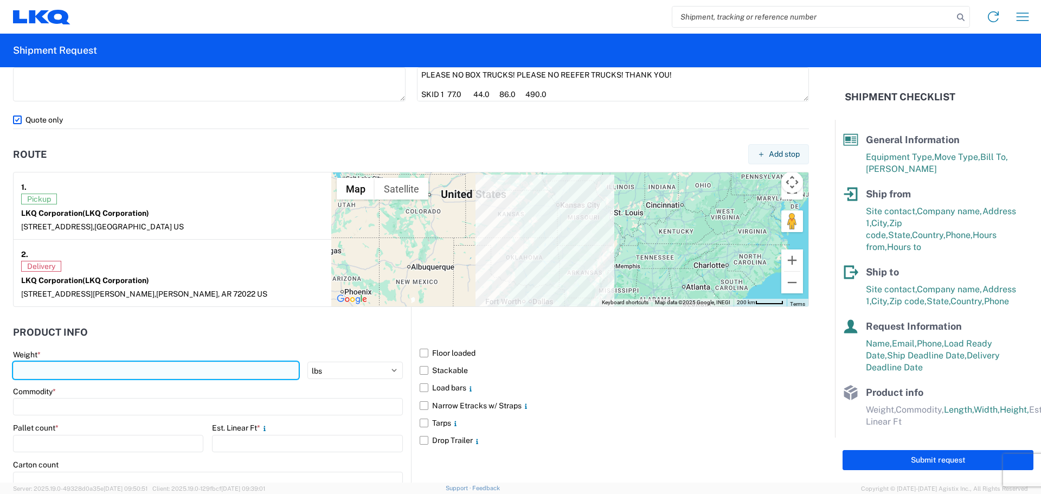
click at [98, 371] on input "number" at bounding box center [156, 370] width 286 height 17
type input "4130"
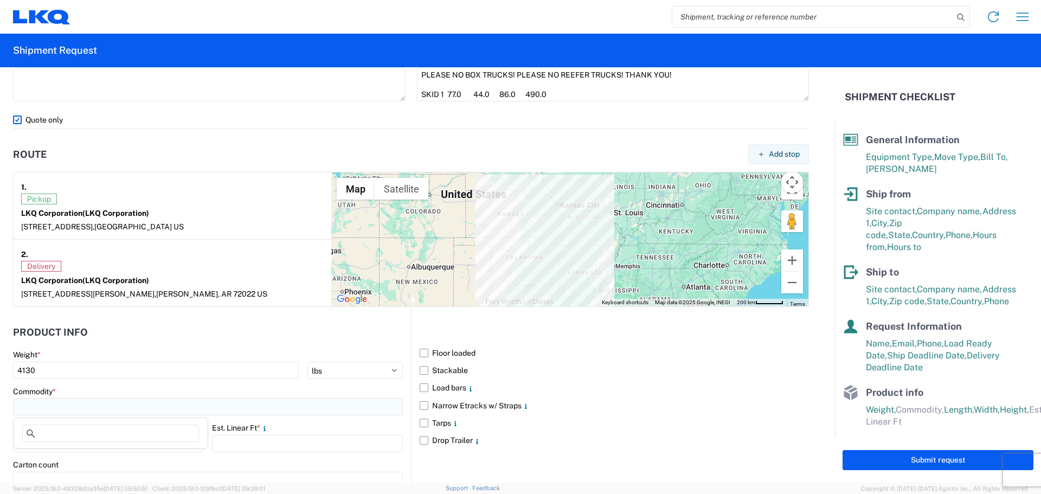
click at [87, 409] on input at bounding box center [208, 406] width 390 height 17
click at [84, 430] on input at bounding box center [110, 433] width 177 height 17
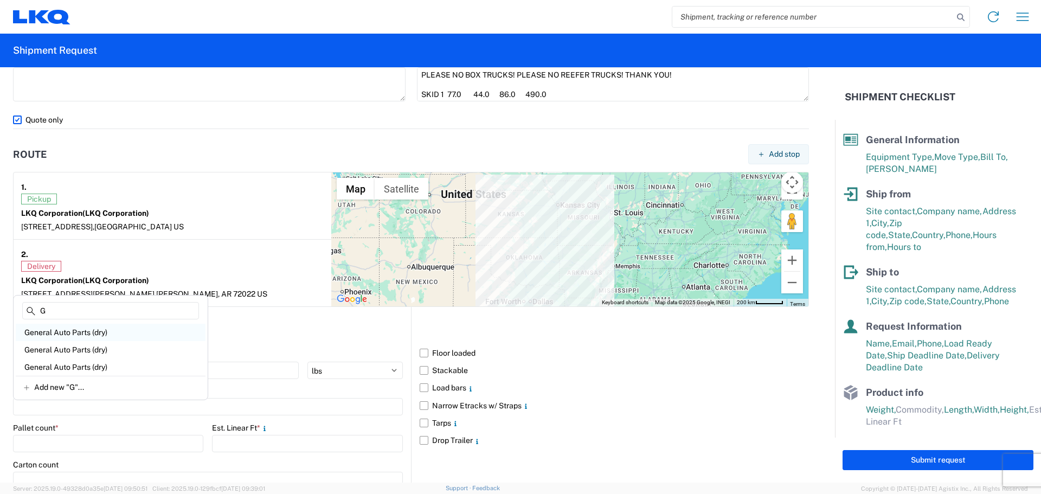
type input "G"
click at [86, 331] on div "General Auto Parts (dry)" at bounding box center [111, 332] width 190 height 17
type input "General Auto Parts (dry)"
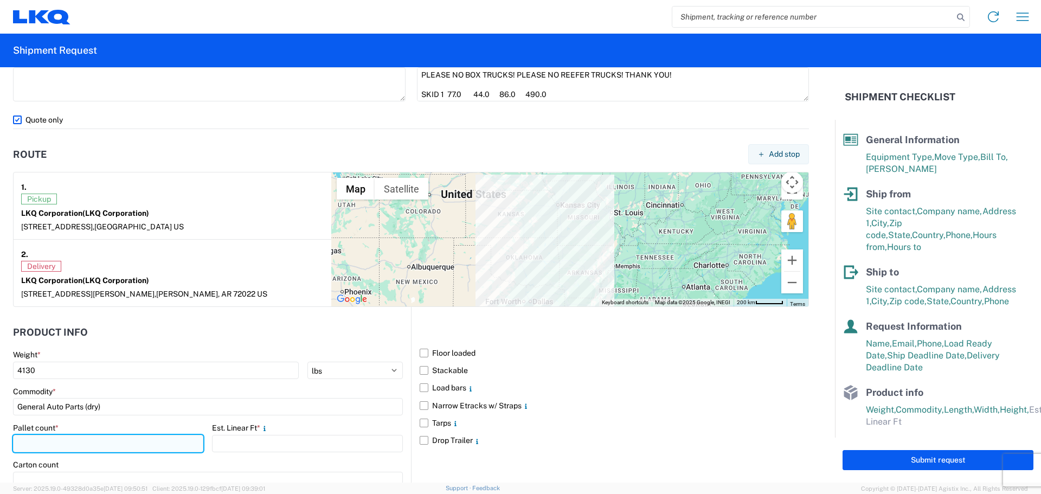
click at [107, 437] on input "number" at bounding box center [108, 443] width 190 height 17
type input "8"
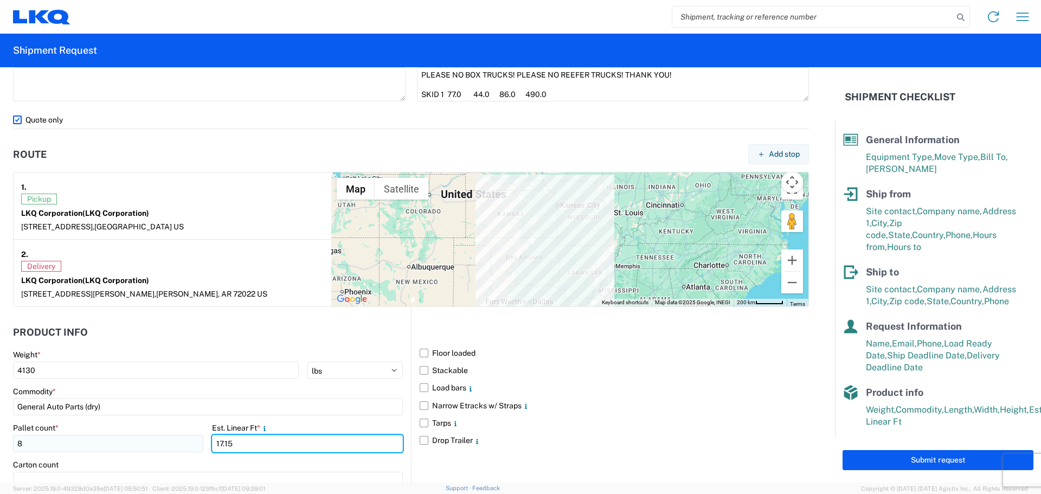
type input "17.15"
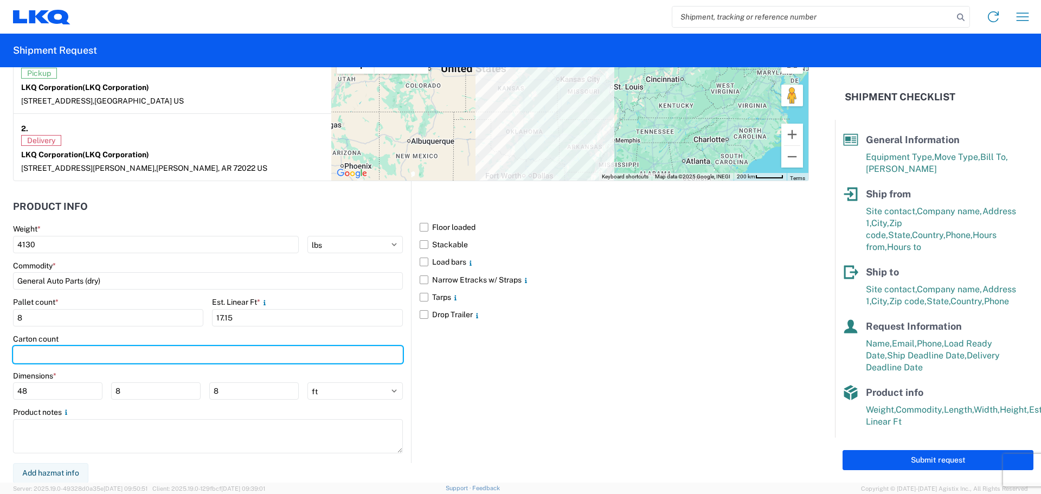
scroll to position [886, 0]
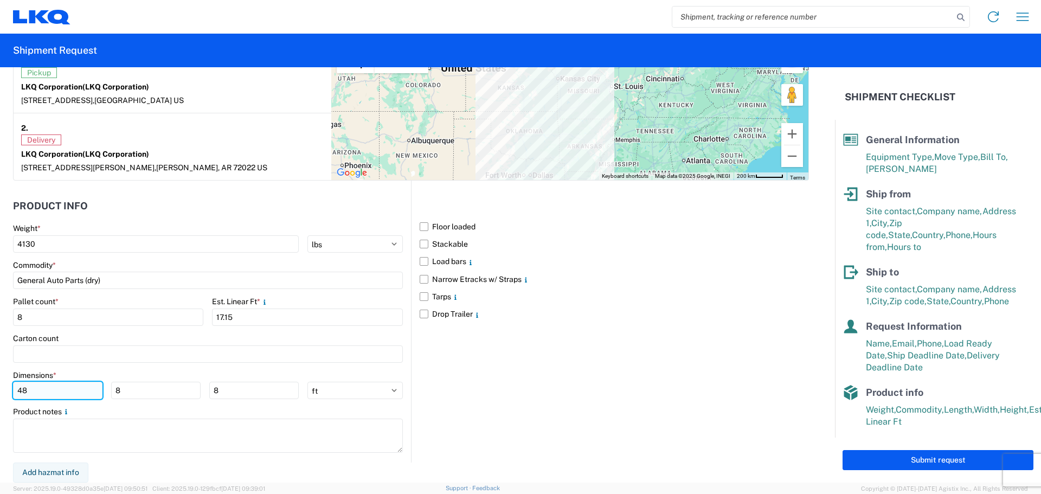
click at [49, 389] on input "48" at bounding box center [57, 390] width 89 height 17
type input "4"
type input "98"
type input "40"
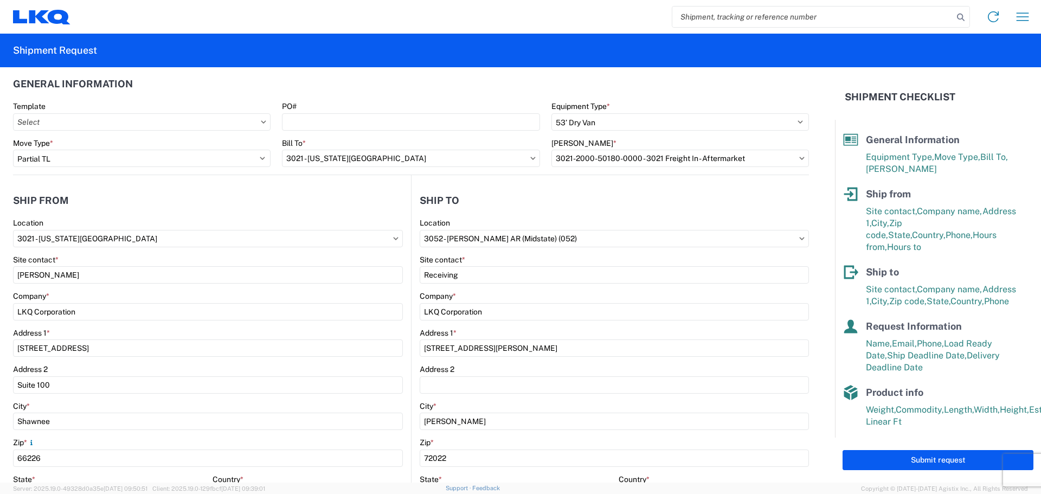
scroll to position [0, 0]
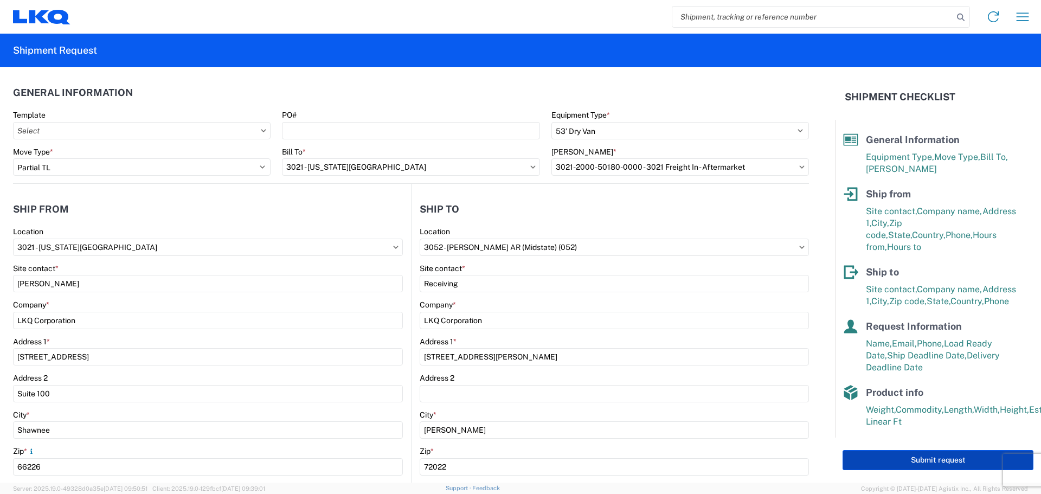
type input "86"
click at [921, 464] on button "Submit request" at bounding box center [938, 460] width 191 height 20
select select "US"
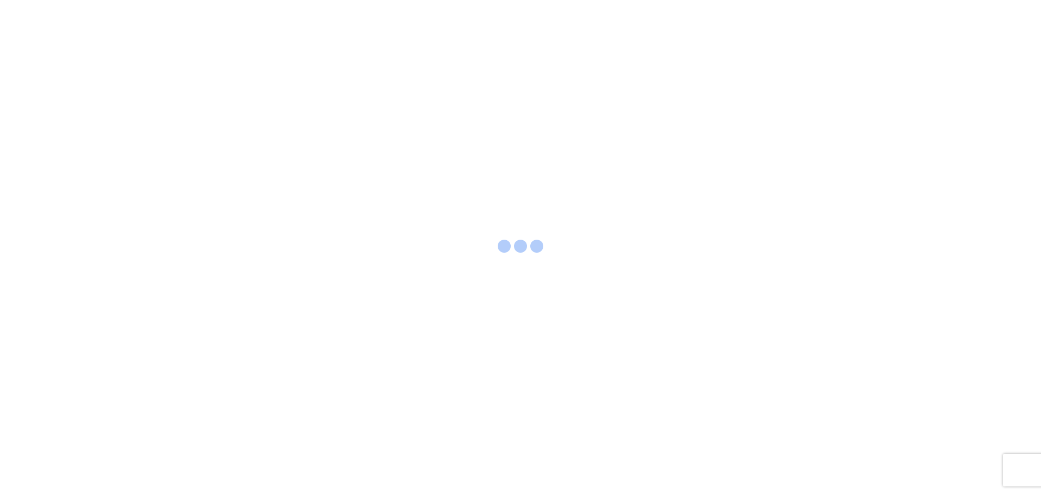
select select "FULL"
select select "US"
select select "LBS"
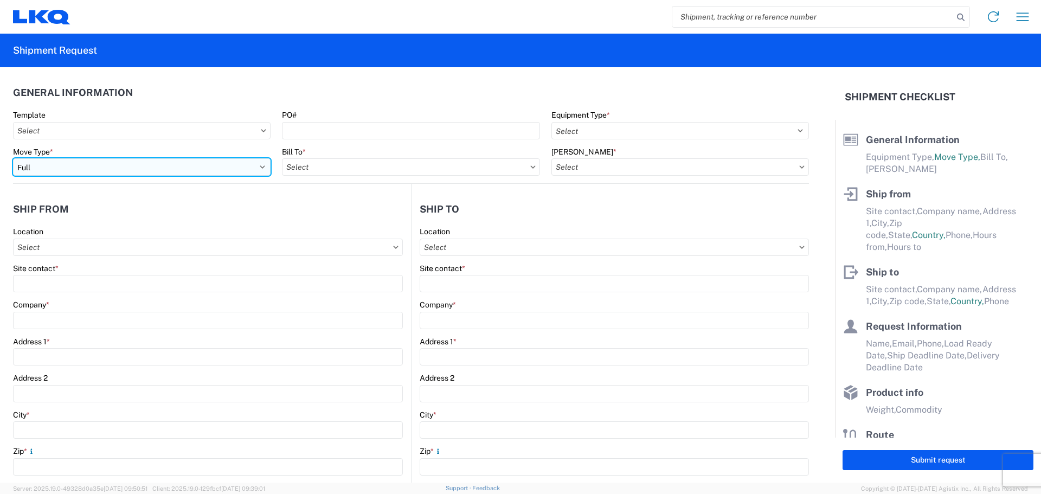
click at [219, 164] on select "Select Full Partial TL" at bounding box center [142, 166] width 258 height 17
select select "PARTIAL_TL"
click at [13, 158] on select "Select Full Partial TL" at bounding box center [142, 166] width 258 height 17
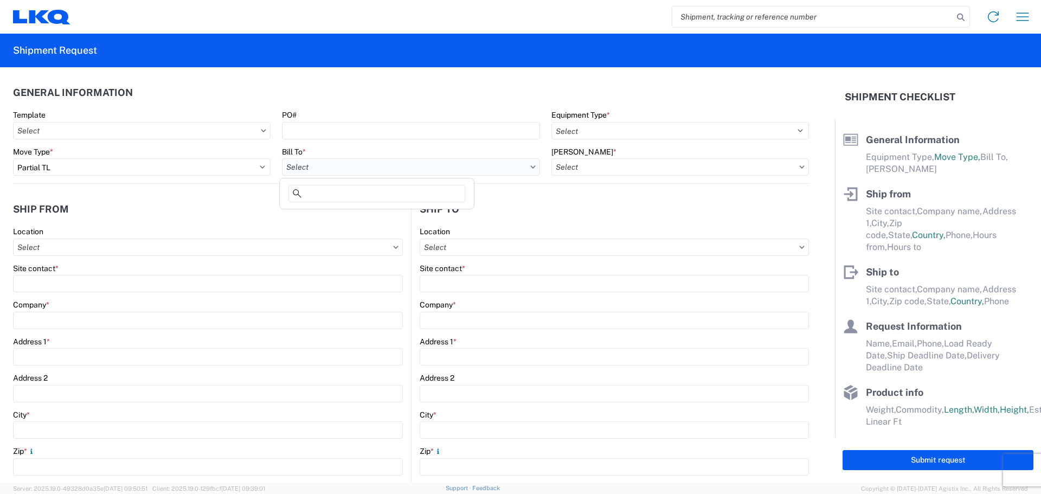
click at [316, 174] on input "text" at bounding box center [411, 166] width 258 height 17
type input "3021"
click at [319, 218] on div "3021 - [US_STATE][GEOGRAPHIC_DATA]" at bounding box center [377, 215] width 190 height 17
type input "3021 - [US_STATE][GEOGRAPHIC_DATA]"
click at [579, 167] on input "text" at bounding box center [680, 166] width 258 height 17
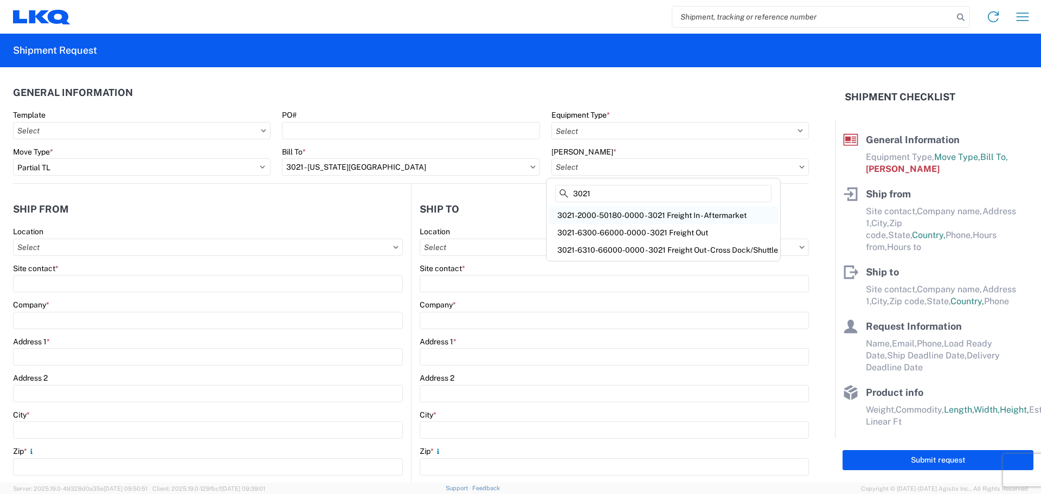
type input "3021"
click at [575, 216] on div "3021-2000-50180-0000 - 3021 Freight In - Aftermarket" at bounding box center [663, 215] width 229 height 17
type input "3021-2000-50180-0000 - 3021 Freight In - Aftermarket"
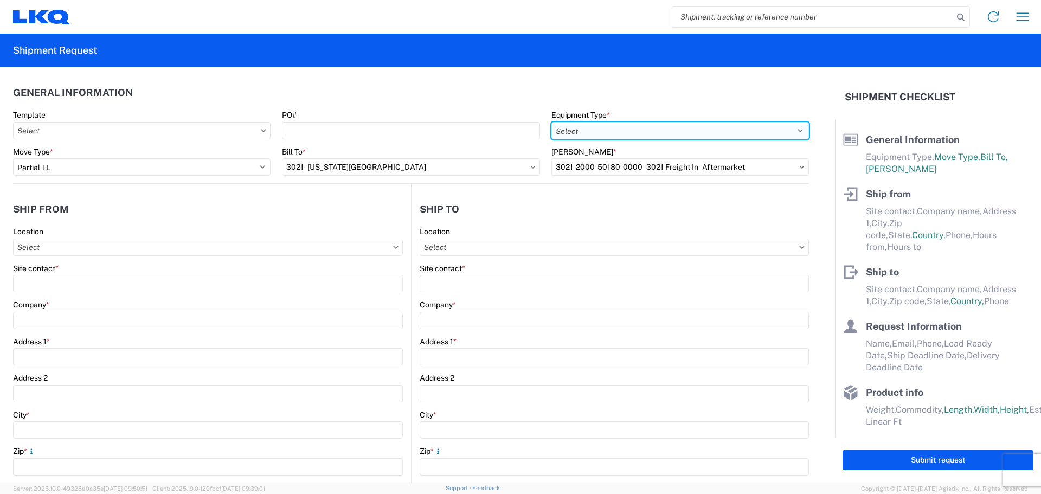
click at [607, 132] on select "Select 53’ Dry Van Flatbed Dropdeck (van) Lowboy (flatbed) Rail" at bounding box center [680, 130] width 258 height 17
select select "STDV"
click at [551, 122] on select "Select 53’ Dry Van Flatbed Dropdeck (van) Lowboy (flatbed) Rail" at bounding box center [680, 130] width 258 height 17
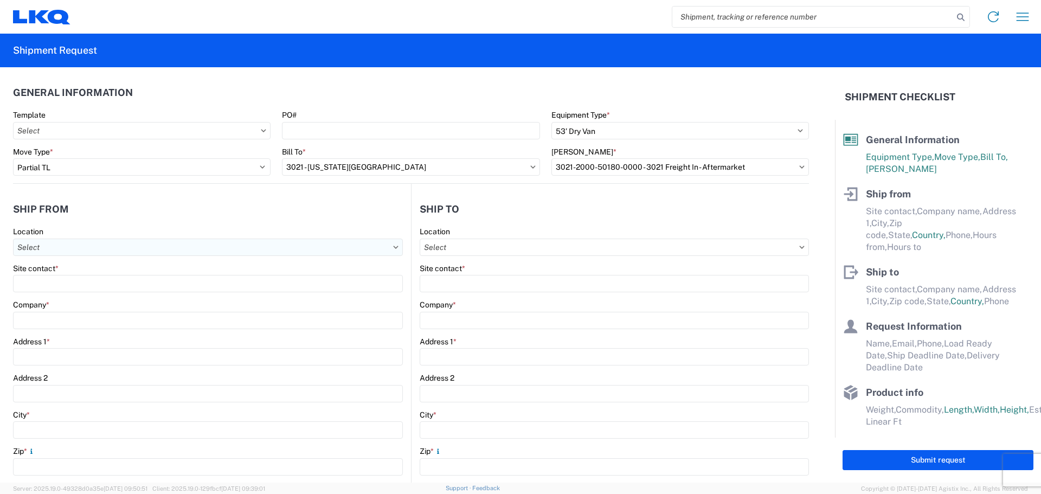
click at [96, 249] on input "text" at bounding box center [208, 247] width 390 height 17
type input "3021"
click at [78, 300] on div "3021 - [US_STATE][GEOGRAPHIC_DATA]" at bounding box center [111, 295] width 190 height 17
type input "3021 - [US_STATE][GEOGRAPHIC_DATA]"
type input "LKQ Corporation"
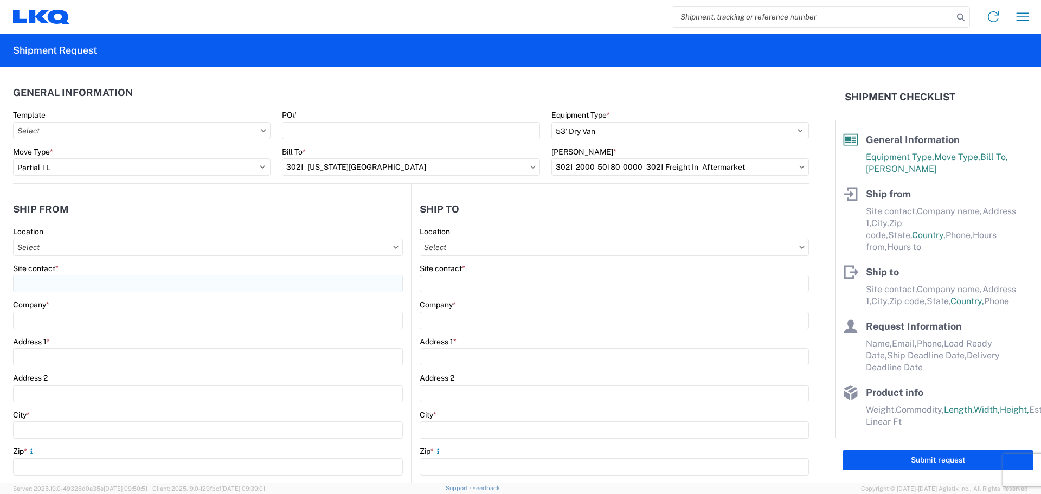
type input "[STREET_ADDRESS]"
type input "Suite 100"
type input "Shawnee"
type input "66226"
select select "KS"
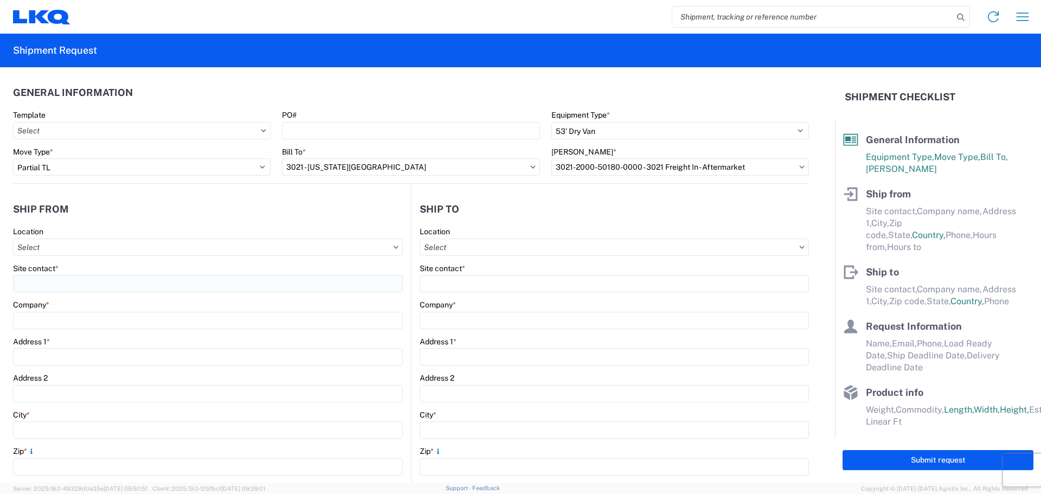
type input "[PHONE_NUMBER]"
type input "07:00"
type input "21:00"
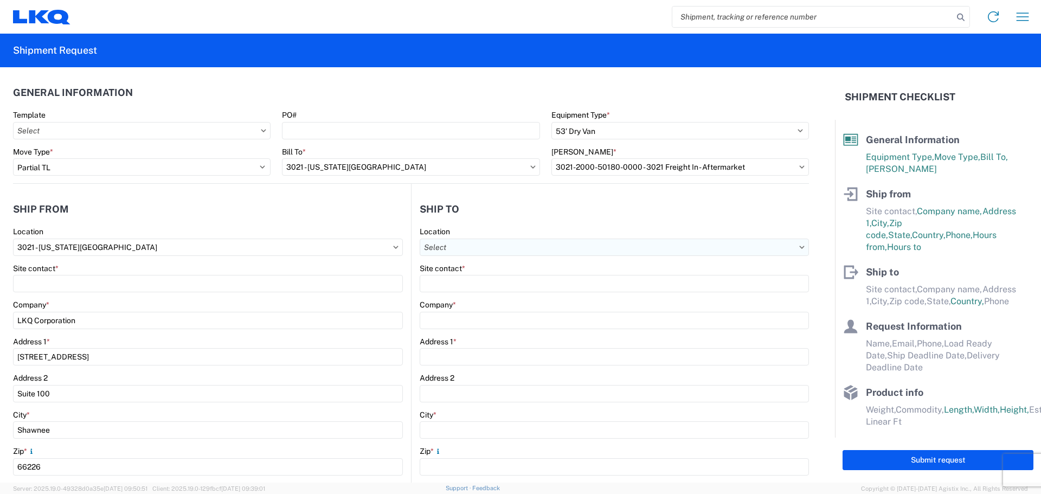
click at [452, 248] on input "text" at bounding box center [614, 247] width 389 height 17
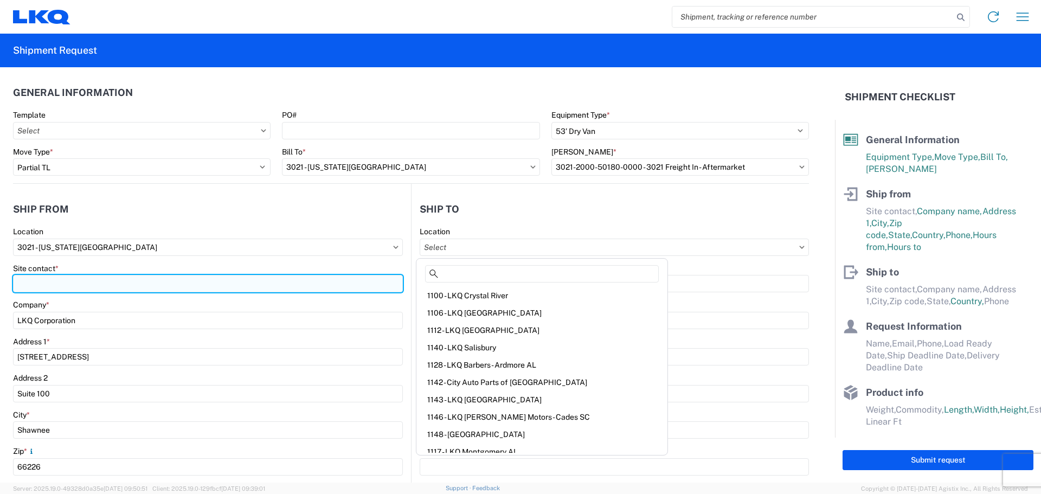
click at [46, 288] on input "Site contact *" at bounding box center [208, 283] width 390 height 17
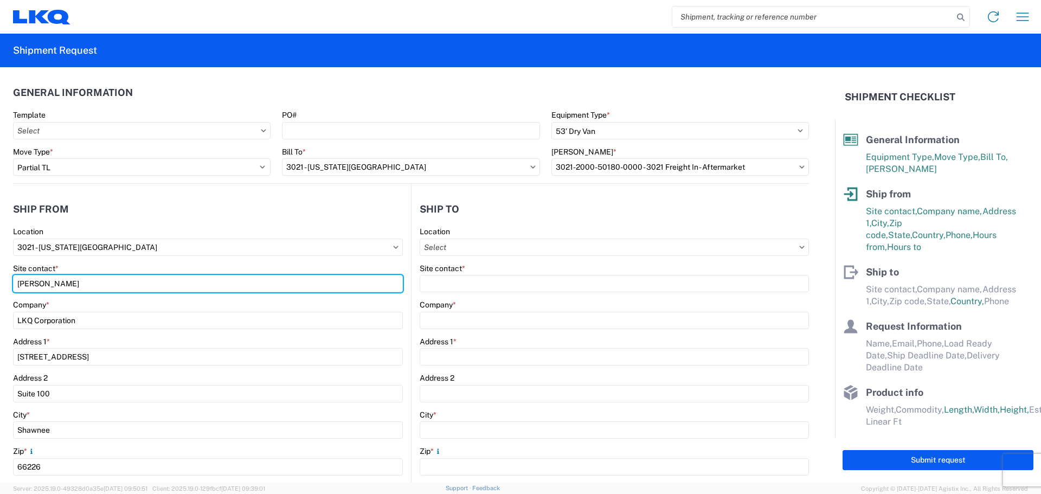
type input "[PERSON_NAME]"
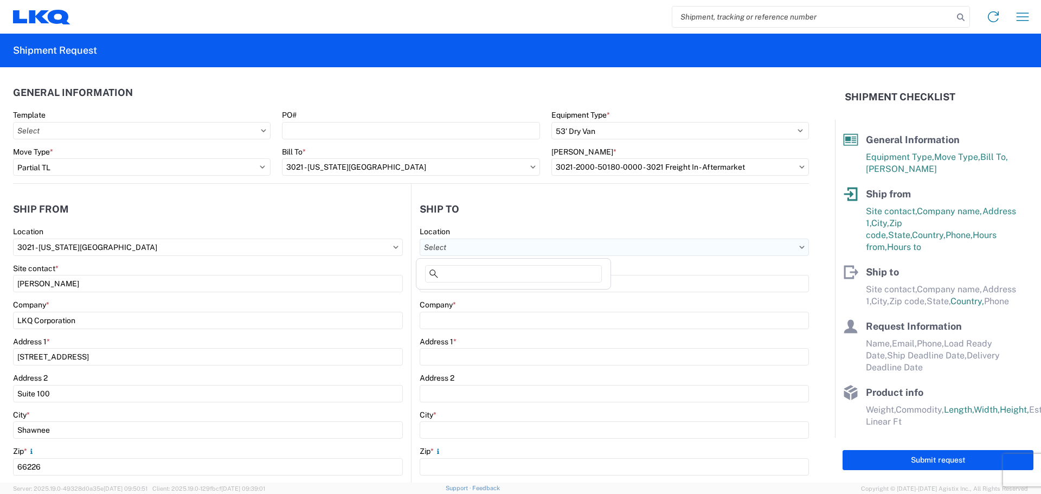
click at [445, 245] on input "text" at bounding box center [614, 247] width 389 height 17
type input "1"
type input "3185"
click at [466, 298] on div "3185 - [US_STATE][GEOGRAPHIC_DATA]" at bounding box center [514, 295] width 190 height 17
type input "3185 - [US_STATE][GEOGRAPHIC_DATA]"
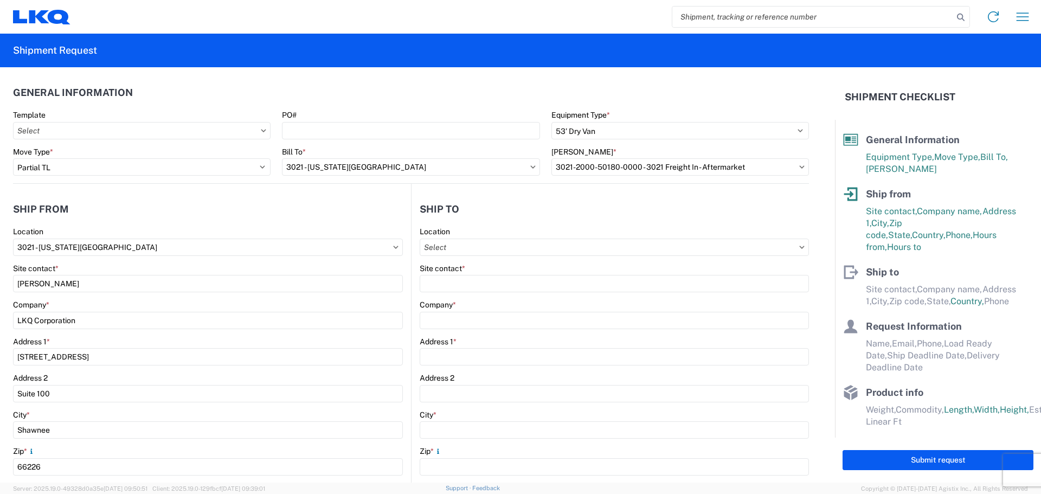
type input "LKQ Corporation"
type input "[STREET_ADDRESS]"
type input "[US_STATE][GEOGRAPHIC_DATA]"
type input "73127"
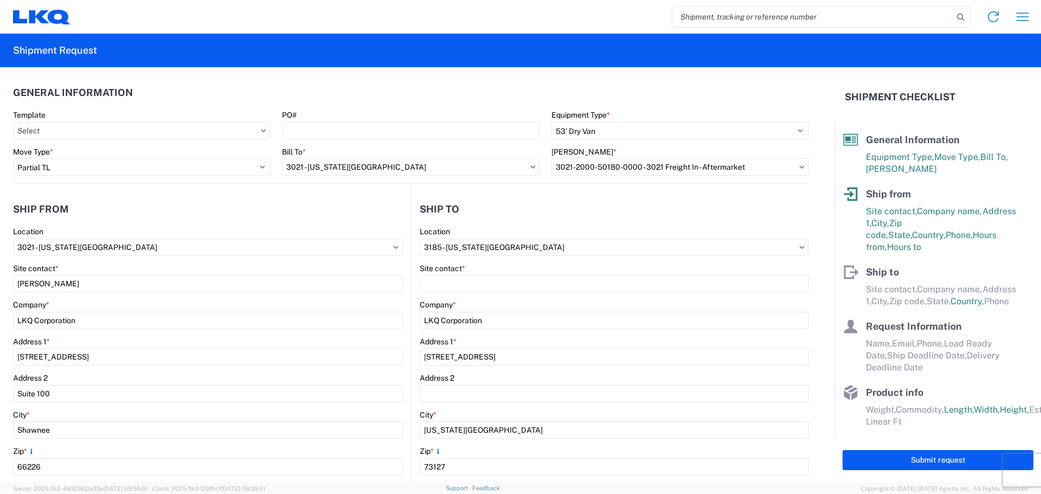
select select "US"
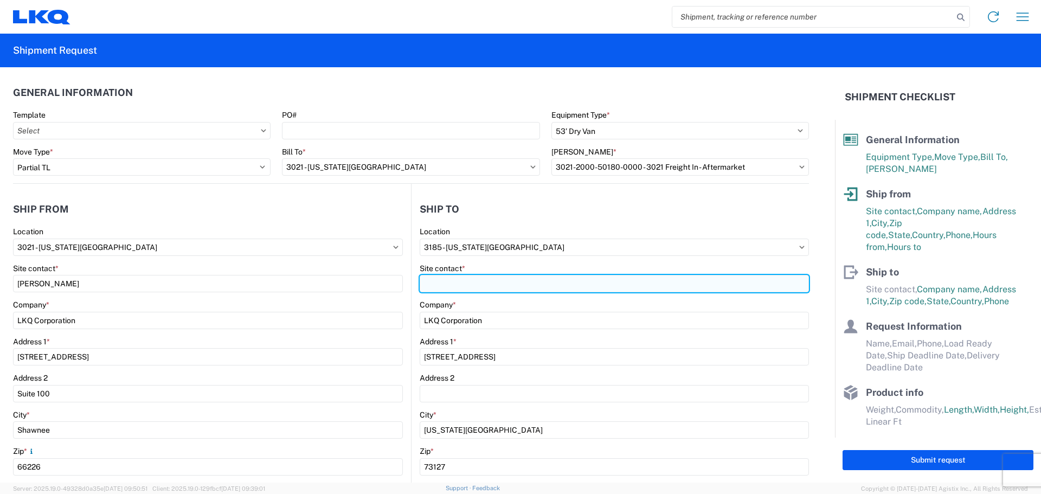
click at [475, 290] on input "Site contact *" at bounding box center [614, 283] width 389 height 17
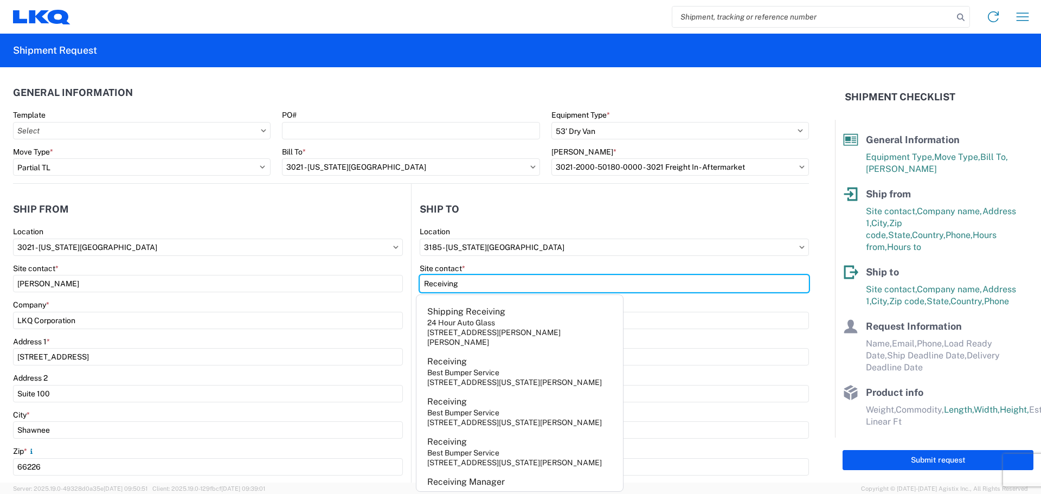
type input "Receiving"
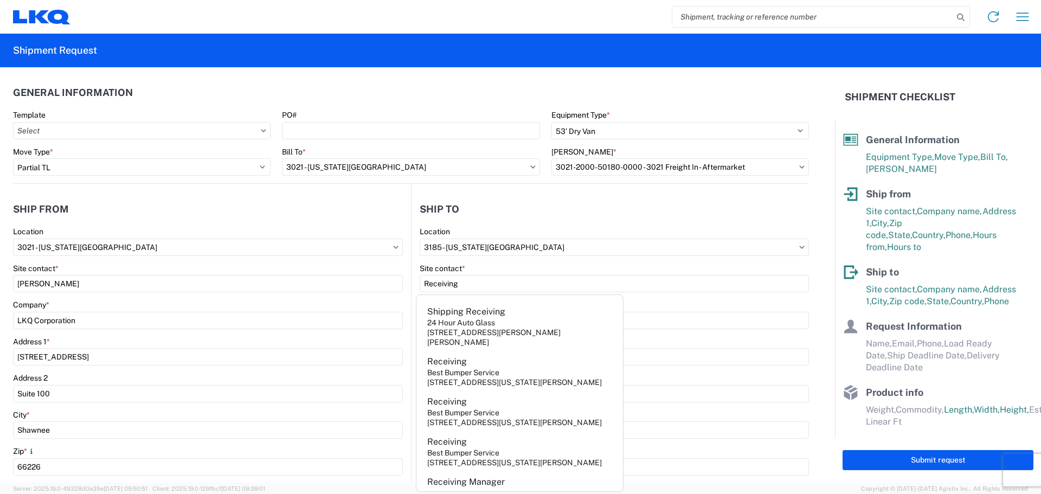
click at [499, 204] on header "Ship to" at bounding box center [610, 209] width 397 height 24
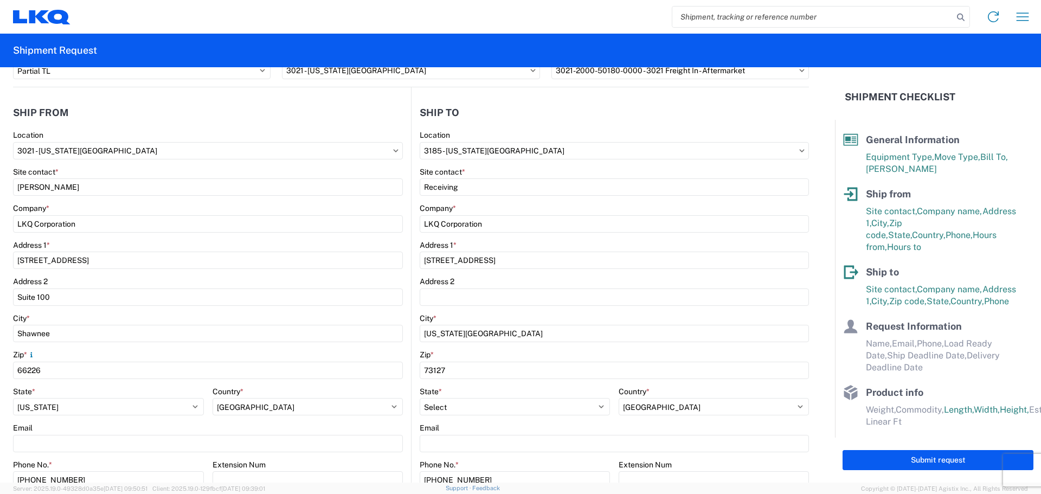
scroll to position [271, 0]
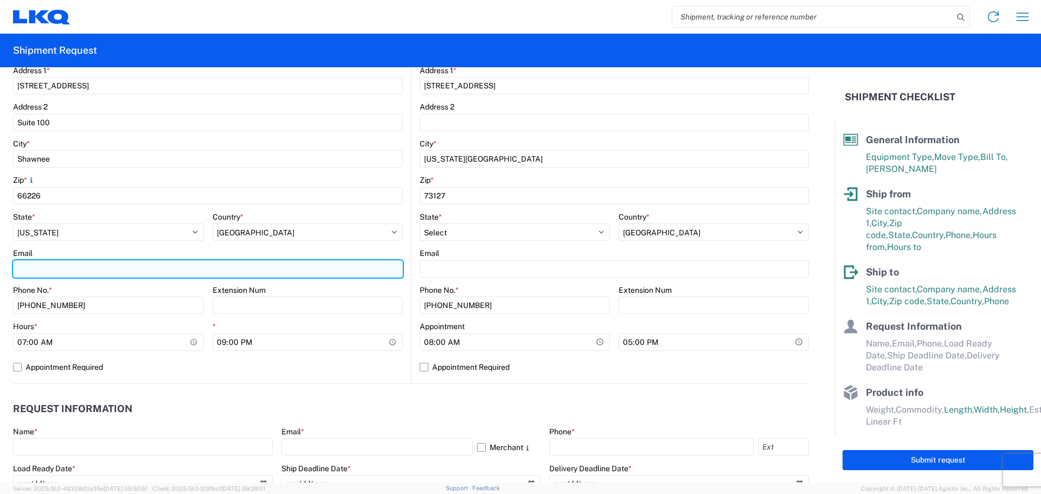
click at [86, 275] on input "Email" at bounding box center [208, 268] width 390 height 17
type input "[EMAIL_ADDRESS][DOMAIN_NAME]"
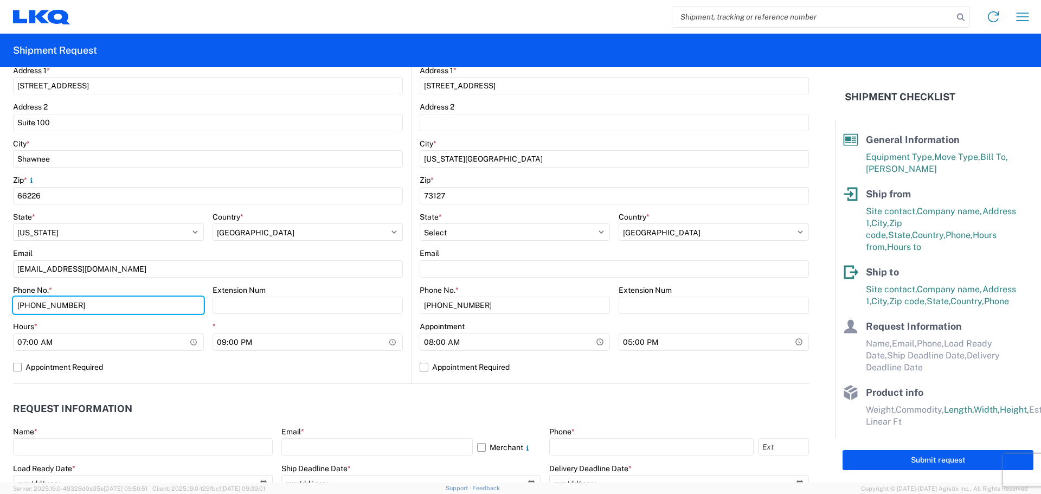
drag, startPoint x: 99, startPoint y: 310, endPoint x: 0, endPoint y: 292, distance: 100.7
click at [0, 293] on form "General Information Template PO# Equipment Type * Select 53’ Dry Van Flatbed Dr…" at bounding box center [417, 274] width 835 height 415
type input "[PHONE_NUMBER]"
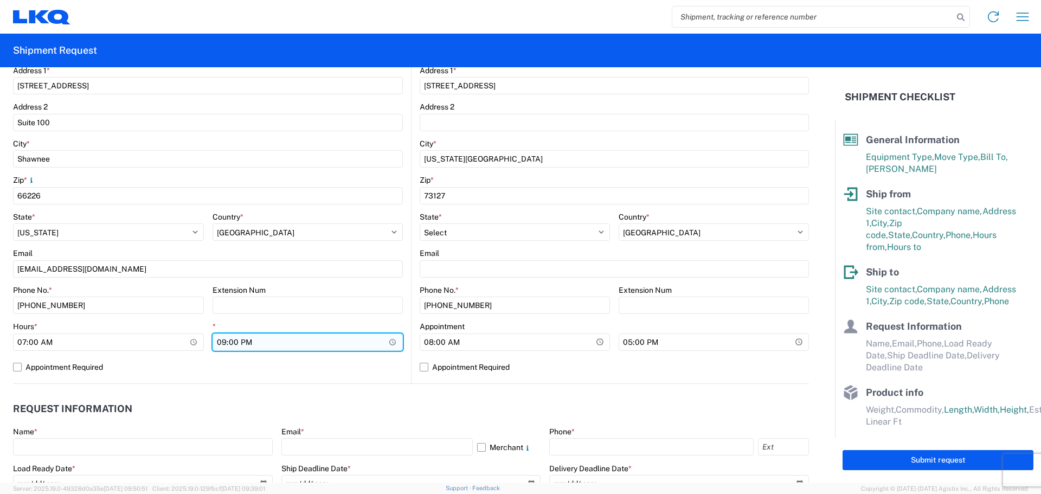
click at [218, 343] on input "21:00" at bounding box center [308, 341] width 191 height 17
type input "14:30"
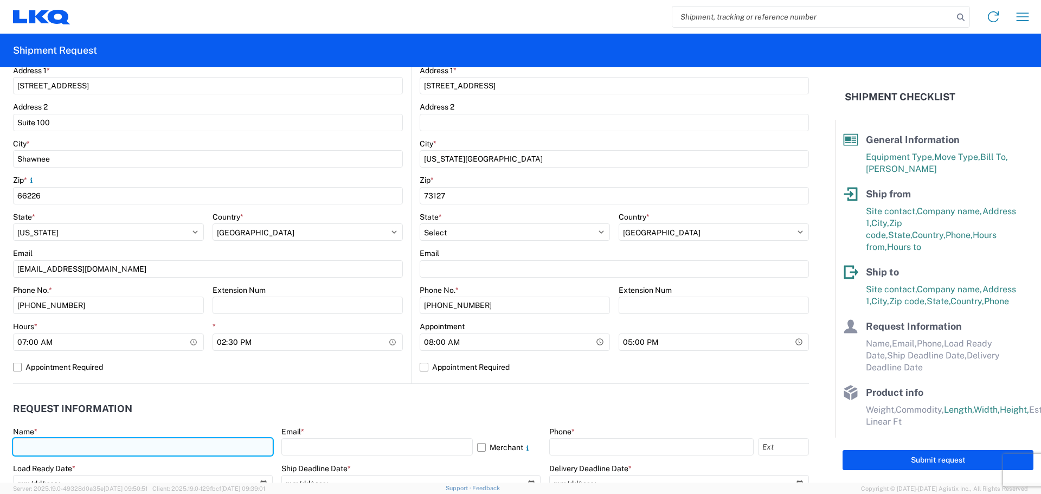
click at [99, 450] on input "text" at bounding box center [143, 446] width 260 height 17
type input "[PERSON_NAME]"
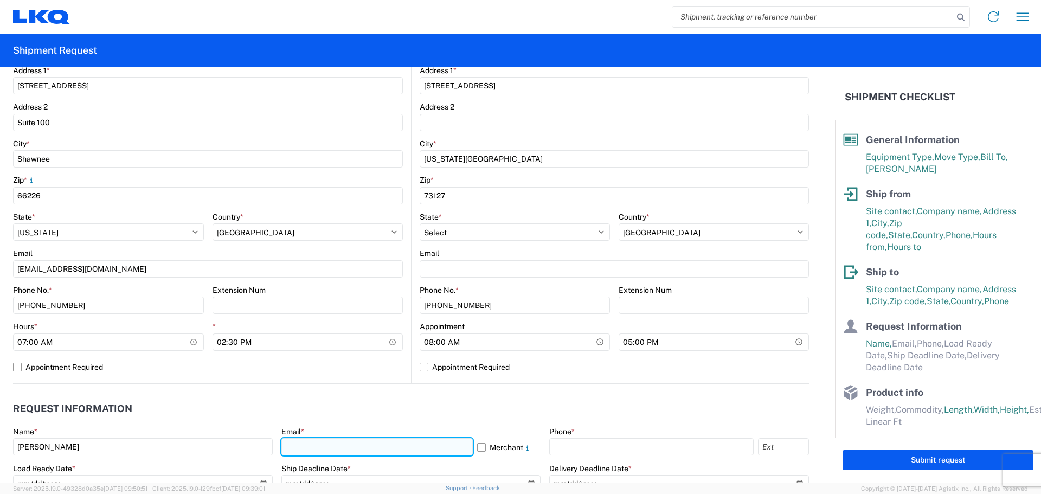
click at [323, 451] on input "text" at bounding box center [376, 446] width 191 height 17
type input "[EMAIL_ADDRESS][DOMAIN_NAME]"
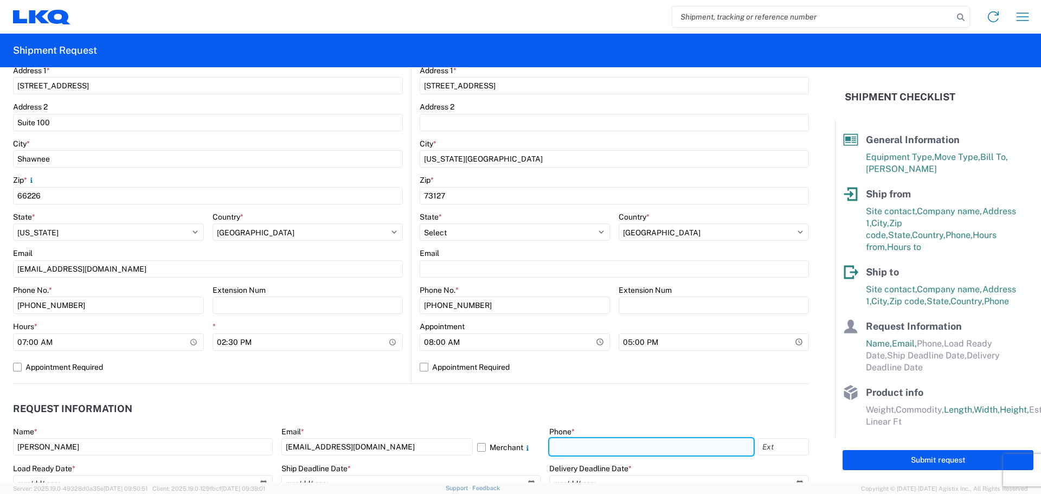
click at [622, 448] on input "text" at bounding box center [651, 446] width 204 height 17
type input "[PHONE_NUMBER]"
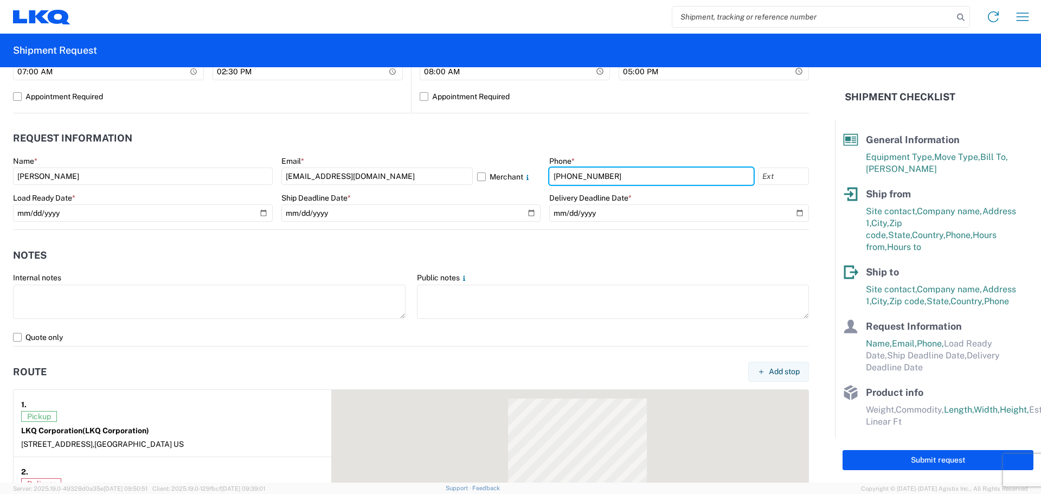
scroll to position [542, 0]
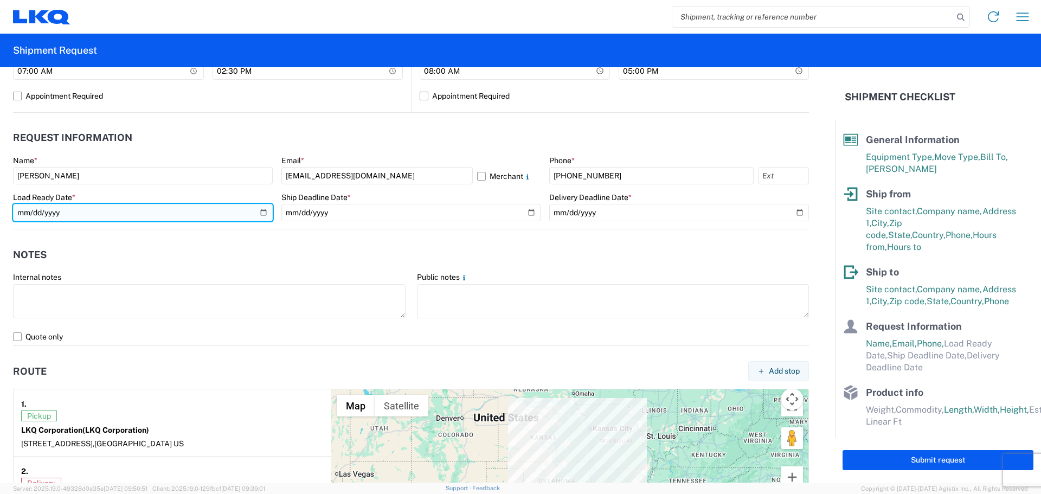
click at [260, 211] on input "date" at bounding box center [143, 212] width 260 height 17
type input "[DATE]"
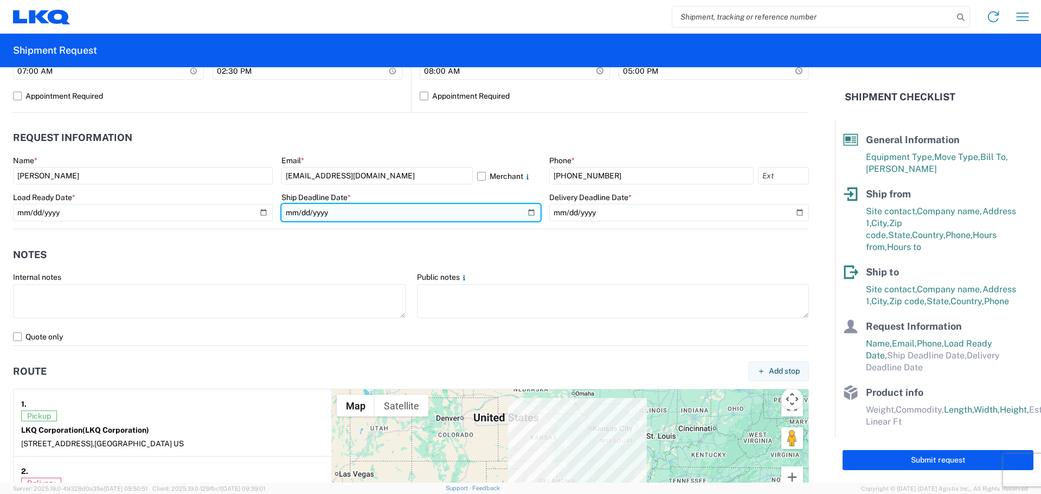
click at [526, 210] on input "date" at bounding box center [411, 212] width 260 height 17
type input "[DATE]"
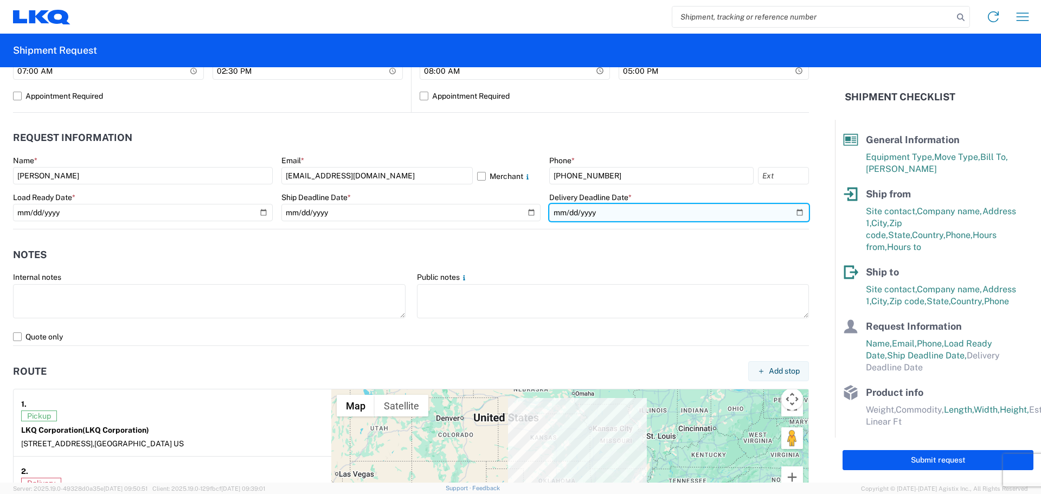
click at [795, 214] on input "date" at bounding box center [679, 212] width 260 height 17
type input "[DATE]"
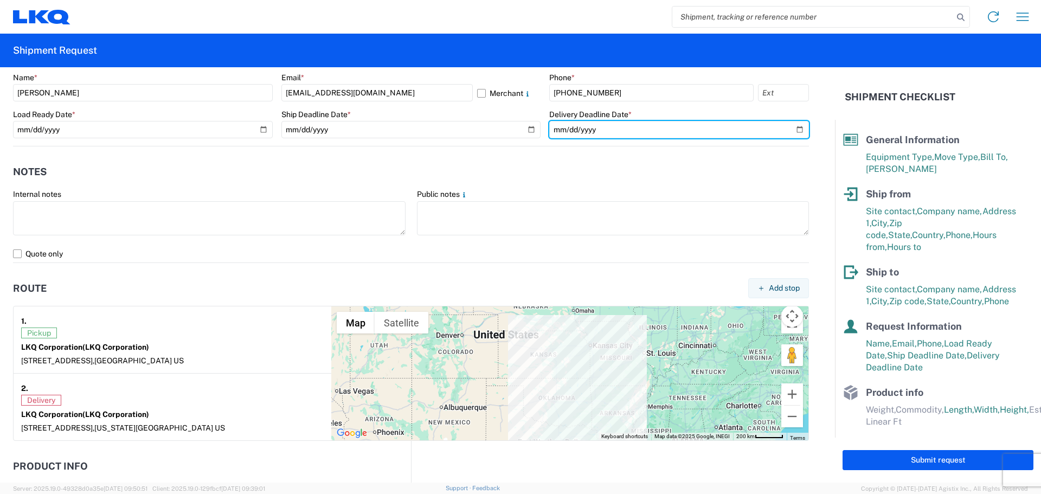
scroll to position [651, 0]
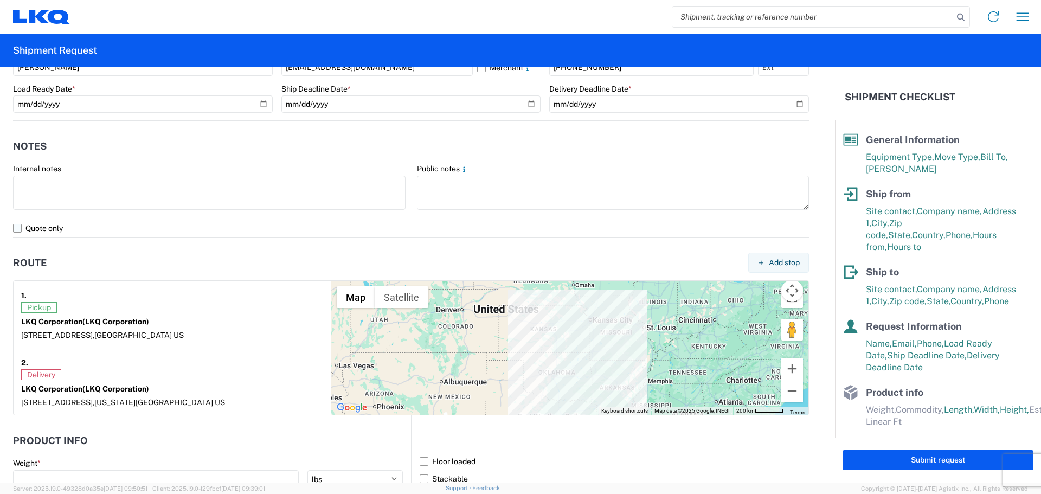
click at [18, 227] on label "Quote only" at bounding box center [411, 228] width 796 height 17
click at [0, 0] on input "Quote only" at bounding box center [0, 0] width 0 height 0
click at [537, 250] on agx-route "Route Add stop 1. Pickup LKQ Corporation (LKQ Corporation) [STREET_ADDRESS]. De…" at bounding box center [411, 327] width 796 height 178
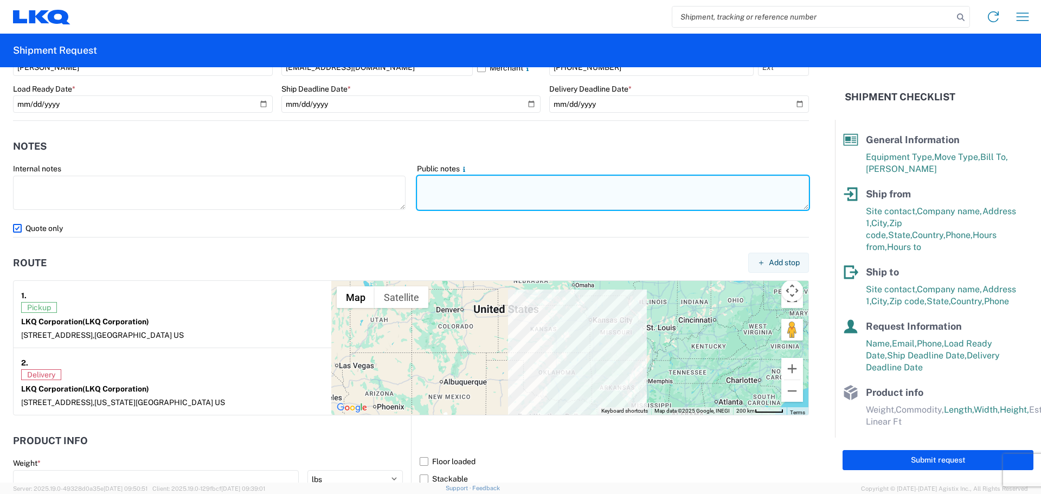
click at [499, 185] on textarea at bounding box center [613, 193] width 393 height 34
paste textarea "SKID 1 77.0 44.0 96.0 580.0 SKID 2 77.0 44.0 96.0 620.0 SKID 3 77.0 44.0 60.0 3…"
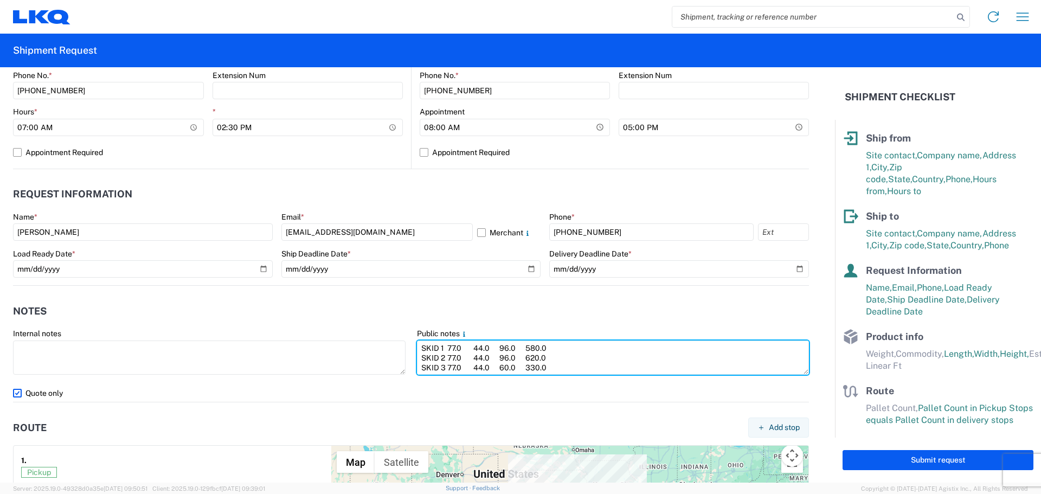
scroll to position [544, 0]
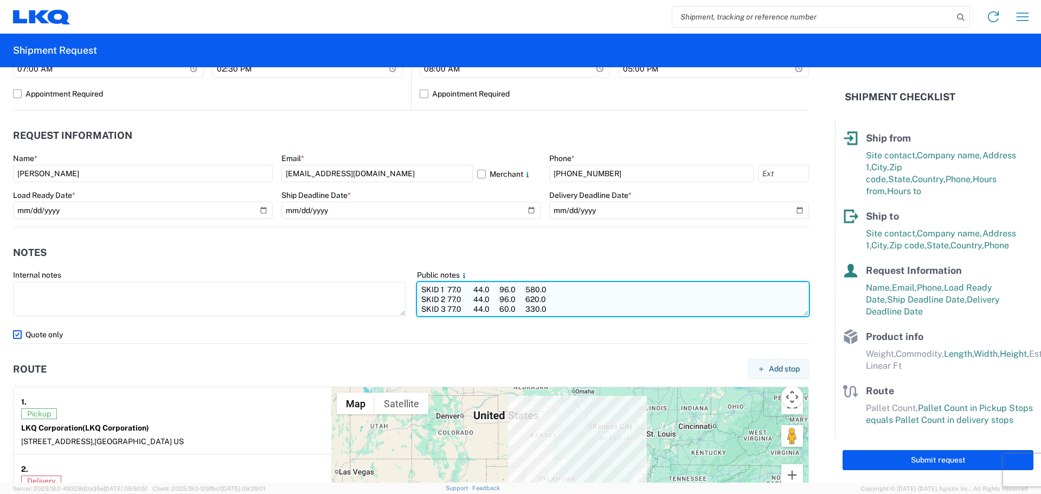
click at [417, 287] on textarea "SKID 1 77.0 44.0 96.0 580.0 SKID 2 77.0 44.0 96.0 620.0 SKID 3 77.0 44.0 60.0 3…" at bounding box center [613, 299] width 393 height 34
click at [633, 309] on textarea "PLEASE NO BOX TRUCKS! PLEASE NO REEFER TRUCKS! THANK YOU! SKID 1 77.0 44.0 96.0…" at bounding box center [613, 299] width 393 height 34
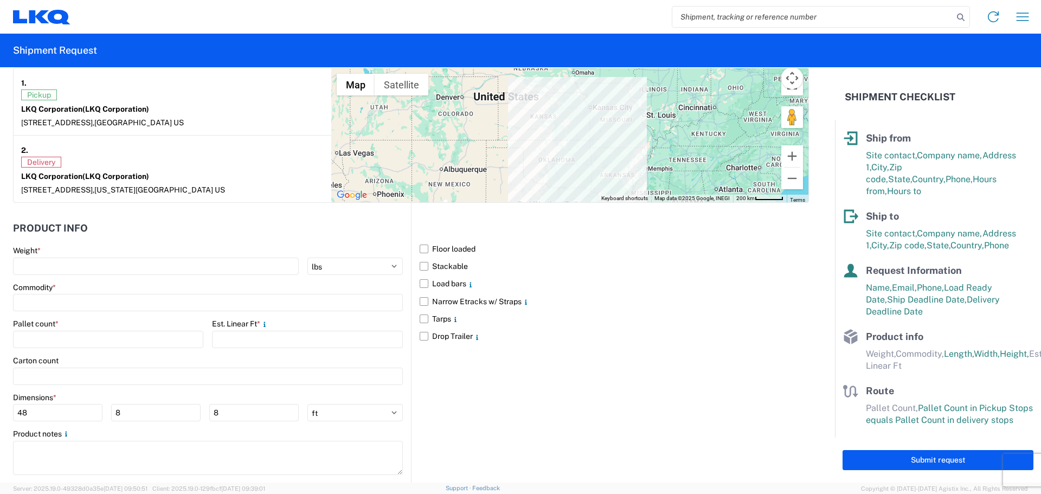
scroll to position [870, 0]
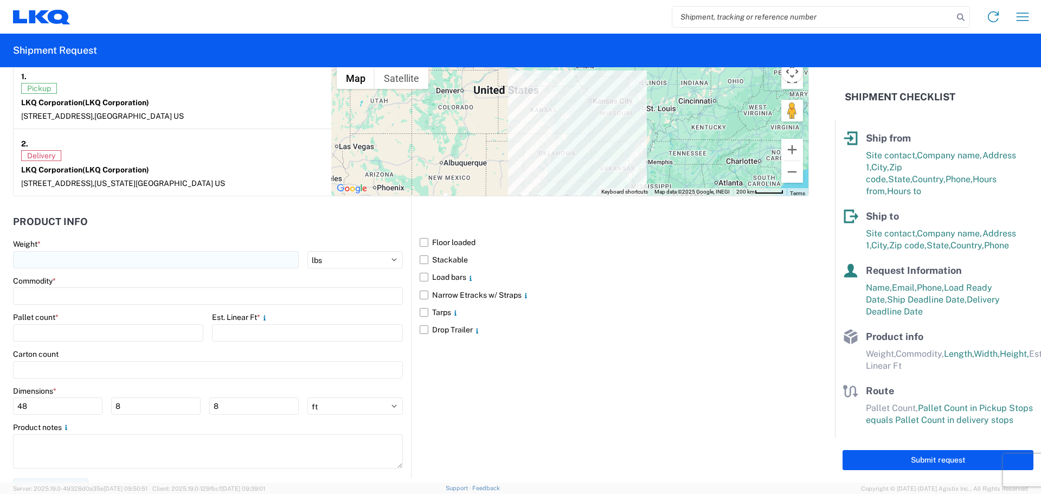
type textarea "PLEASE NO BOX TRUCKS! PLEASE NO REEFER TRUCKS! THANK YOU! SKID 1 77.0 44.0 96.0…"
click at [147, 255] on input "number" at bounding box center [156, 259] width 286 height 17
type input "2730"
click at [72, 296] on input "GEN" at bounding box center [208, 295] width 390 height 17
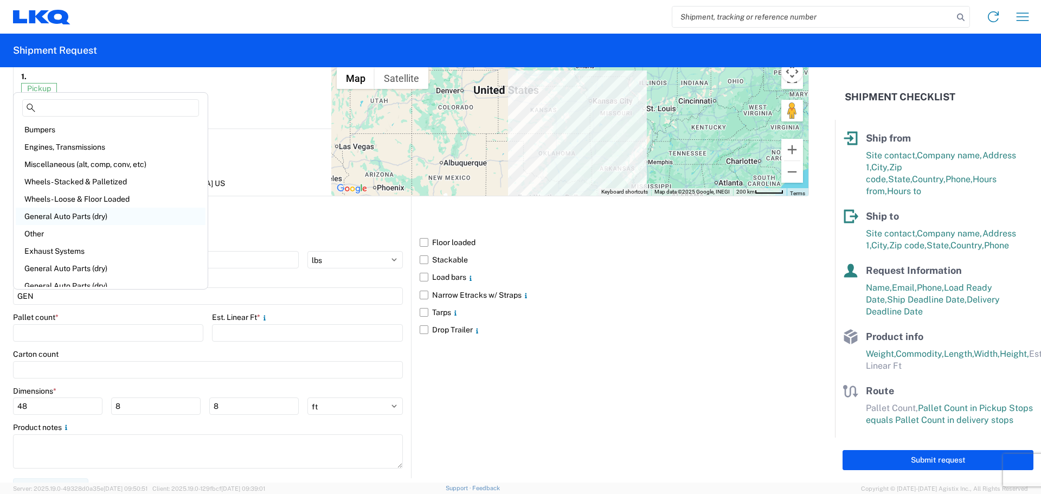
click at [88, 215] on div "General Auto Parts (dry)" at bounding box center [111, 216] width 190 height 17
type input "General Auto Parts (dry)"
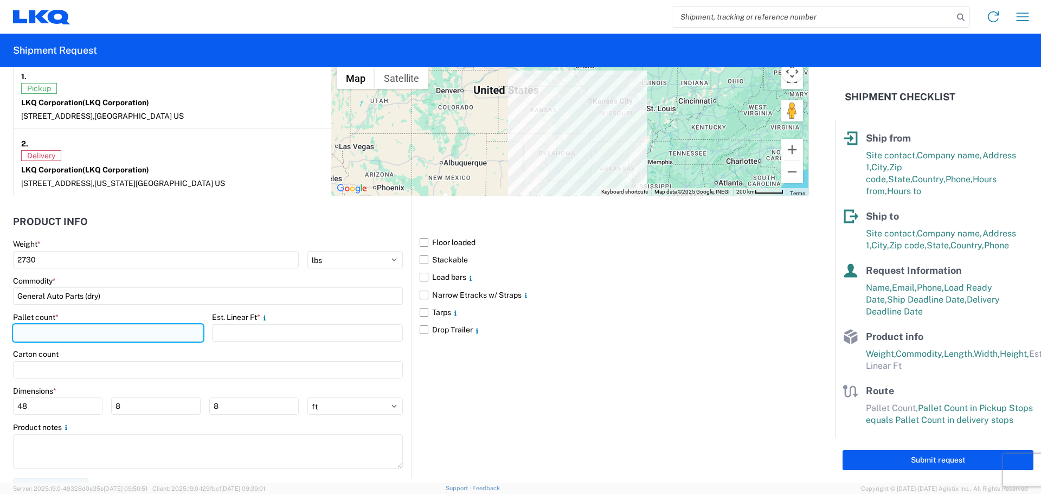
click at [60, 333] on input "number" at bounding box center [108, 332] width 190 height 17
type input "6"
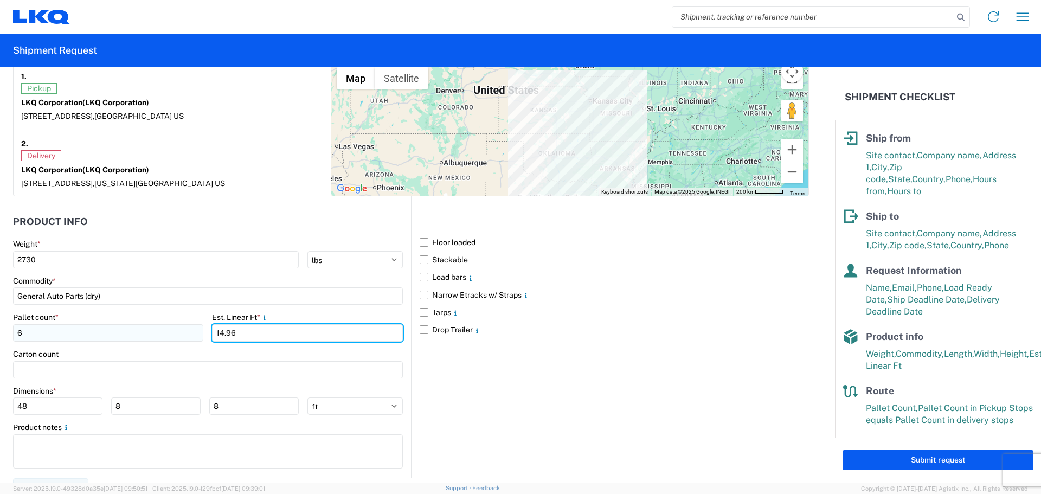
type input "14.96"
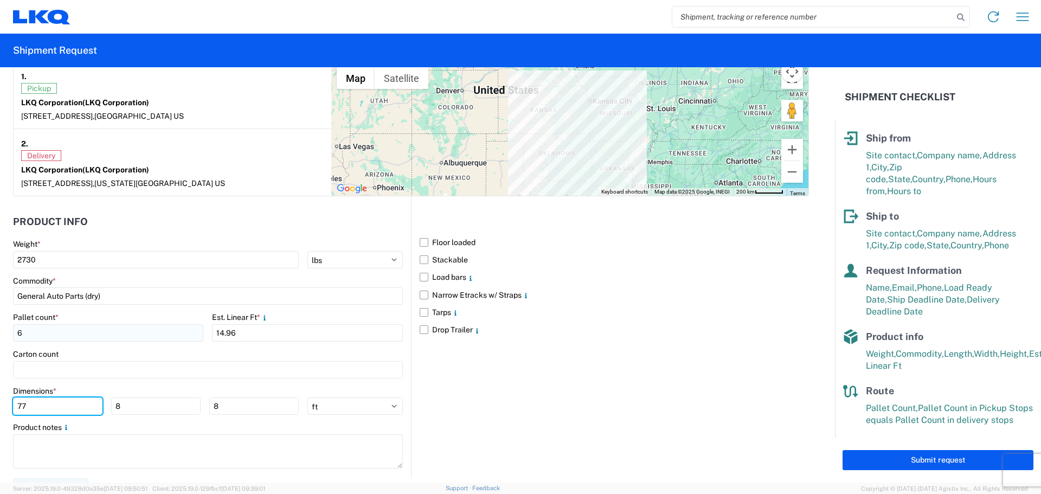
type input "77"
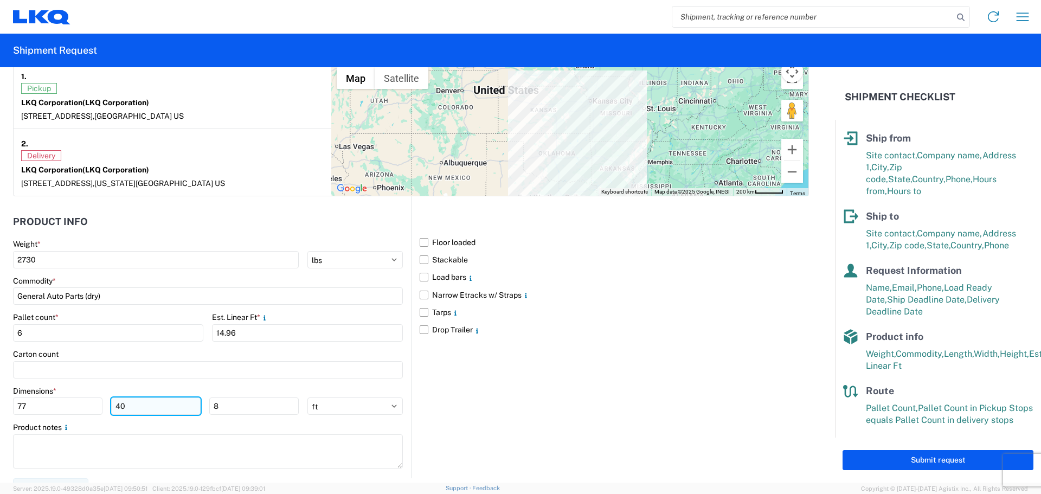
click at [128, 410] on input "40" at bounding box center [155, 405] width 89 height 17
type input "45"
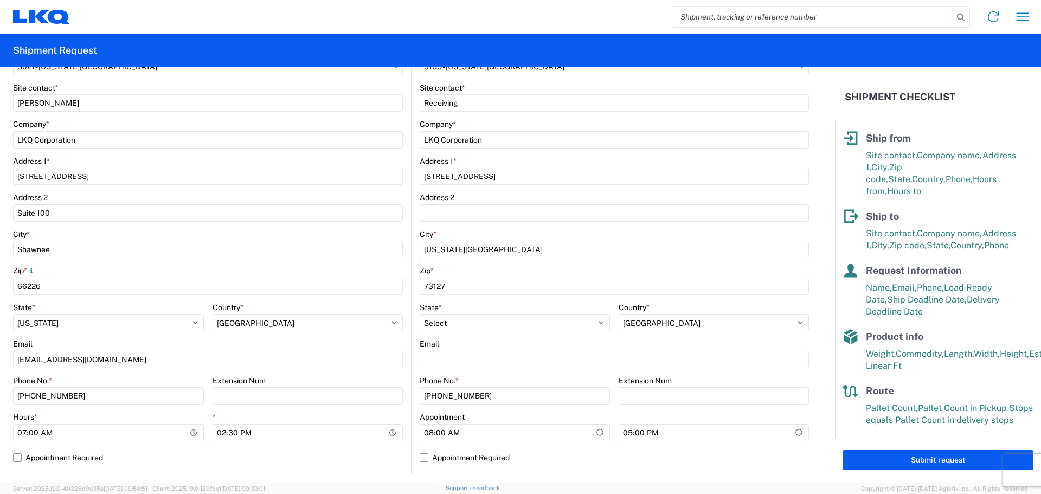
scroll to position [0, 0]
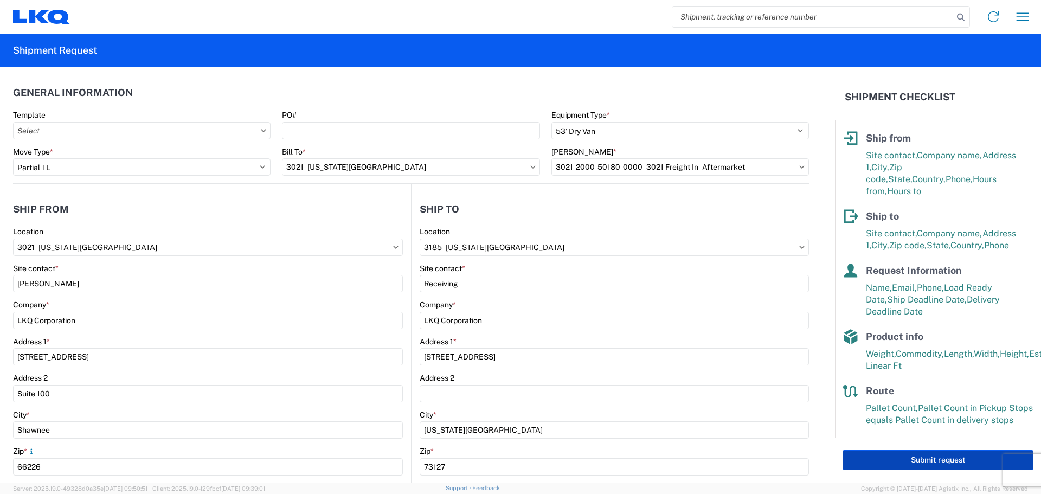
type input "96"
click at [875, 464] on button "Submit request" at bounding box center [938, 460] width 191 height 20
select select "US"
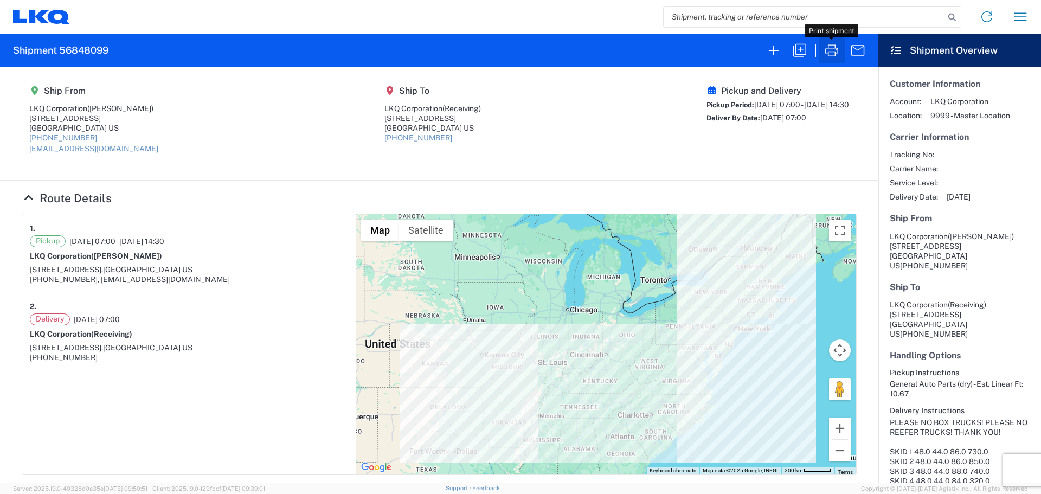
click at [839, 46] on icon "button" at bounding box center [831, 50] width 17 height 17
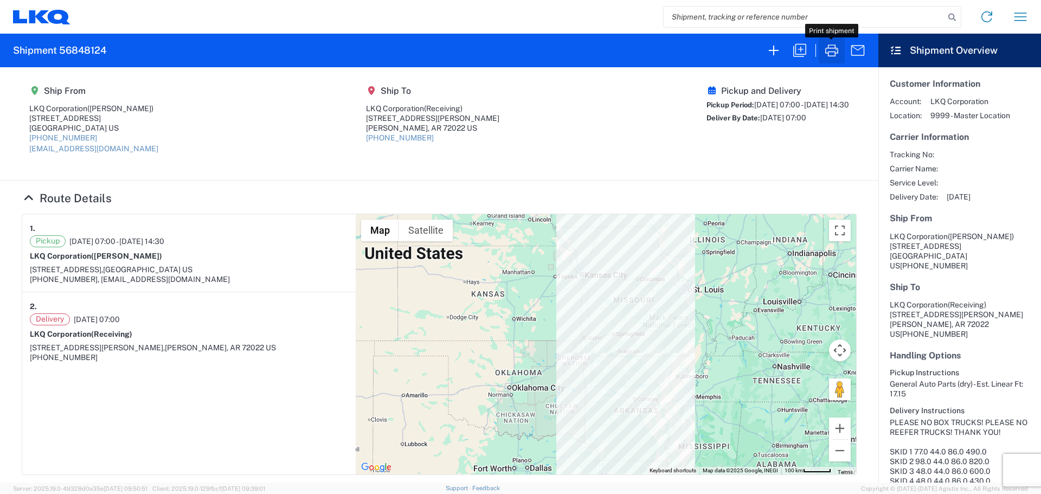
click at [841, 52] on button "button" at bounding box center [832, 50] width 26 height 26
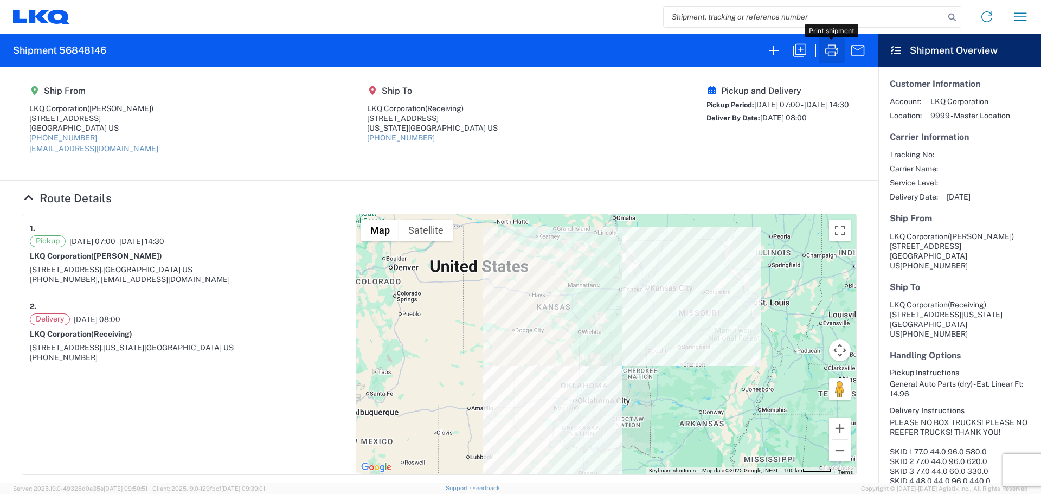
click at [831, 50] on icon "button" at bounding box center [831, 50] width 17 height 17
